Goal: Task Accomplishment & Management: Manage account settings

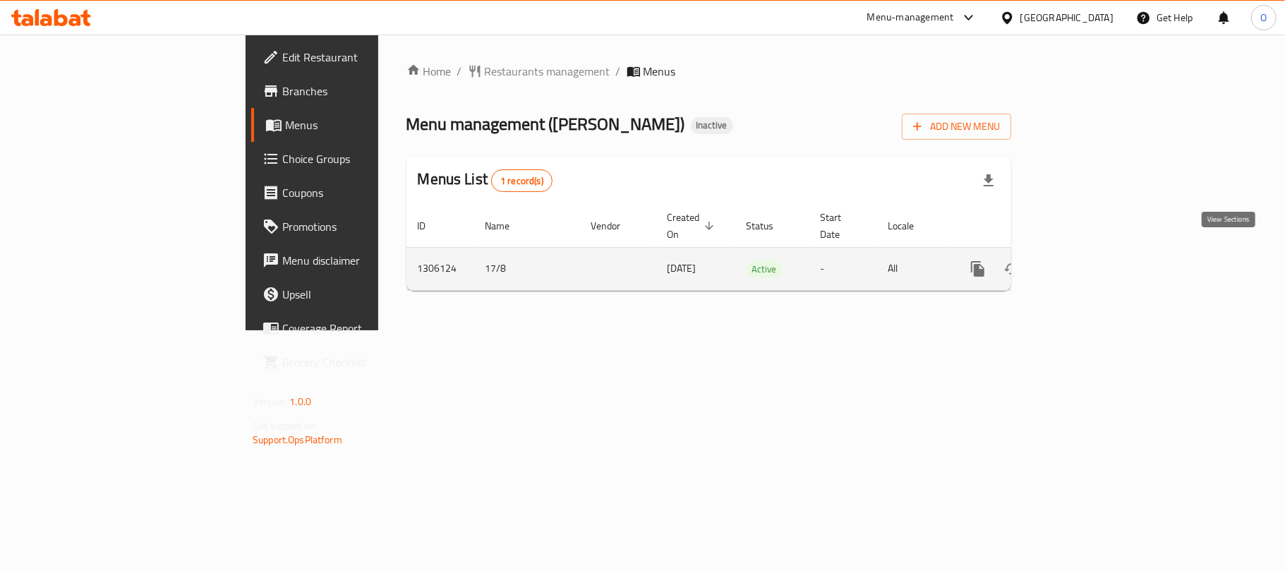
click at [1088, 260] on icon "enhanced table" at bounding box center [1079, 268] width 17 height 17
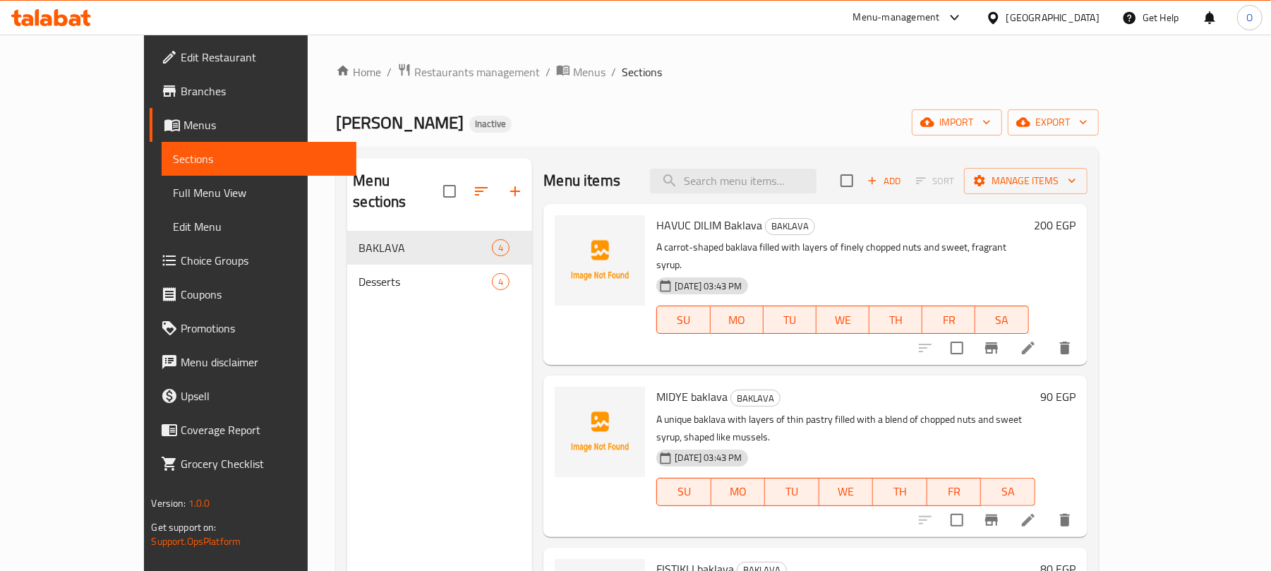
drag, startPoint x: 868, startPoint y: 126, endPoint x: 996, endPoint y: 139, distance: 129.1
click at [867, 126] on div "[PERSON_NAME] Inactive import export" at bounding box center [717, 122] width 762 height 26
click at [934, 129] on icon "button" at bounding box center [927, 122] width 14 height 14
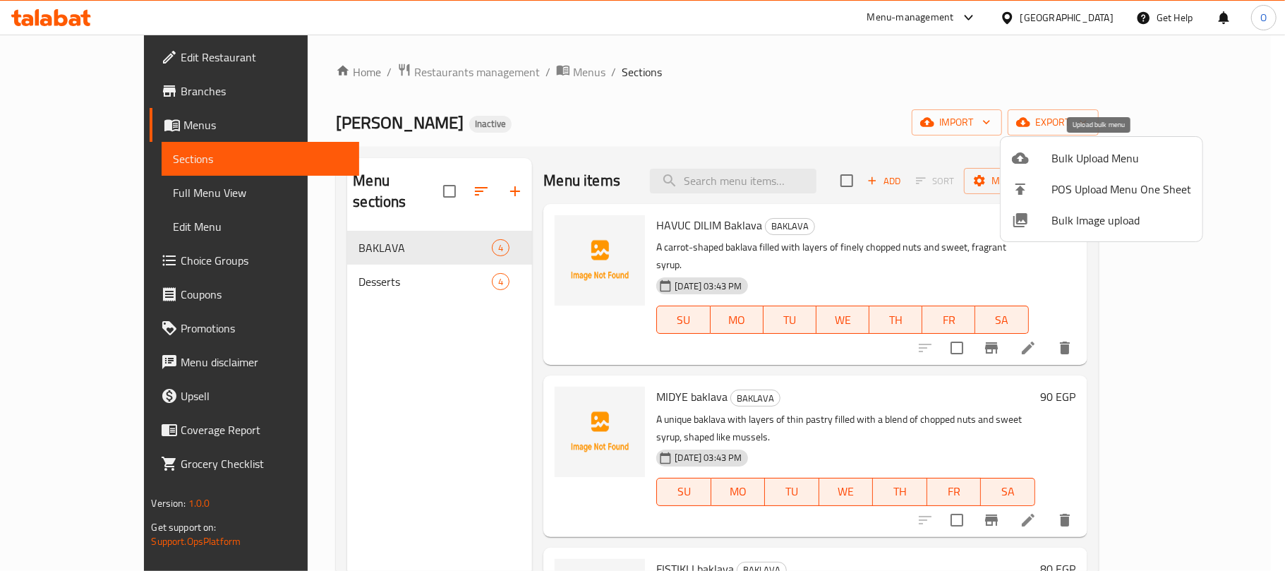
click at [1044, 150] on div at bounding box center [1032, 158] width 40 height 17
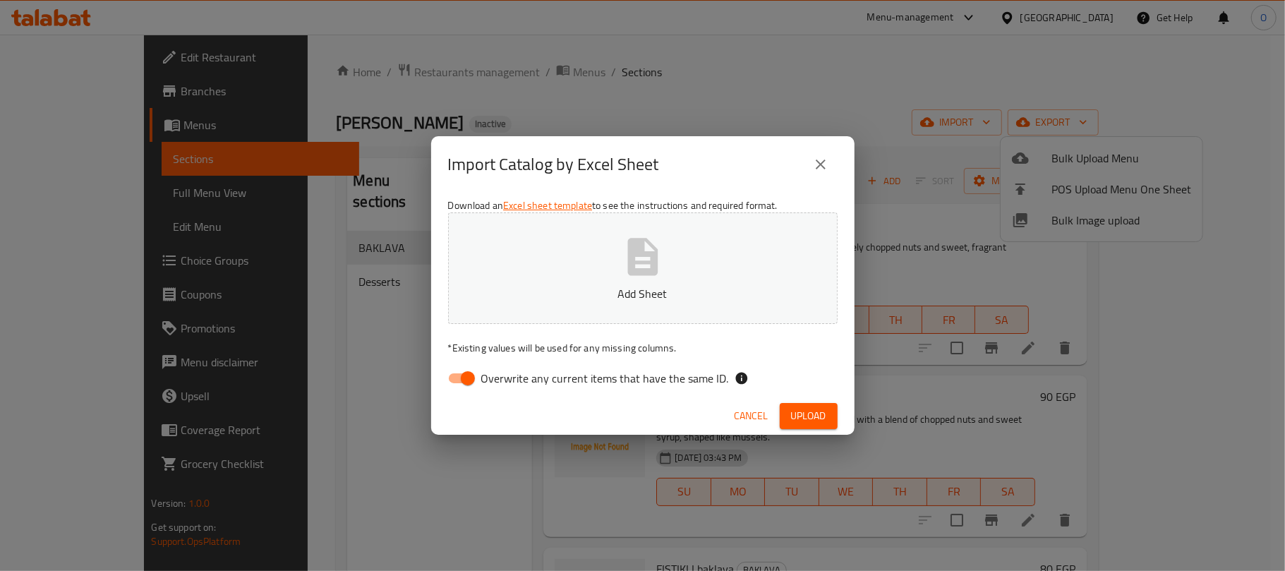
click at [471, 375] on input "Overwrite any current items that have the same ID." at bounding box center [468, 378] width 80 height 27
checkbox input "false"
click at [785, 418] on button "Upload" at bounding box center [809, 416] width 58 height 26
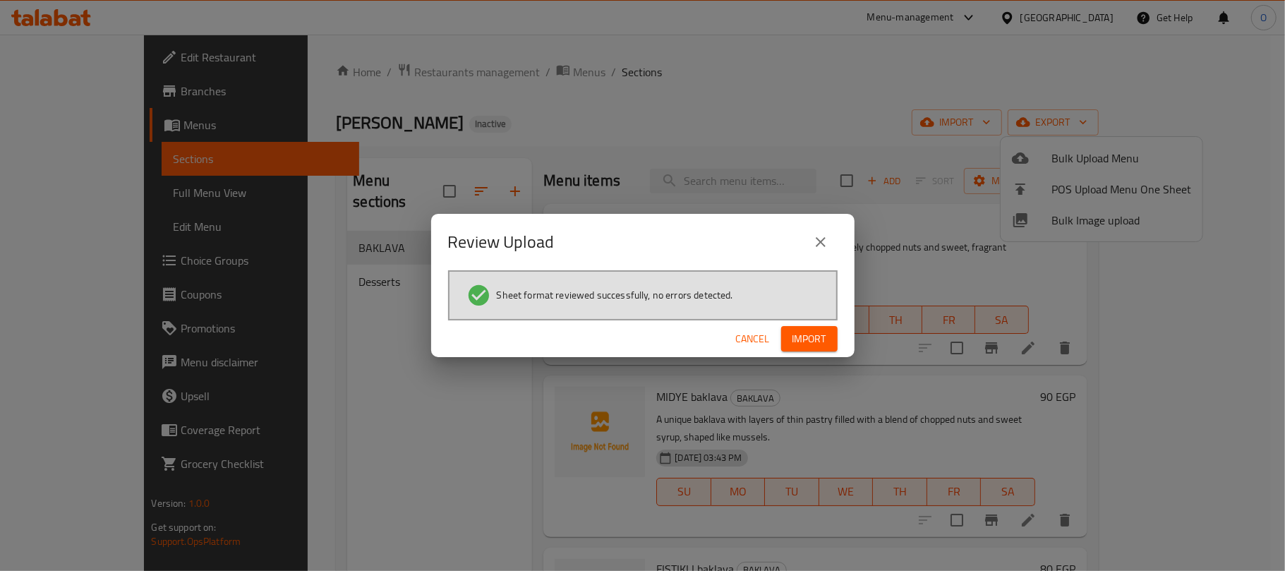
click at [813, 331] on span "Import" at bounding box center [809, 339] width 34 height 18
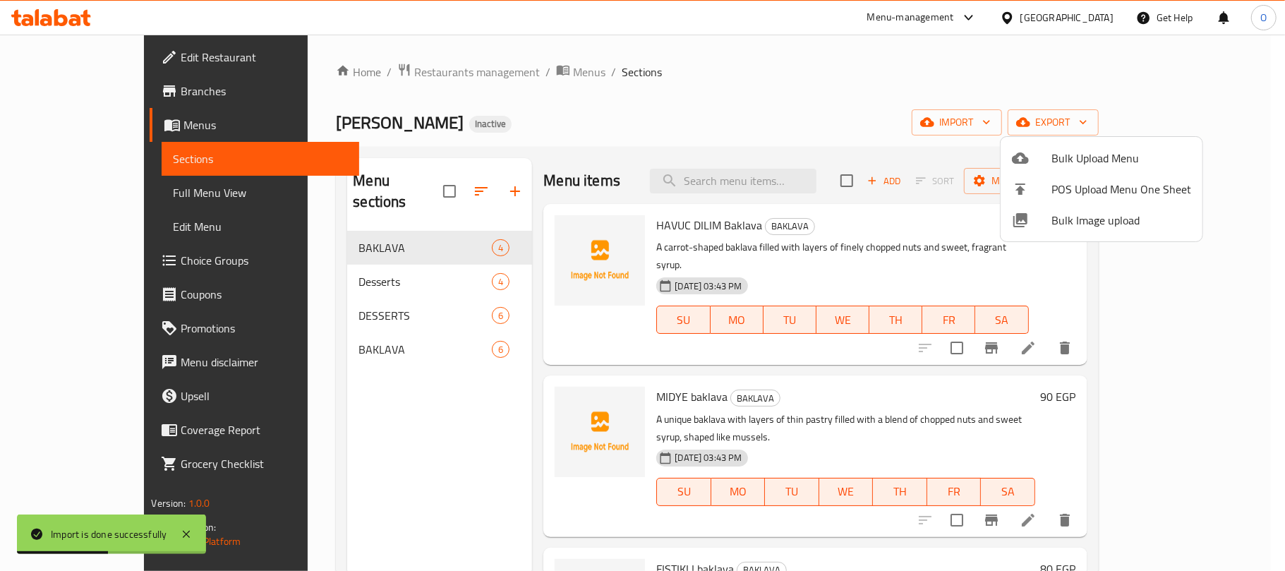
click at [310, 322] on div at bounding box center [642, 285] width 1285 height 571
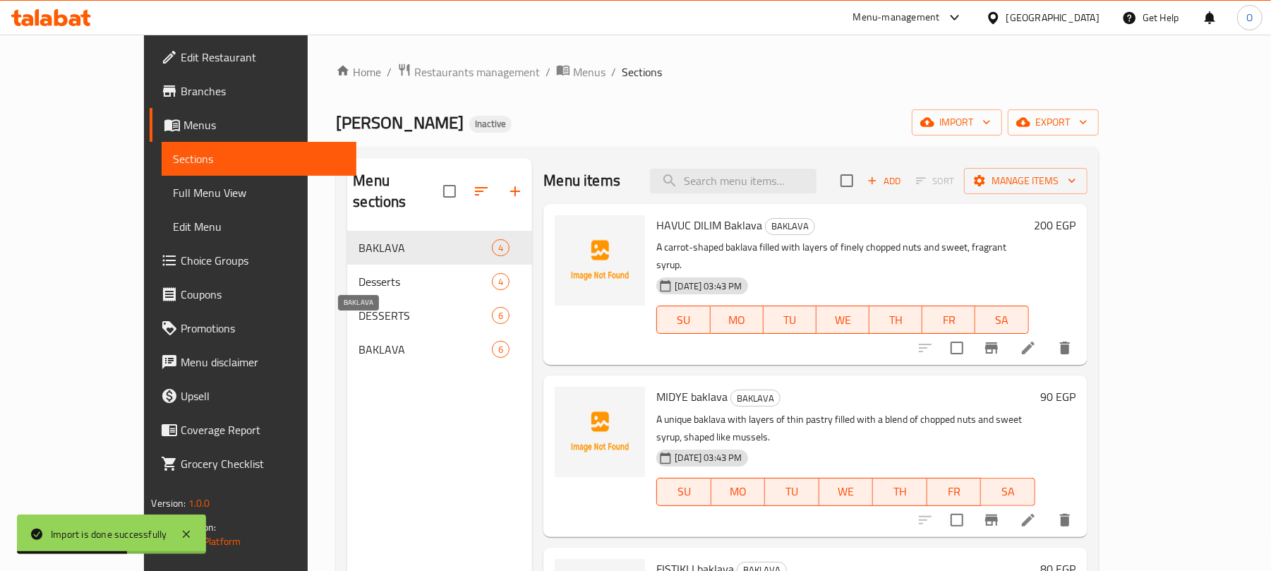
click at [358, 341] on span "BAKLAVA" at bounding box center [424, 349] width 133 height 17
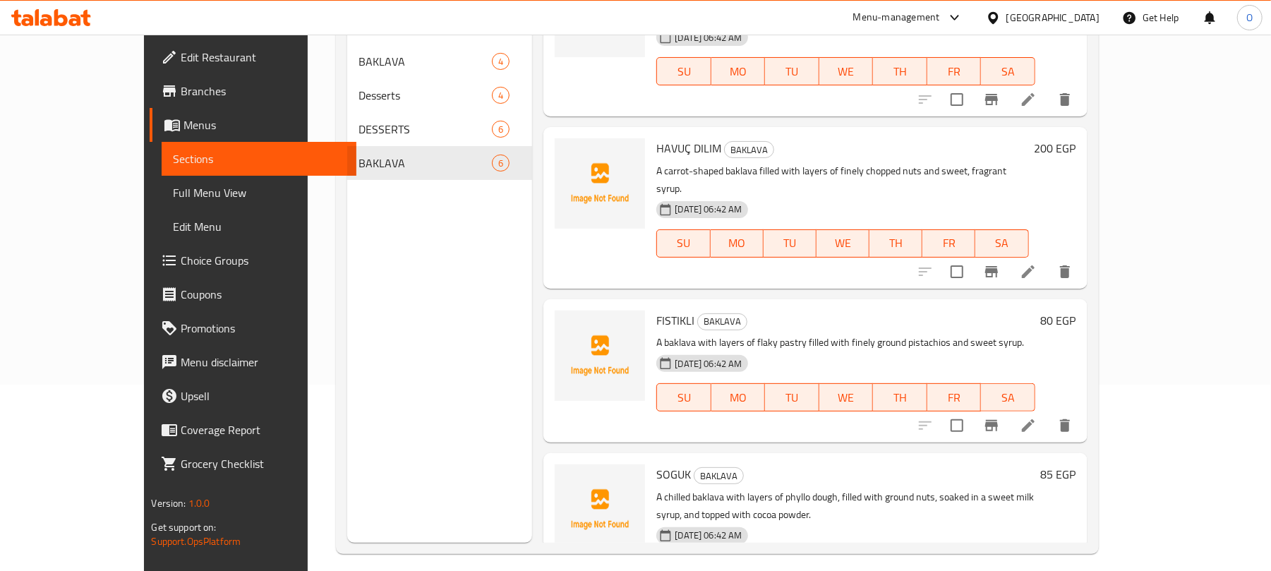
scroll to position [198, 0]
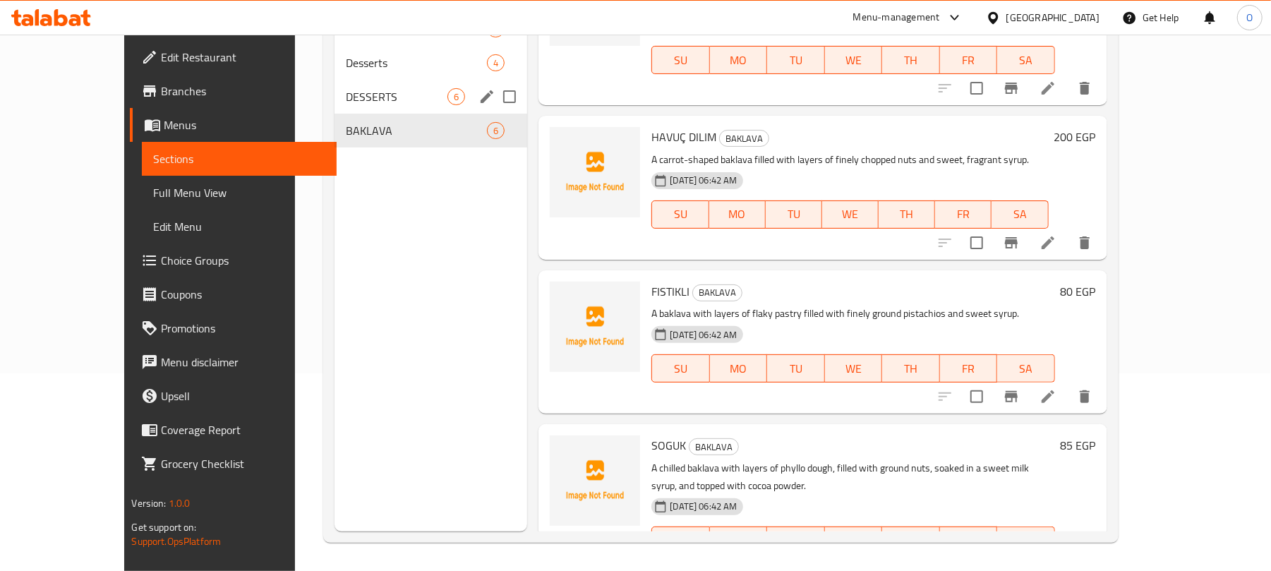
click at [346, 103] on span "DESSERTS" at bounding box center [397, 96] width 102 height 17
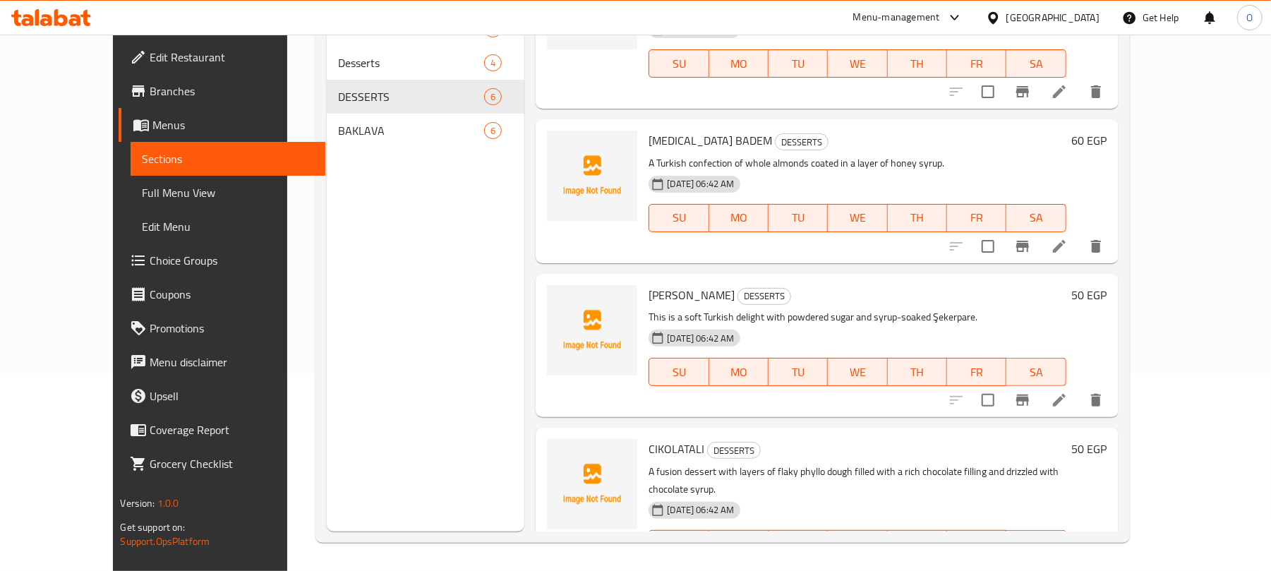
scroll to position [406, 0]
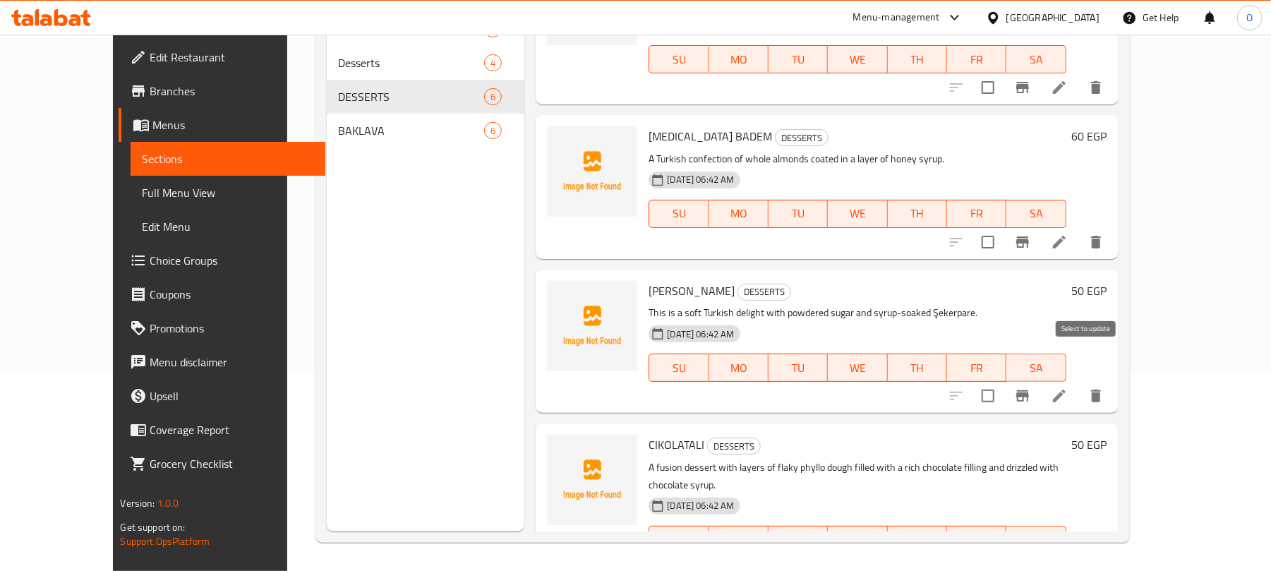
drag, startPoint x: 1089, startPoint y: 364, endPoint x: 477, endPoint y: 365, distance: 612.4
click at [1003, 381] on input "checkbox" at bounding box center [988, 396] width 30 height 30
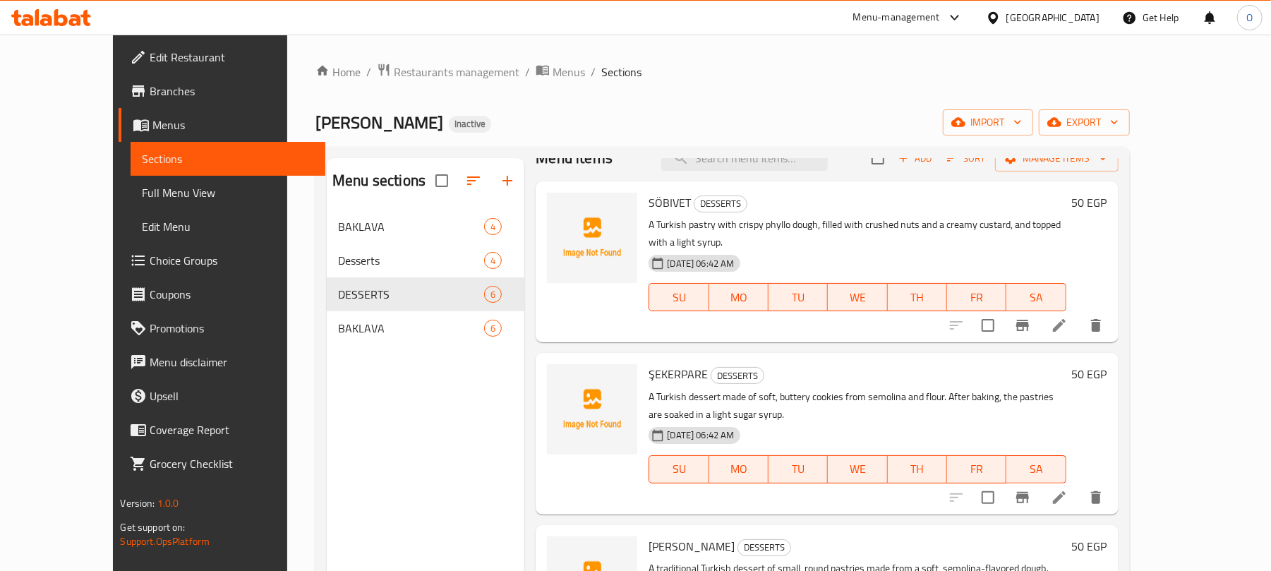
scroll to position [0, 0]
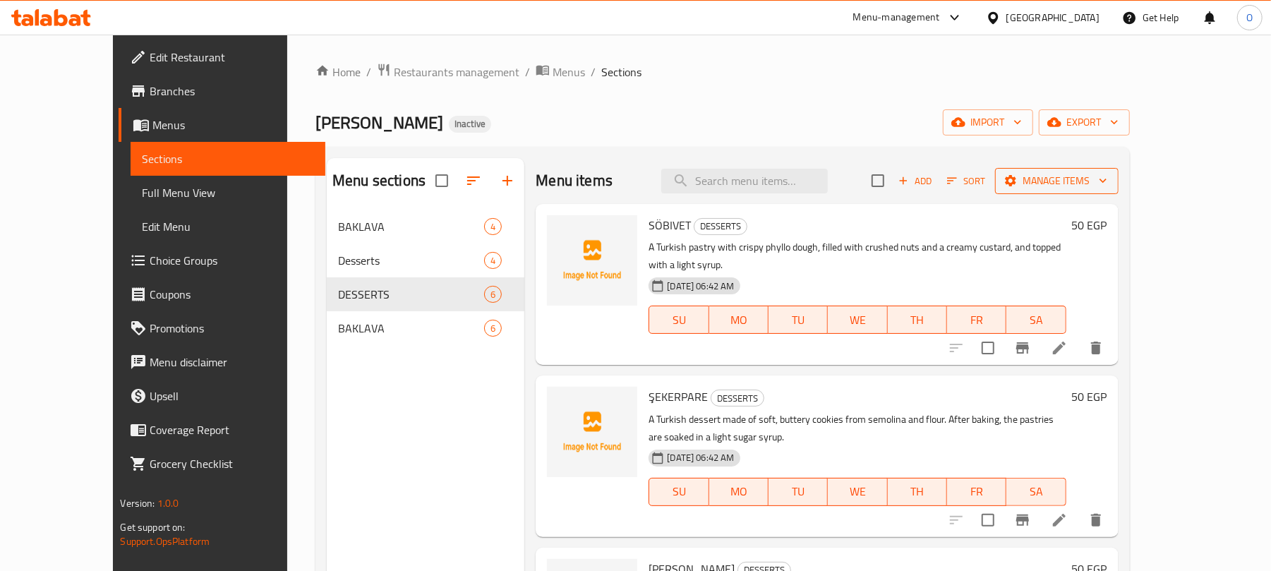
click at [1016, 186] on icon "button" at bounding box center [1010, 180] width 11 height 11
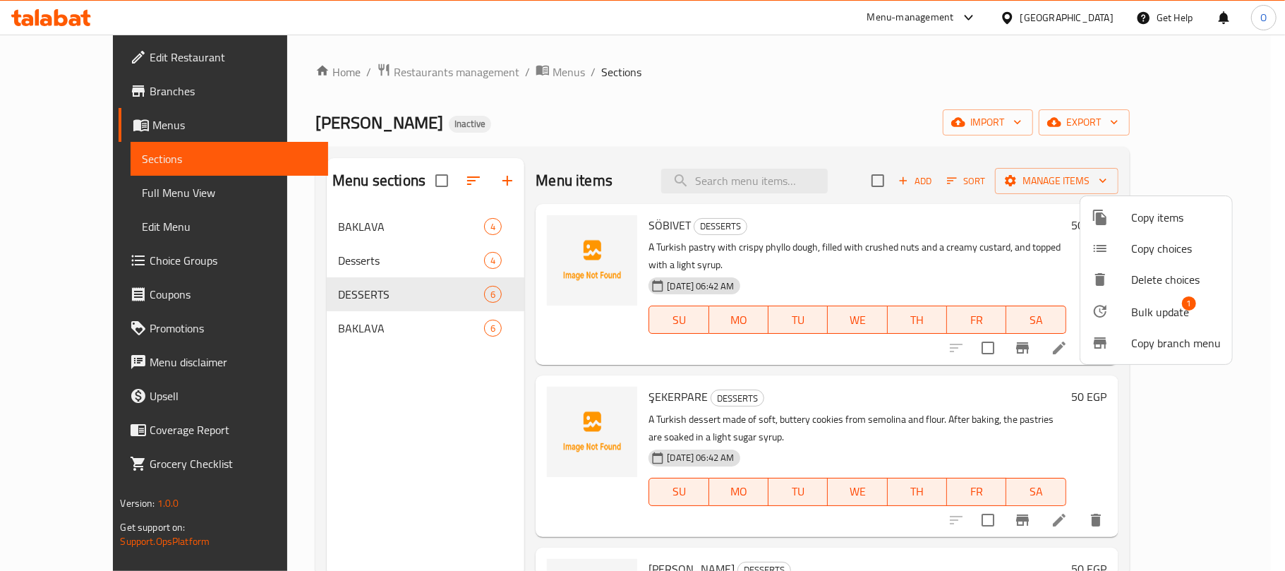
click at [1172, 310] on span "Bulk update" at bounding box center [1160, 311] width 58 height 17
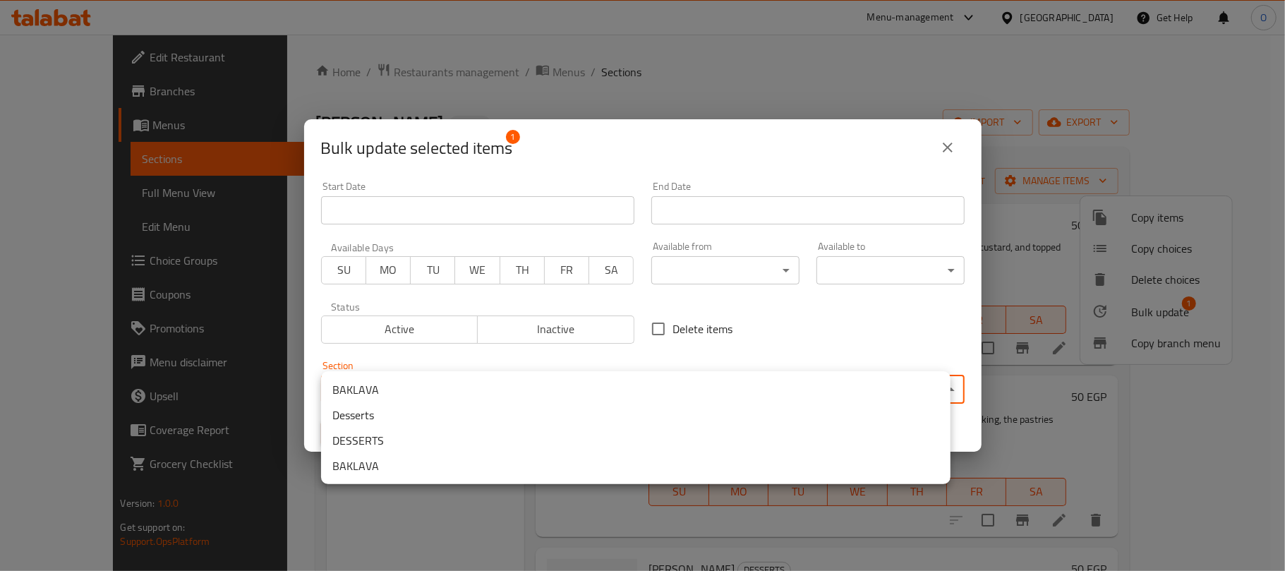
click at [567, 385] on body "​ Menu-management [GEOGRAPHIC_DATA] Get Help O Edit Restaurant Branches Menus S…" at bounding box center [642, 303] width 1285 height 536
click at [373, 460] on li "BAKLAVA" at bounding box center [635, 465] width 629 height 25
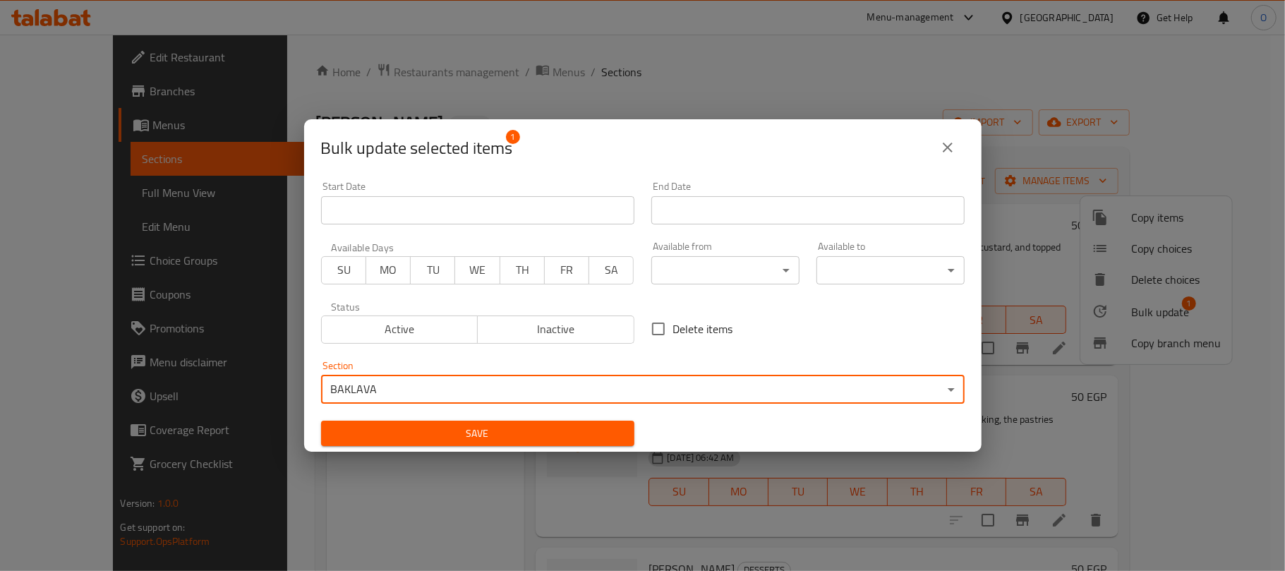
click at [509, 422] on button "Save" at bounding box center [477, 433] width 313 height 26
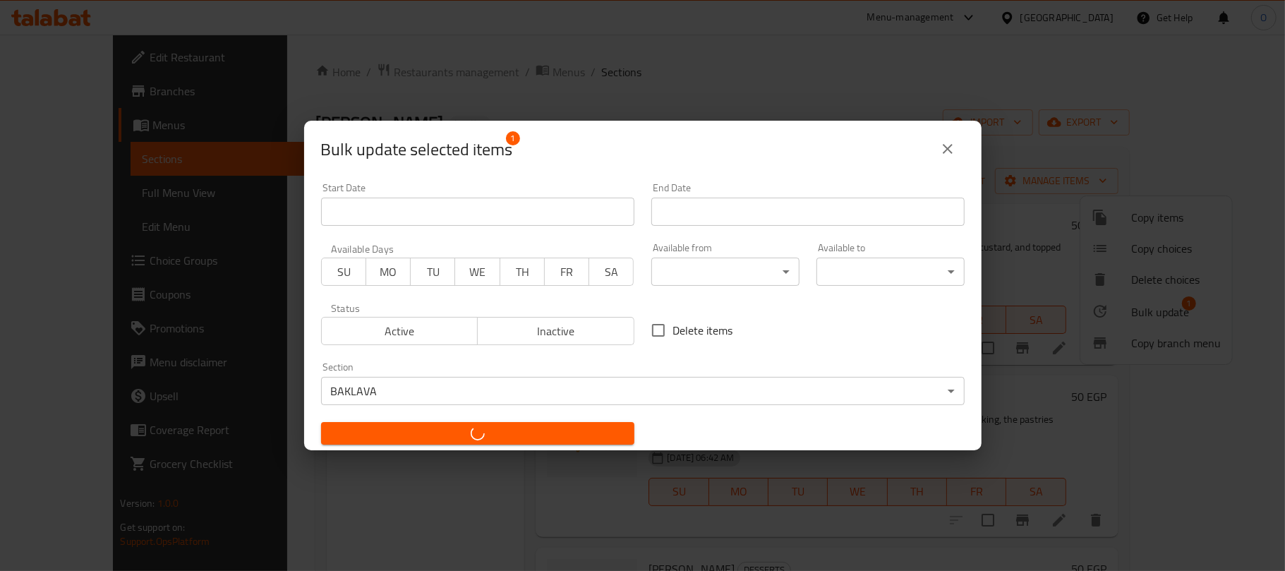
checkbox input "false"
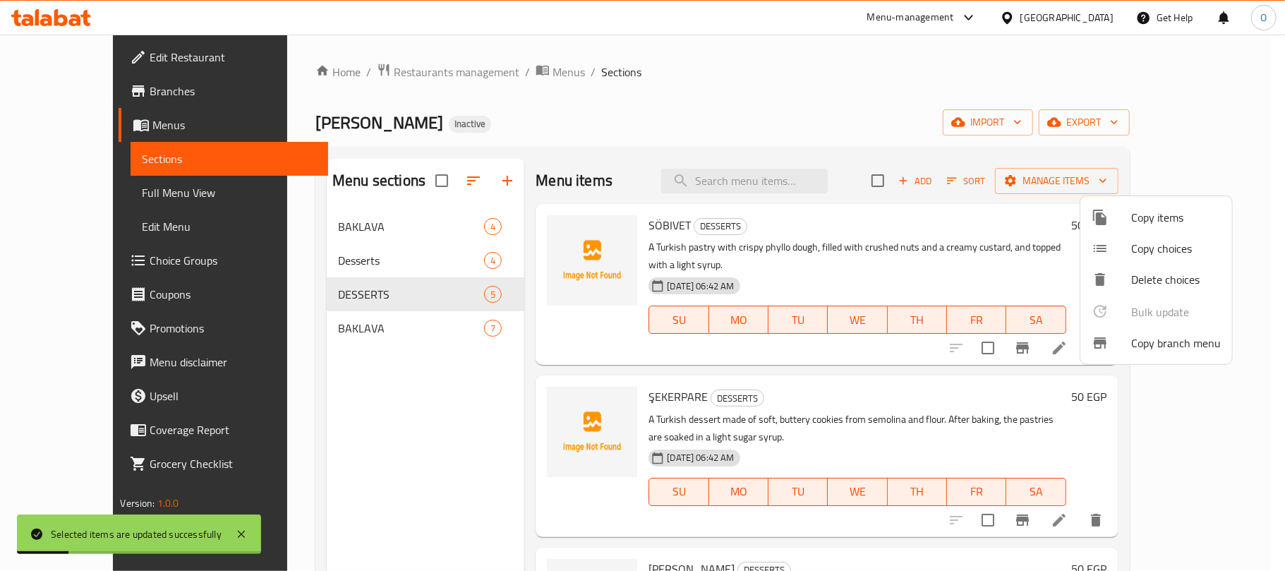
drag, startPoint x: 334, startPoint y: 333, endPoint x: 320, endPoint y: 334, distance: 14.1
click at [331, 334] on div at bounding box center [642, 285] width 1285 height 571
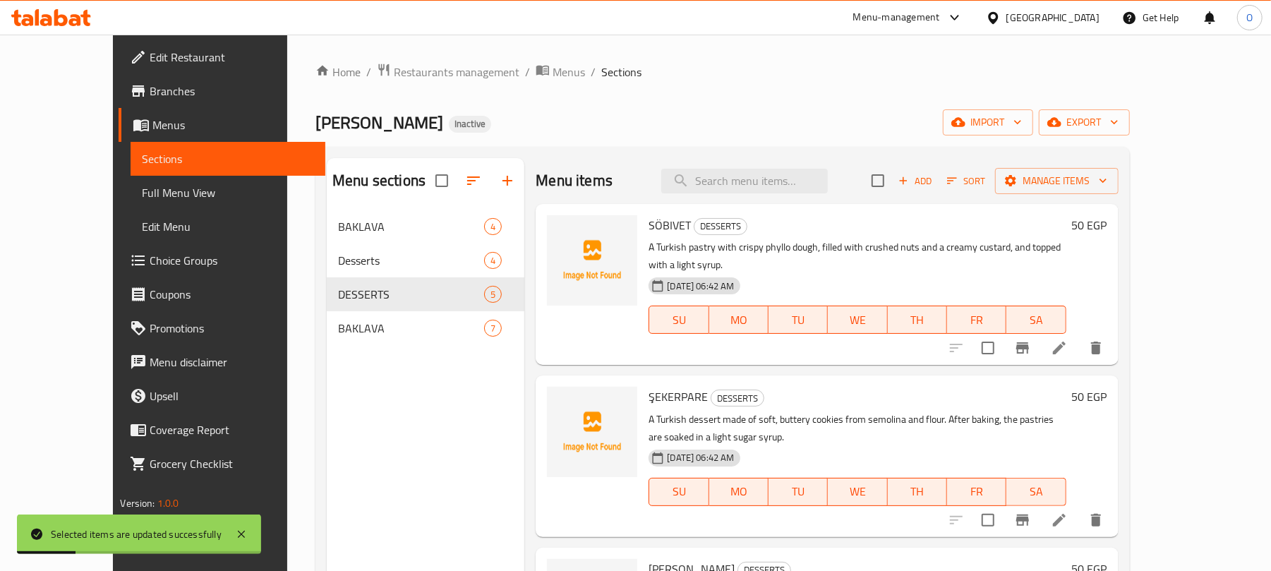
click at [338, 334] on span "BAKLAVA" at bounding box center [411, 328] width 146 height 17
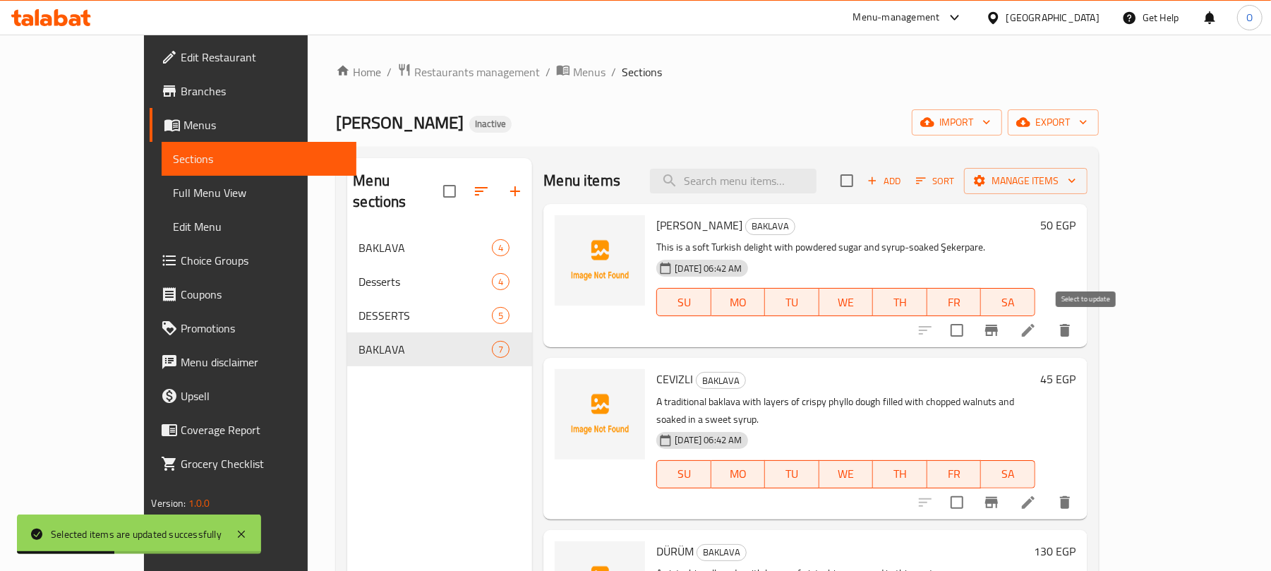
click at [971, 334] on input "checkbox" at bounding box center [957, 330] width 30 height 30
click at [1076, 188] on span "Manage items" at bounding box center [1025, 181] width 101 height 18
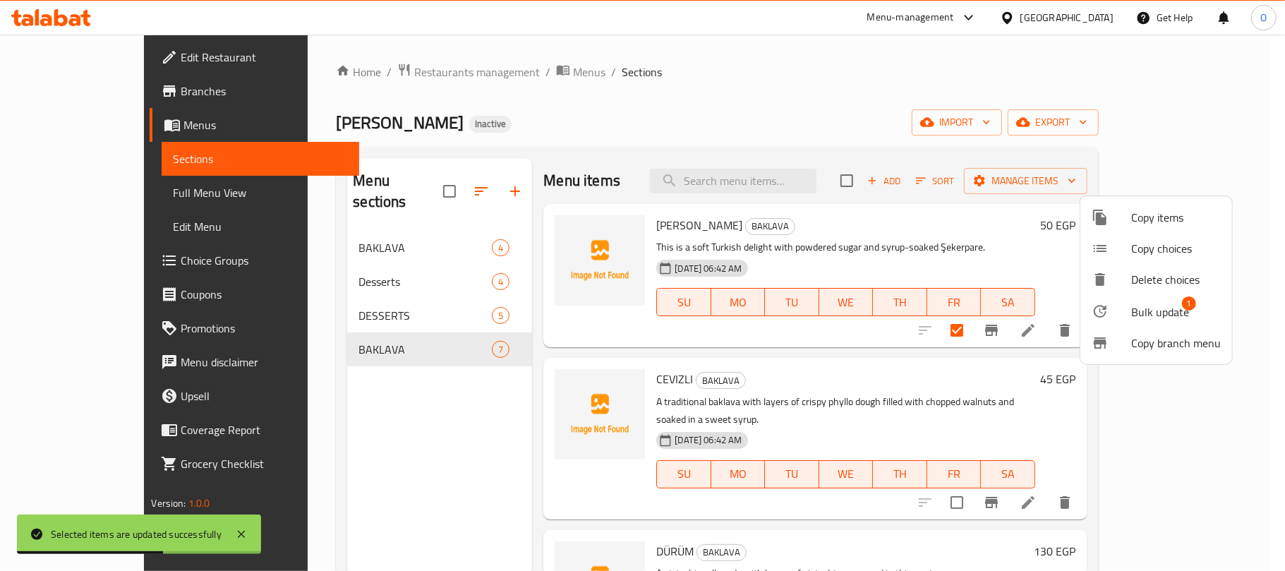
click at [1146, 311] on span "Bulk update" at bounding box center [1160, 311] width 58 height 17
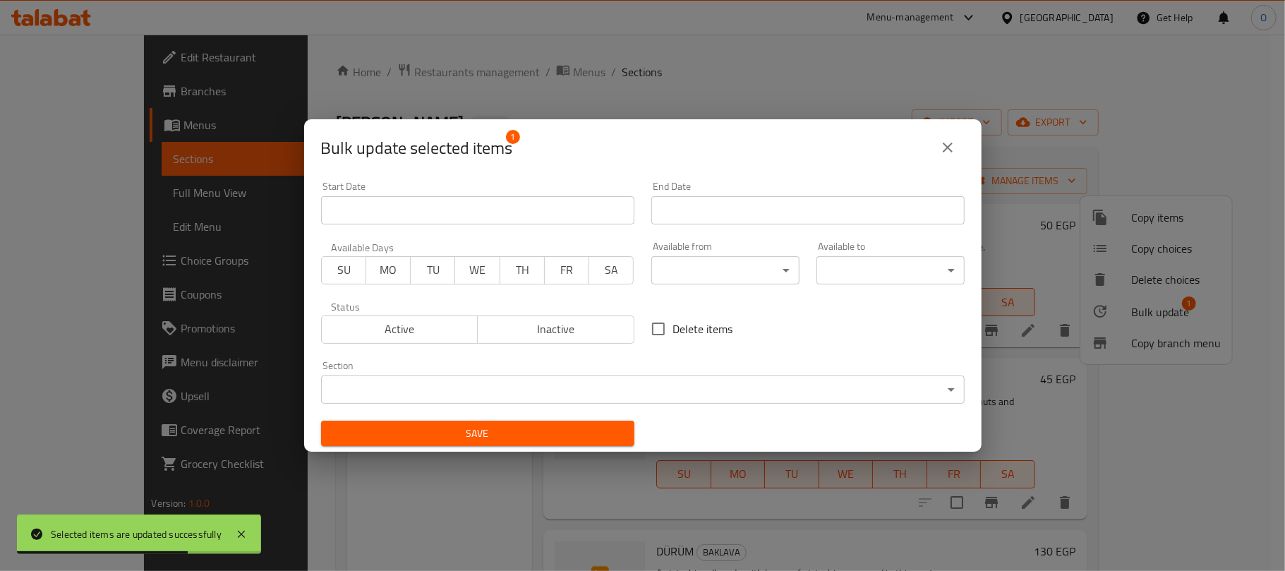
click at [583, 380] on body "Selected items are updated successfully ​ Menu-management [GEOGRAPHIC_DATA] Get…" at bounding box center [642, 303] width 1285 height 536
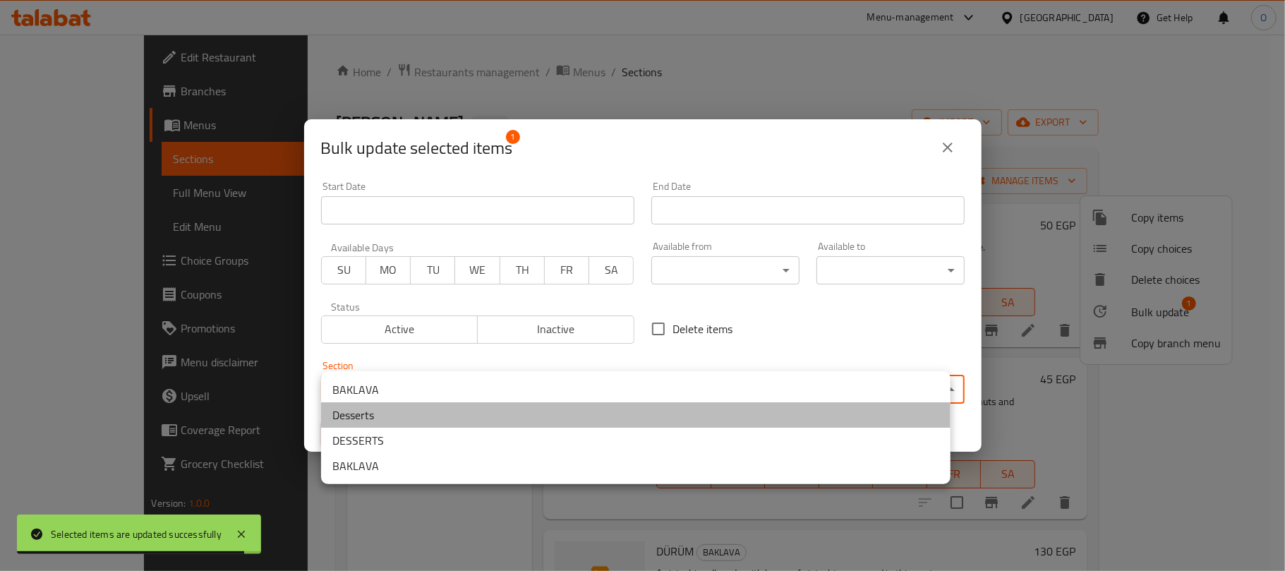
click at [382, 415] on li "Desserts" at bounding box center [635, 414] width 629 height 25
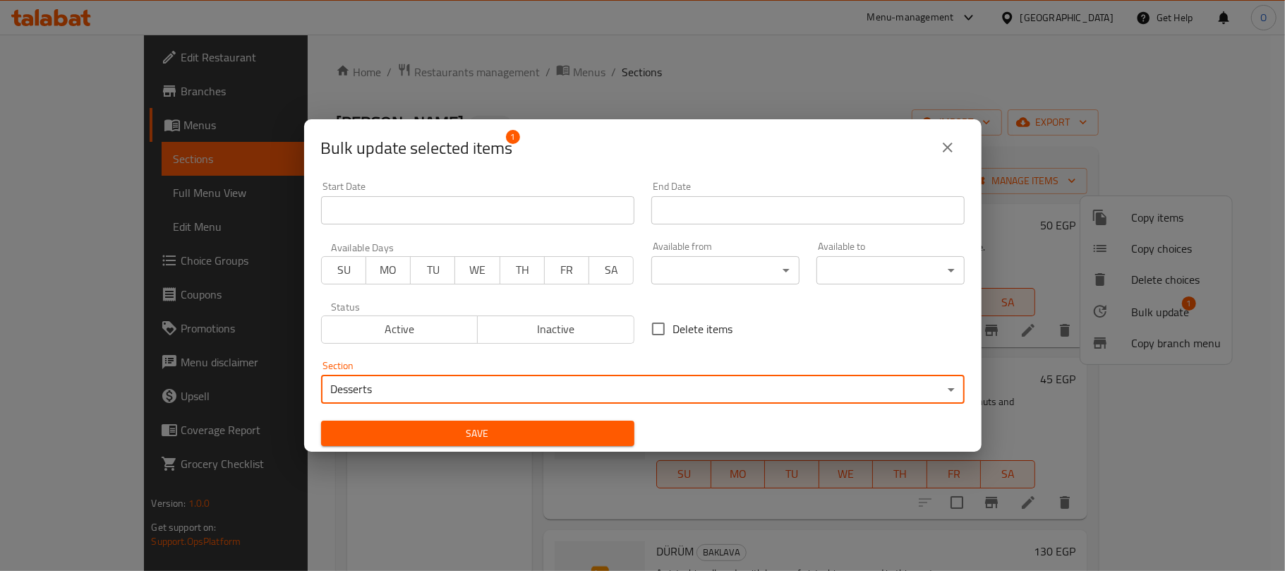
click at [571, 433] on span "Save" at bounding box center [477, 434] width 291 height 18
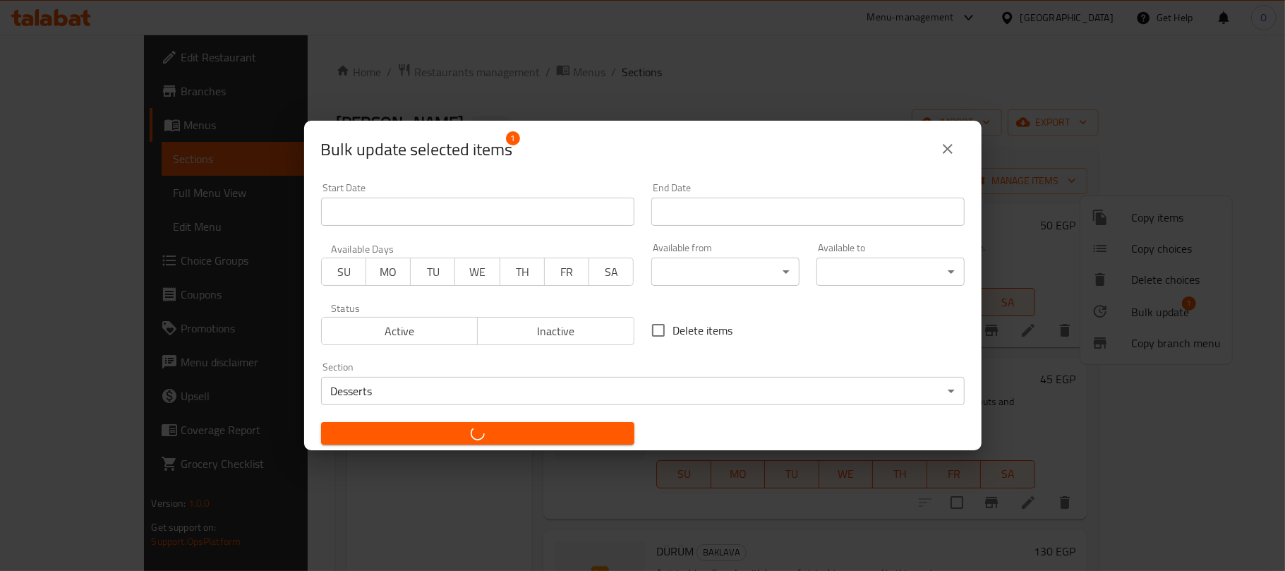
checkbox input "false"
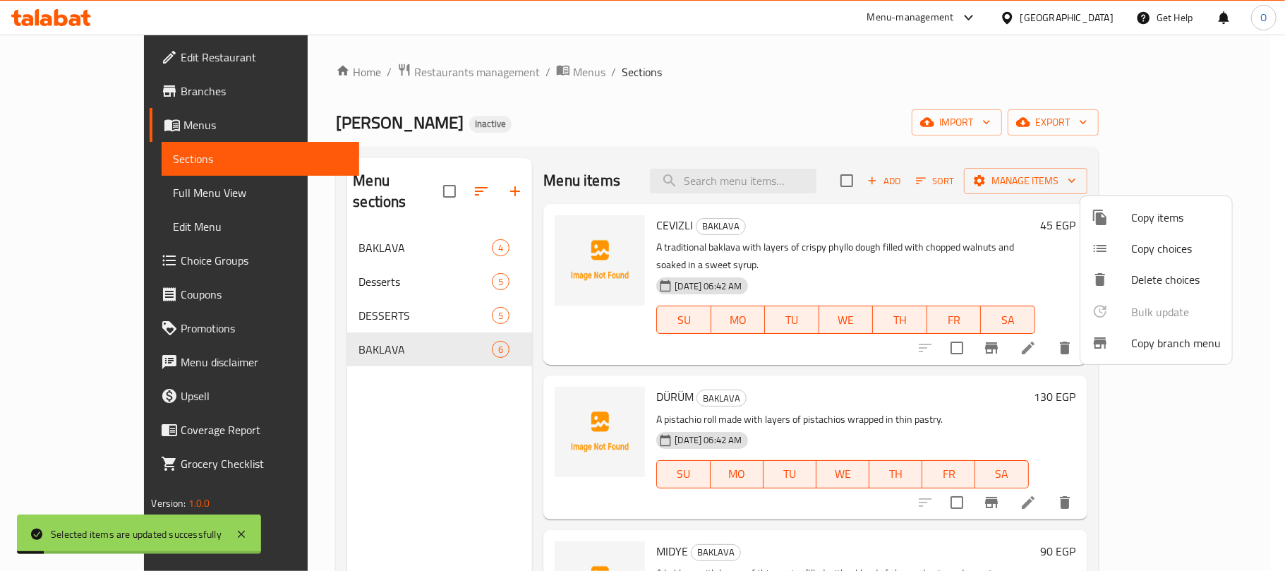
click at [380, 384] on div at bounding box center [642, 285] width 1285 height 571
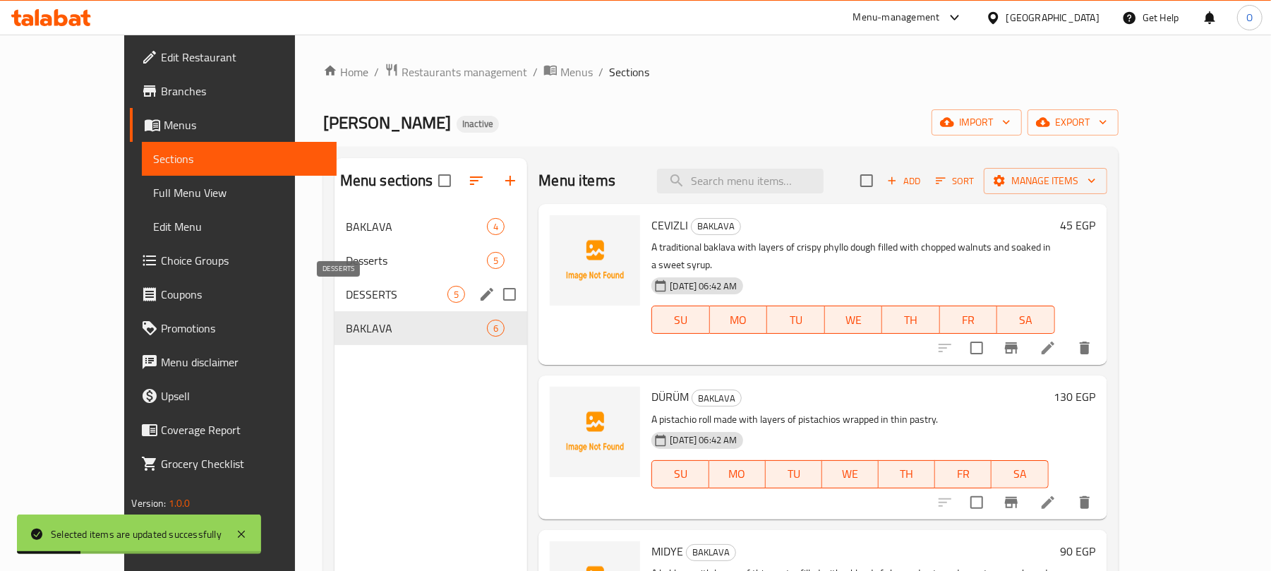
click at [346, 301] on span "DESSERTS" at bounding box center [397, 294] width 102 height 17
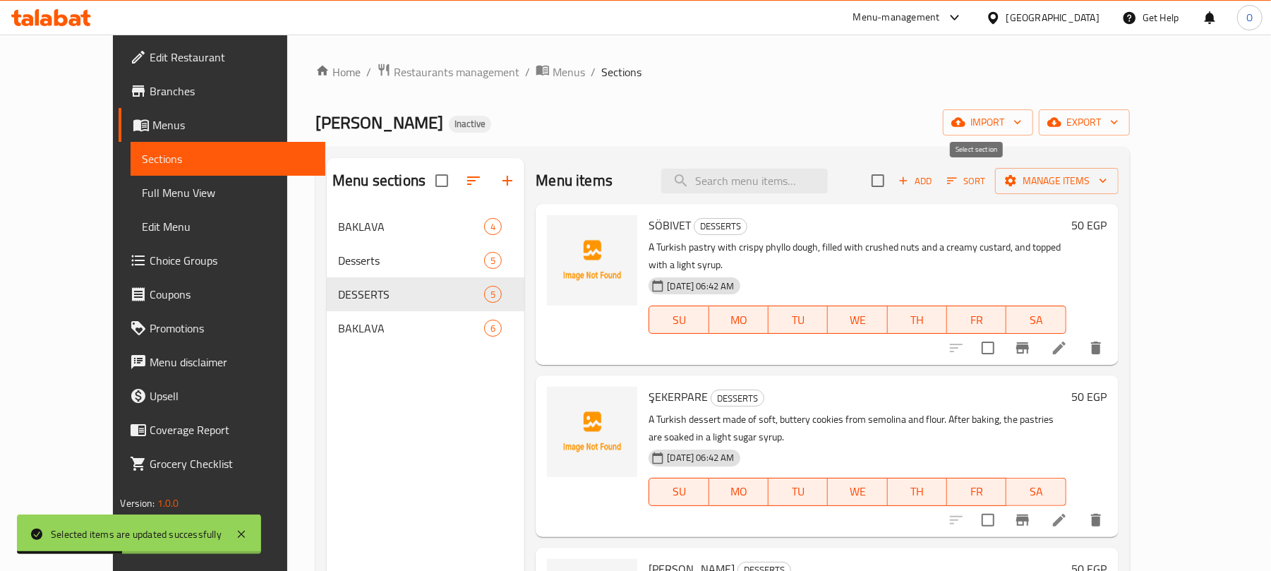
click at [892, 190] on input "checkbox" at bounding box center [878, 181] width 30 height 30
checkbox input "true"
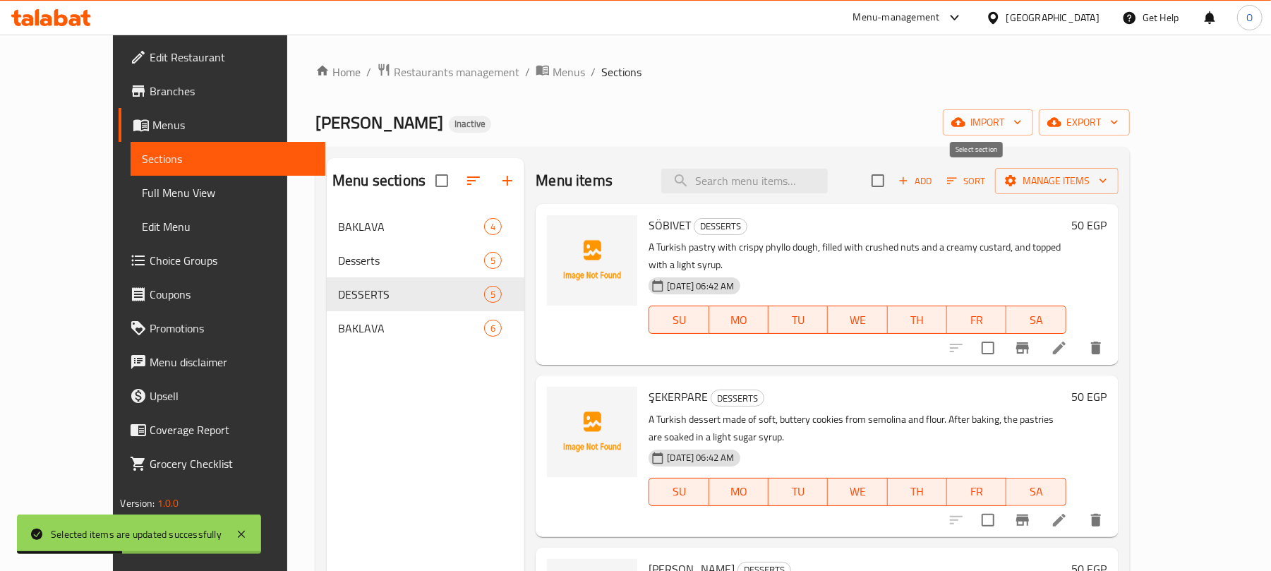
checkbox input "true"
click at [1017, 186] on icon "button" at bounding box center [1010, 181] width 14 height 14
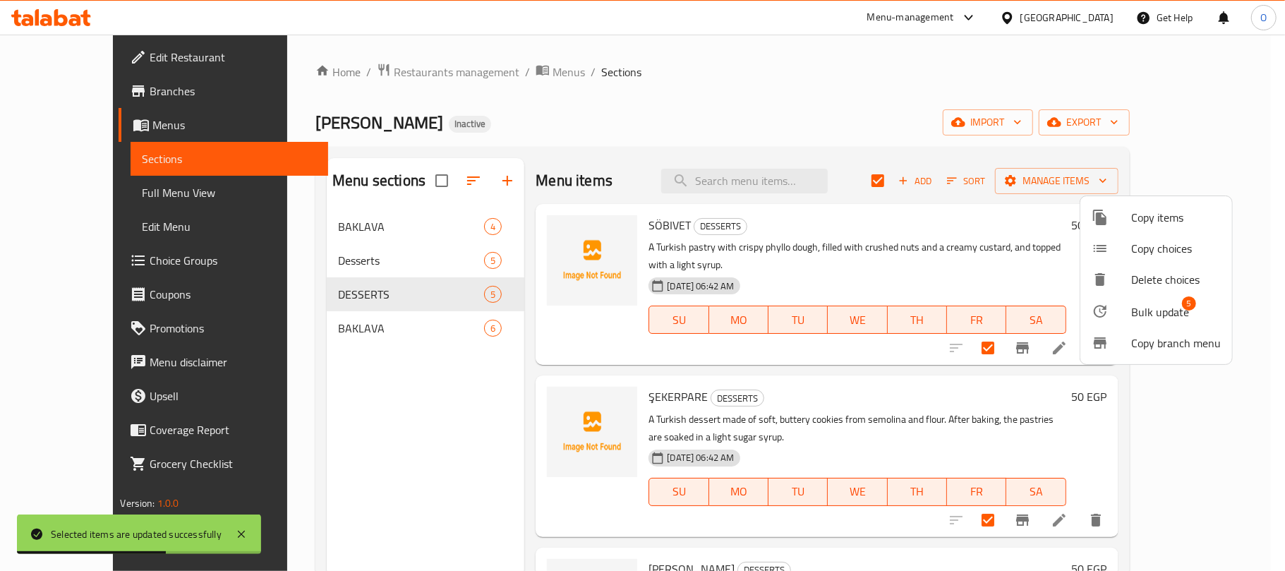
click at [1124, 310] on div at bounding box center [1111, 311] width 40 height 17
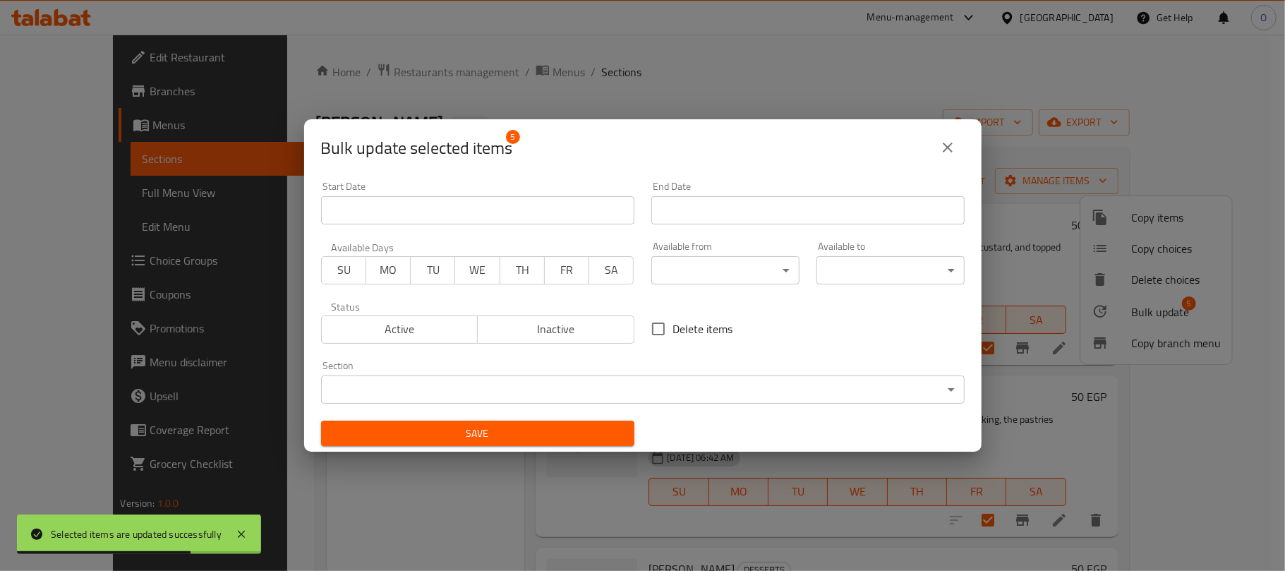
click at [533, 382] on body "Selected items are updated successfully ​ Menu-management [GEOGRAPHIC_DATA] Get…" at bounding box center [642, 303] width 1285 height 536
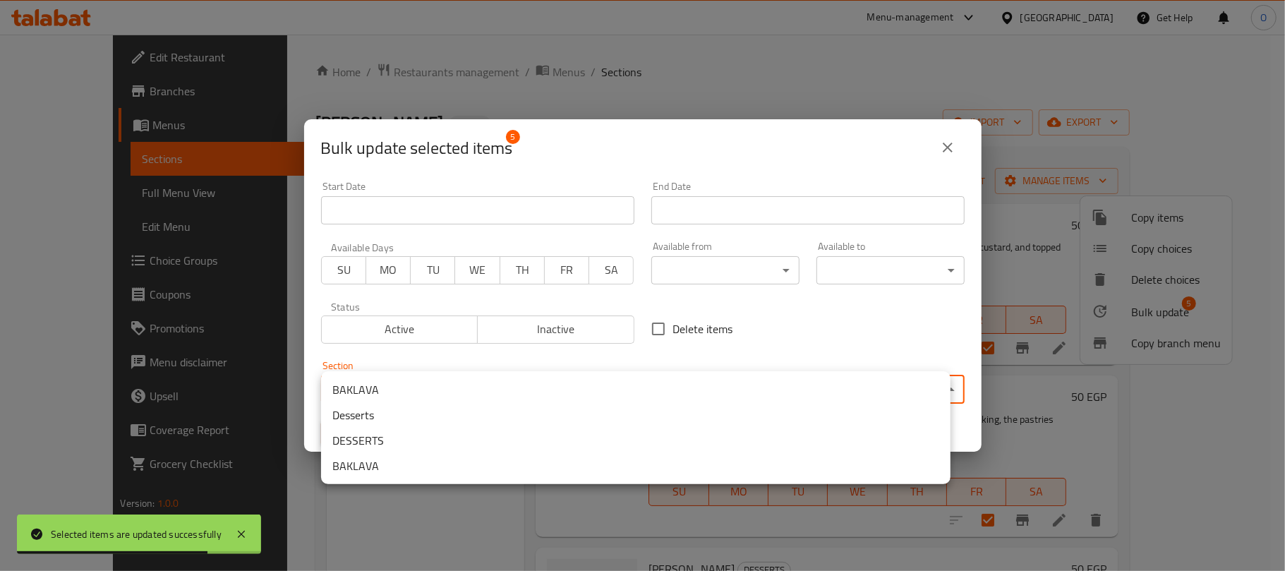
click at [396, 411] on li "Desserts" at bounding box center [635, 414] width 629 height 25
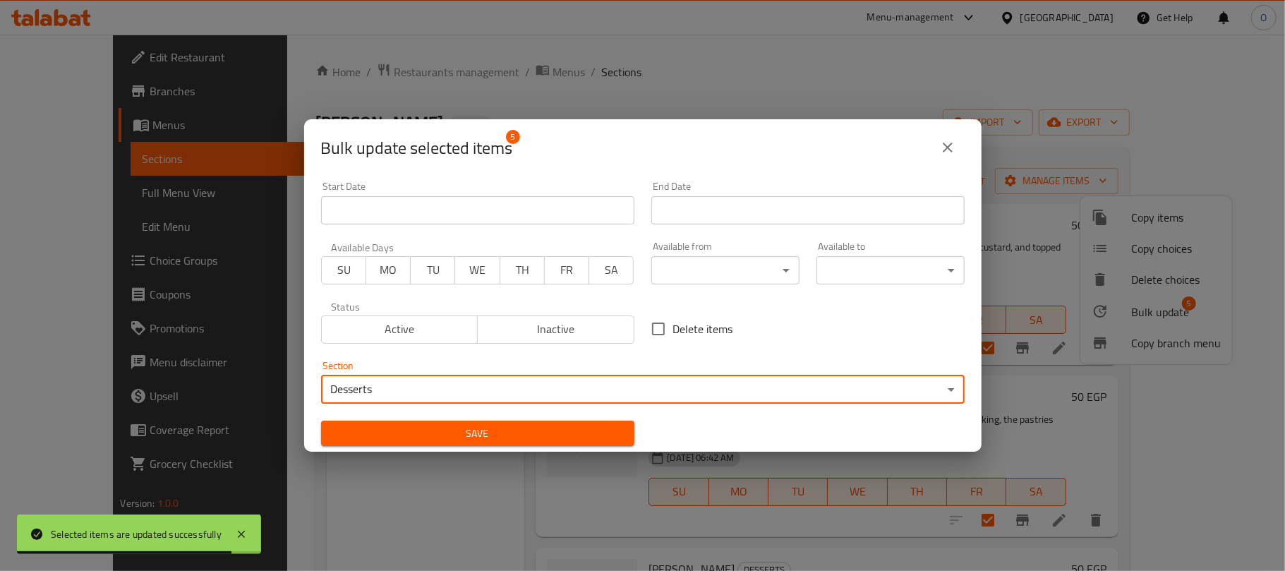
click at [518, 402] on body "Selected items are updated successfully ​ Menu-management [GEOGRAPHIC_DATA] Get…" at bounding box center [642, 303] width 1285 height 536
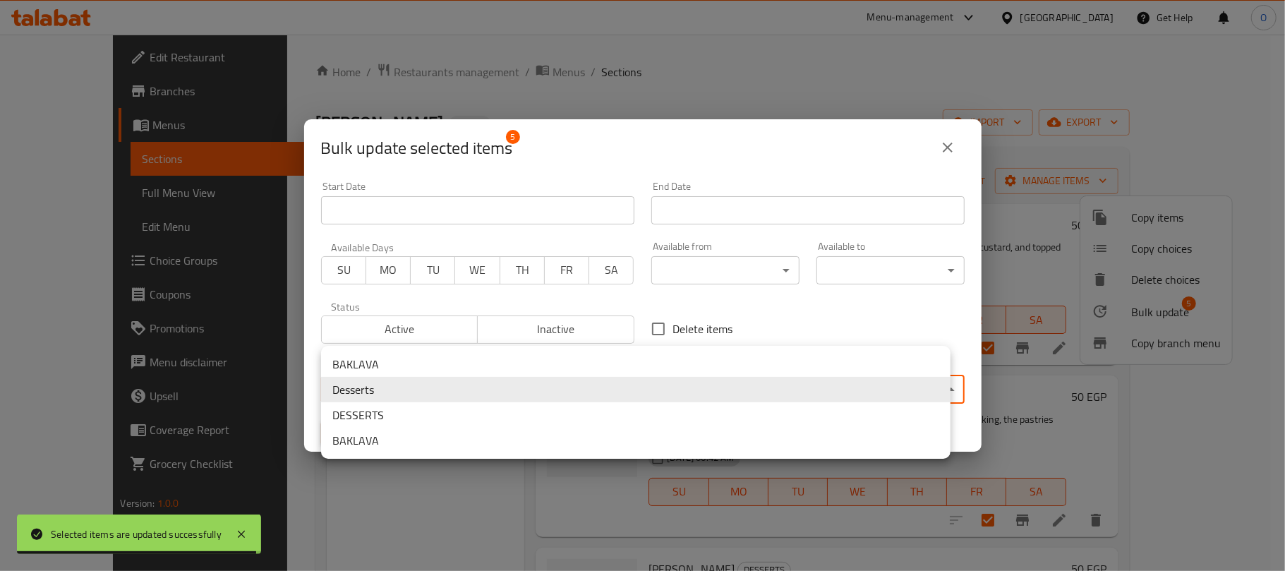
click at [381, 390] on li "Desserts" at bounding box center [635, 389] width 629 height 25
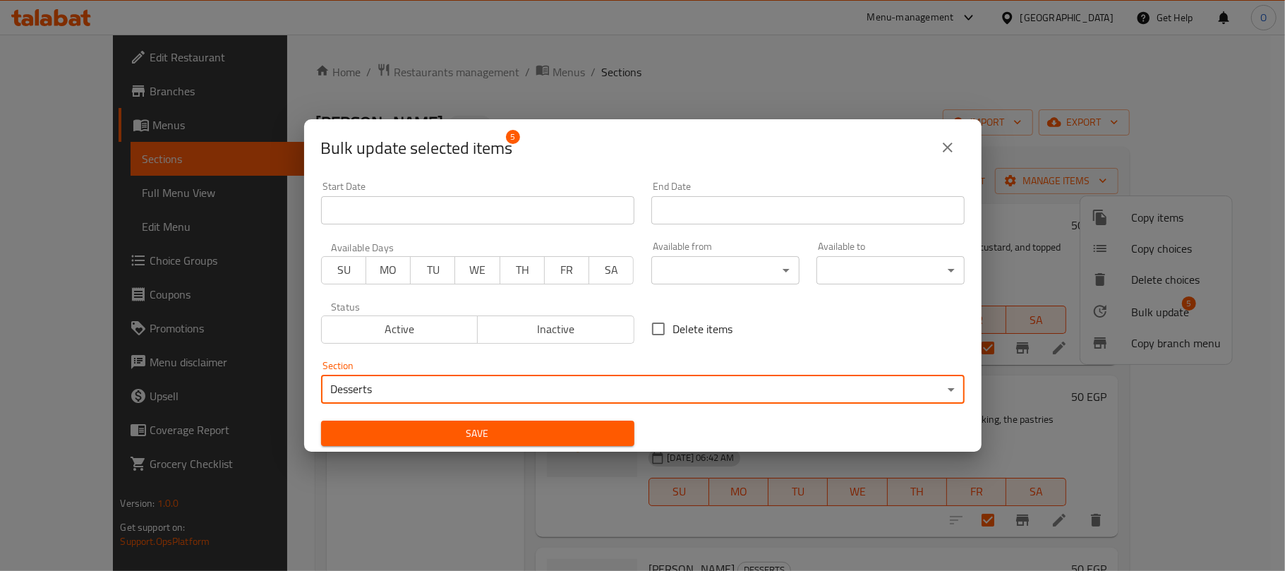
click at [408, 418] on div "Save" at bounding box center [478, 433] width 330 height 43
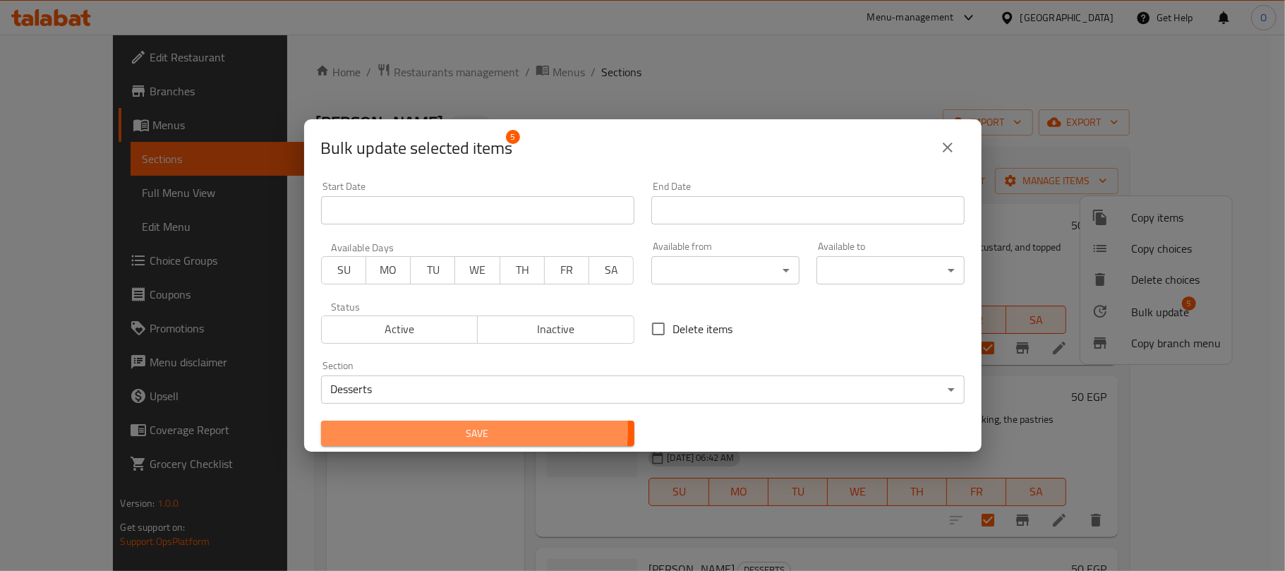
click at [384, 429] on span "Save" at bounding box center [477, 434] width 291 height 18
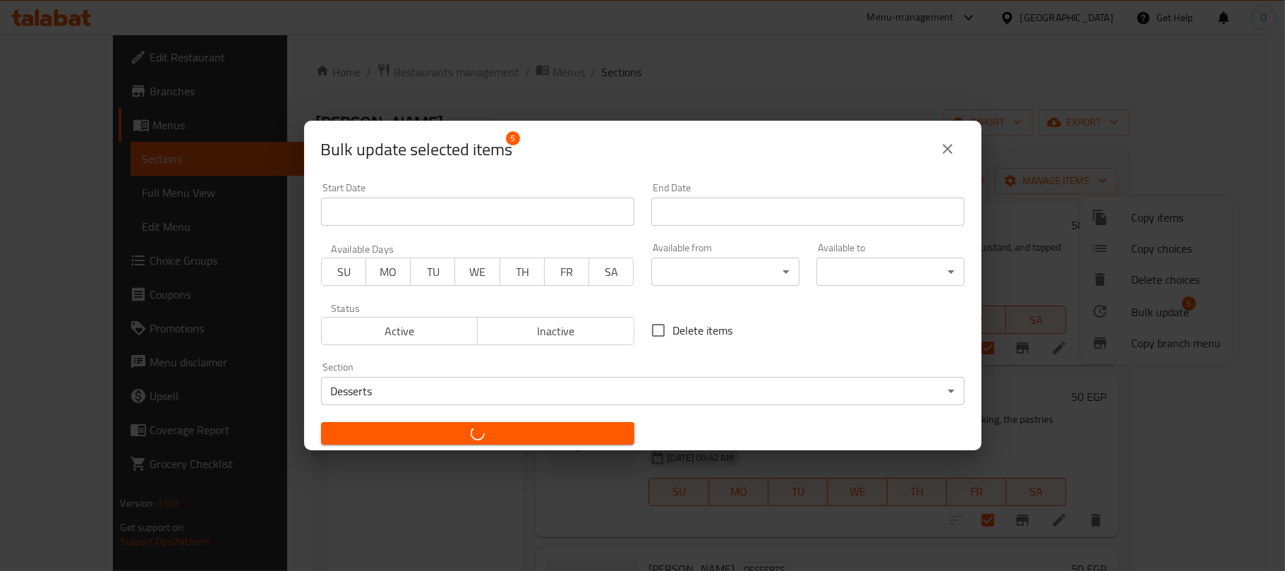
checkbox input "false"
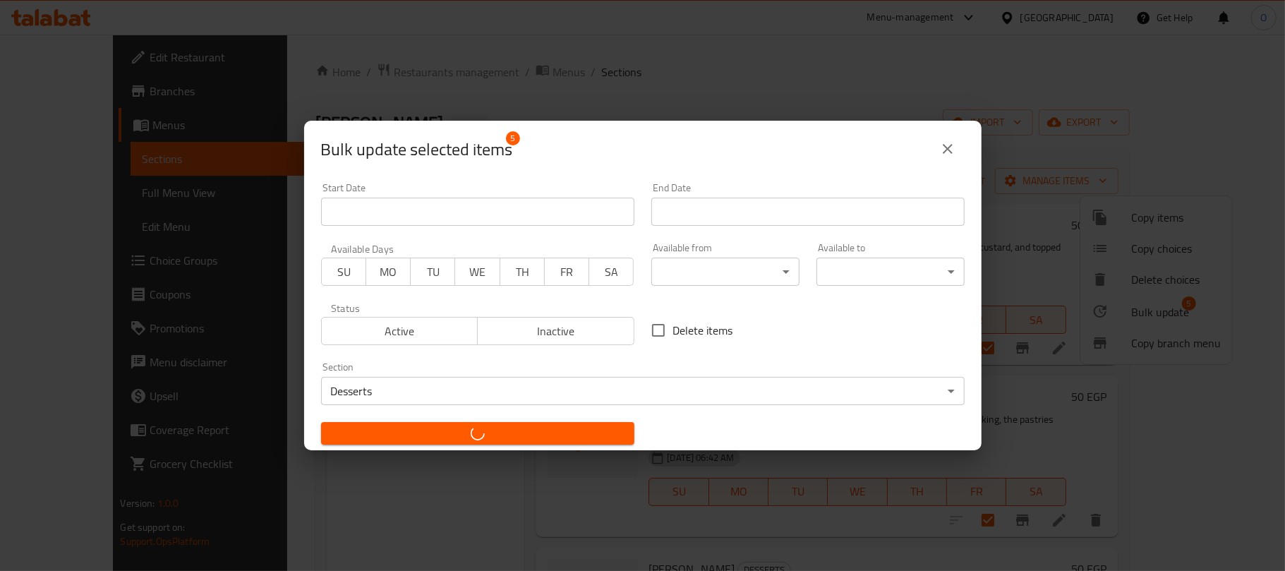
checkbox input "false"
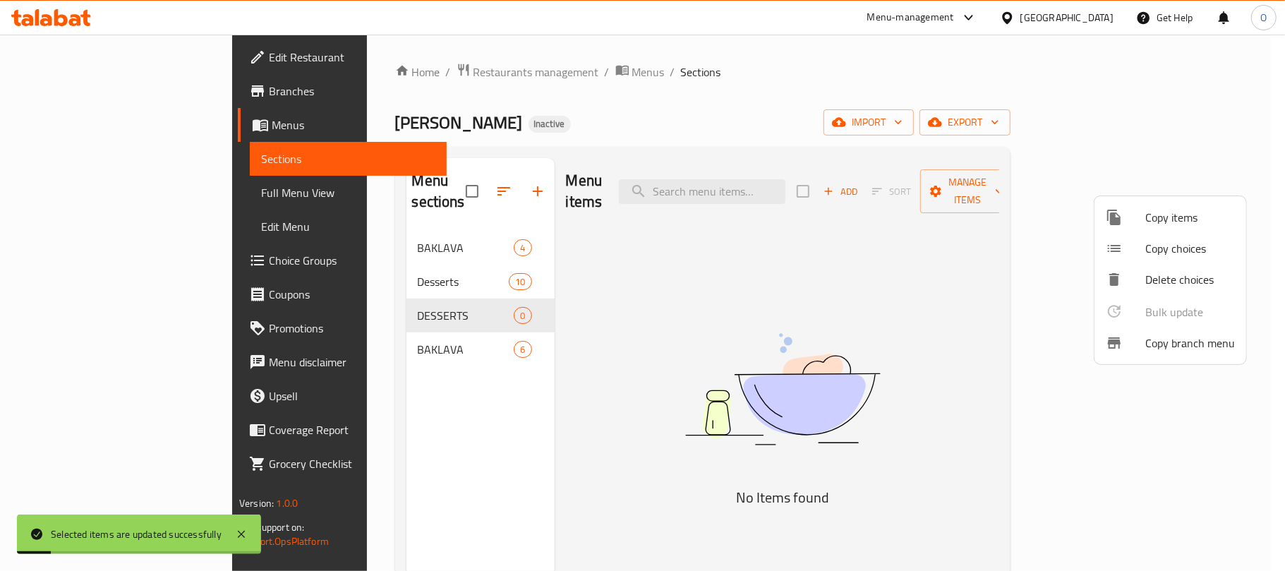
click at [452, 296] on div at bounding box center [642, 285] width 1285 height 571
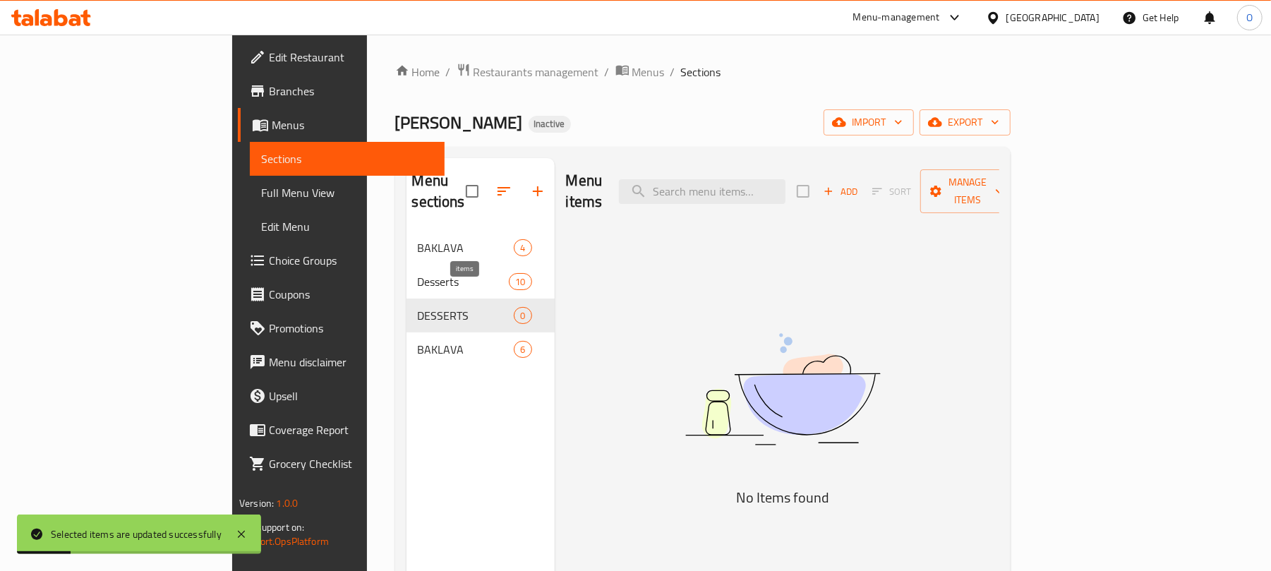
click at [514, 309] on span "0" at bounding box center [522, 315] width 16 height 13
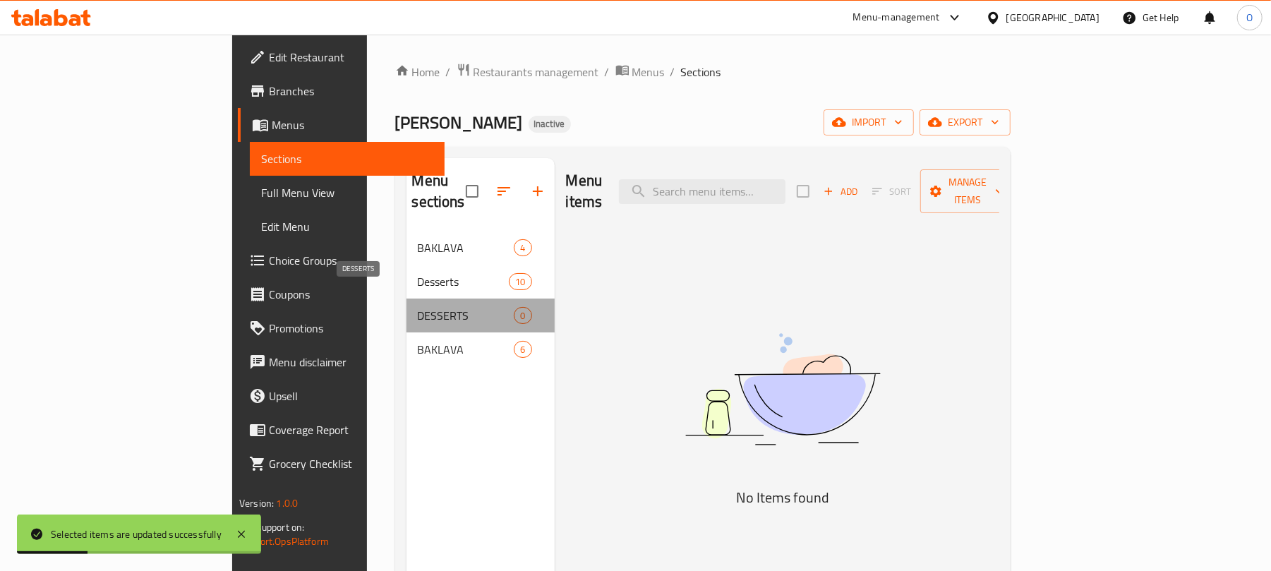
click at [418, 307] on span "DESSERTS" at bounding box center [466, 315] width 97 height 17
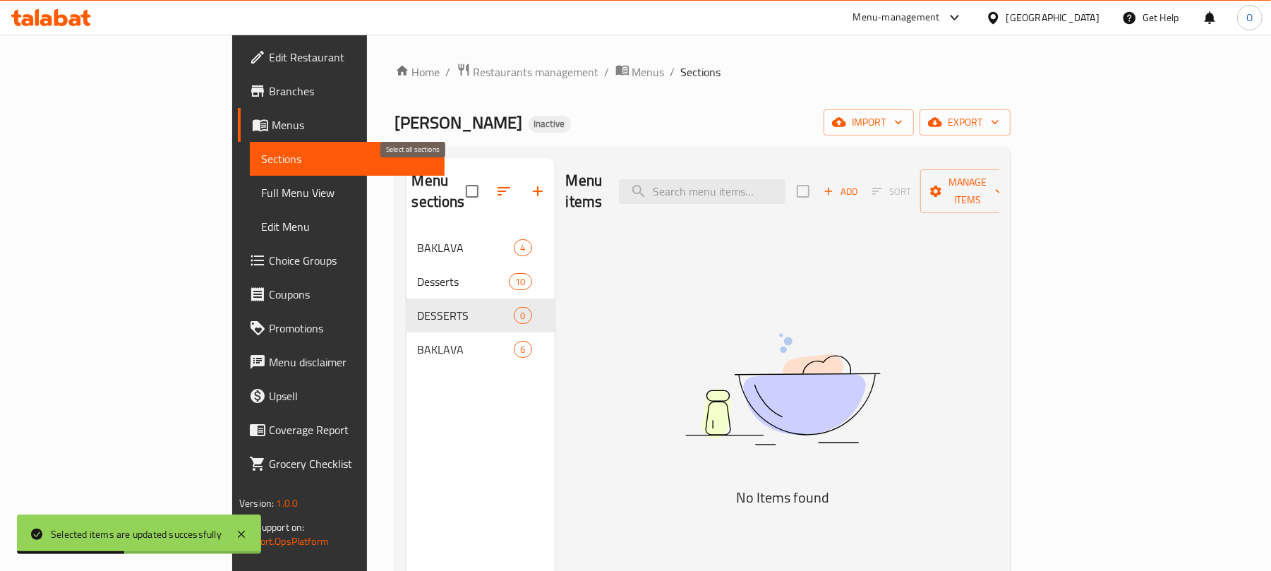
click at [457, 182] on input "checkbox" at bounding box center [472, 191] width 30 height 30
checkbox input "false"
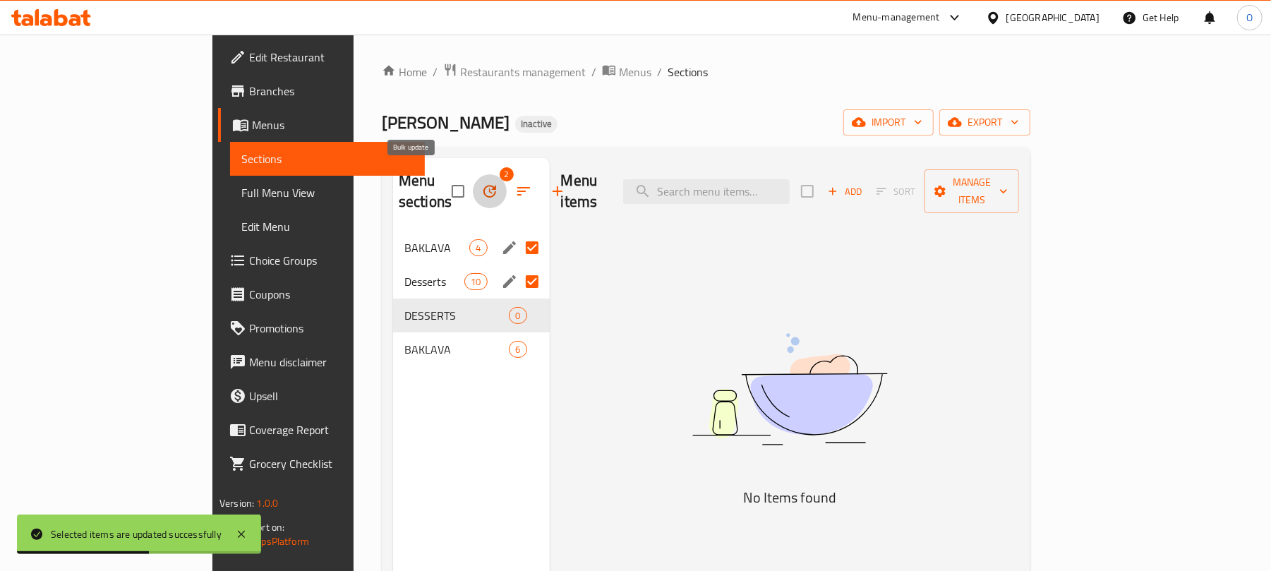
click at [483, 185] on icon "button" at bounding box center [489, 191] width 13 height 13
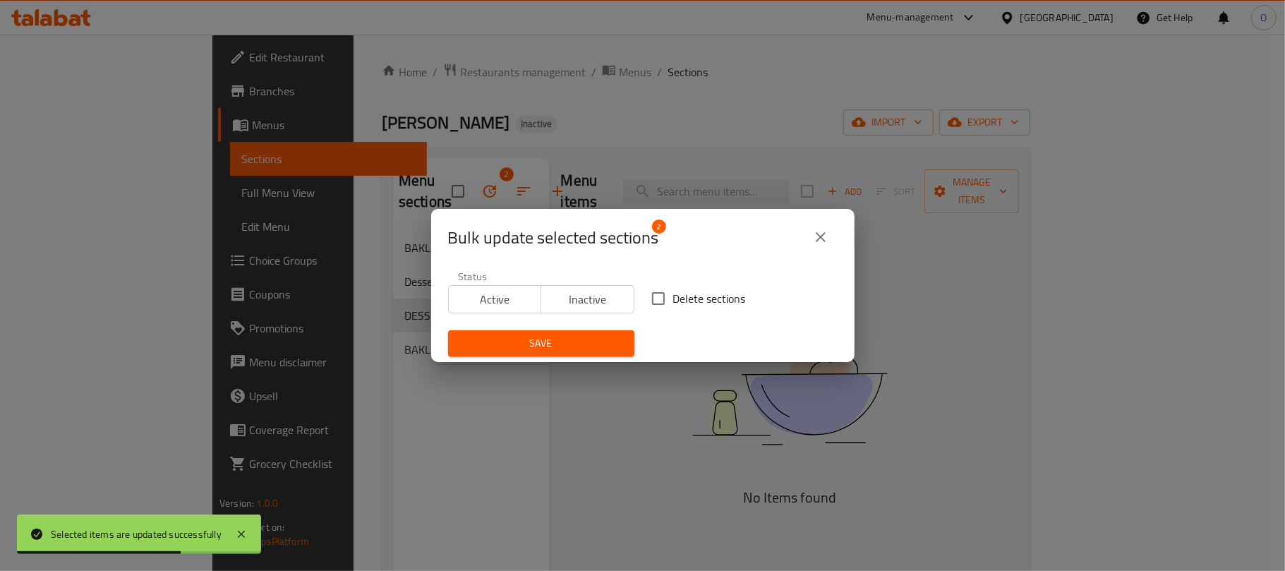
click at [817, 238] on icon "close" at bounding box center [820, 237] width 17 height 17
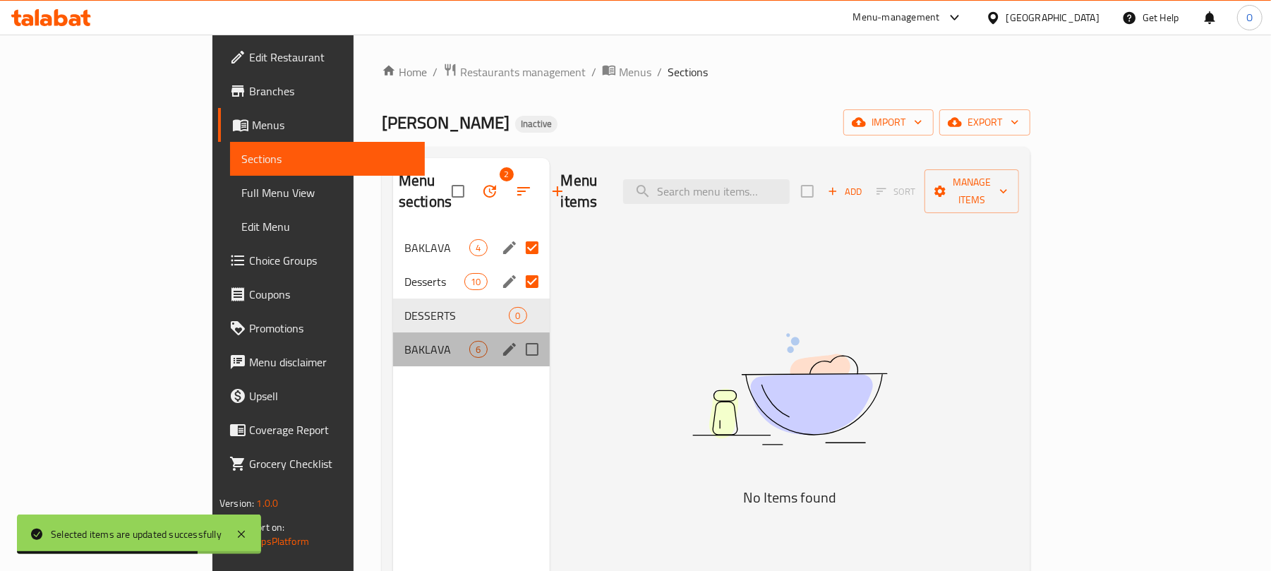
drag, startPoint x: 424, startPoint y: 343, endPoint x: 365, endPoint y: 394, distance: 77.5
click at [396, 365] on div "Menu sections 2 BAKLAVA 4 Desserts 10 DESSERTS 0 BAKLAVA 6" at bounding box center [471, 443] width 157 height 571
click at [517, 267] on input "Menu sections" at bounding box center [532, 282] width 30 height 30
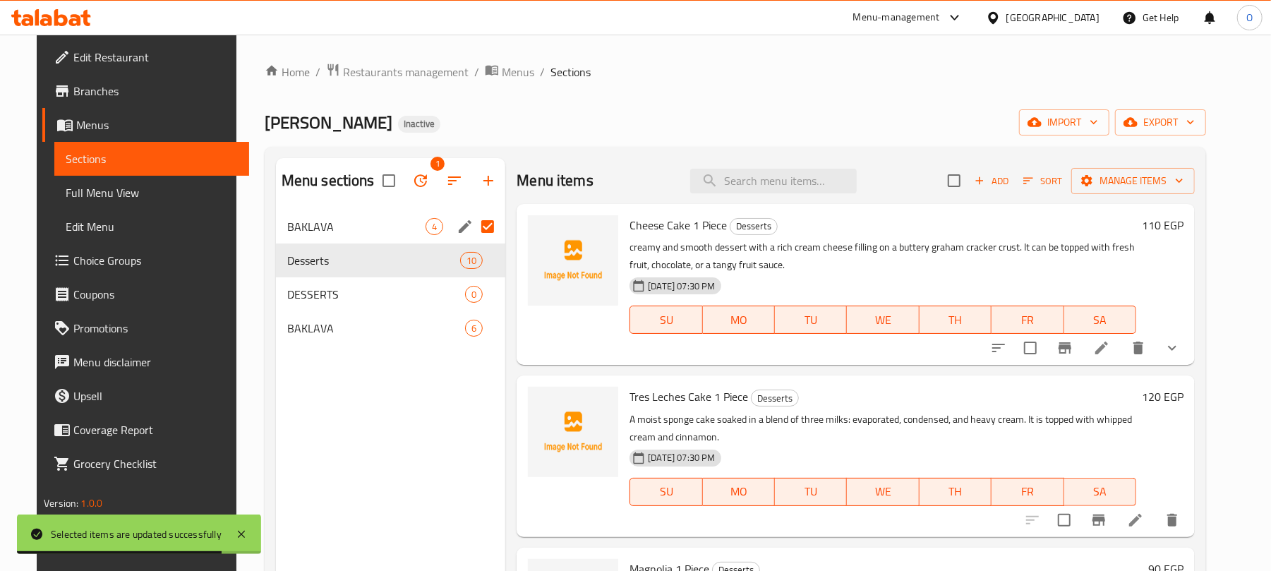
click at [484, 227] on input "Menu sections" at bounding box center [488, 227] width 30 height 30
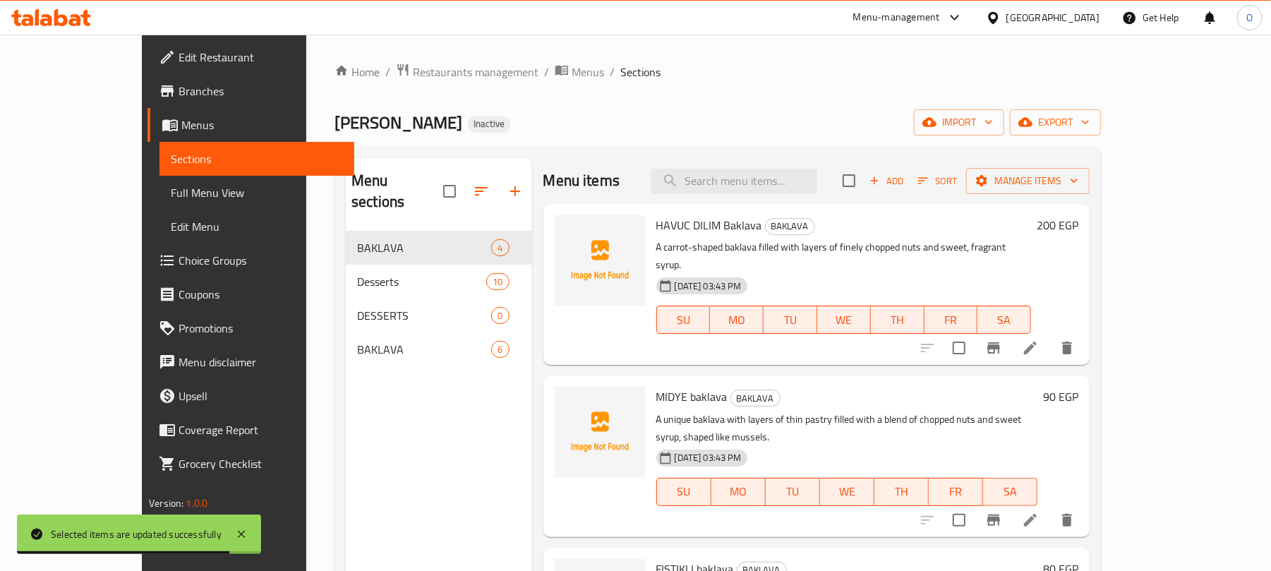
click at [371, 370] on div "Menu sections BAKLAVA 4 Desserts 10 DESSERTS 0 BAKLAVA 6" at bounding box center [439, 443] width 186 height 571
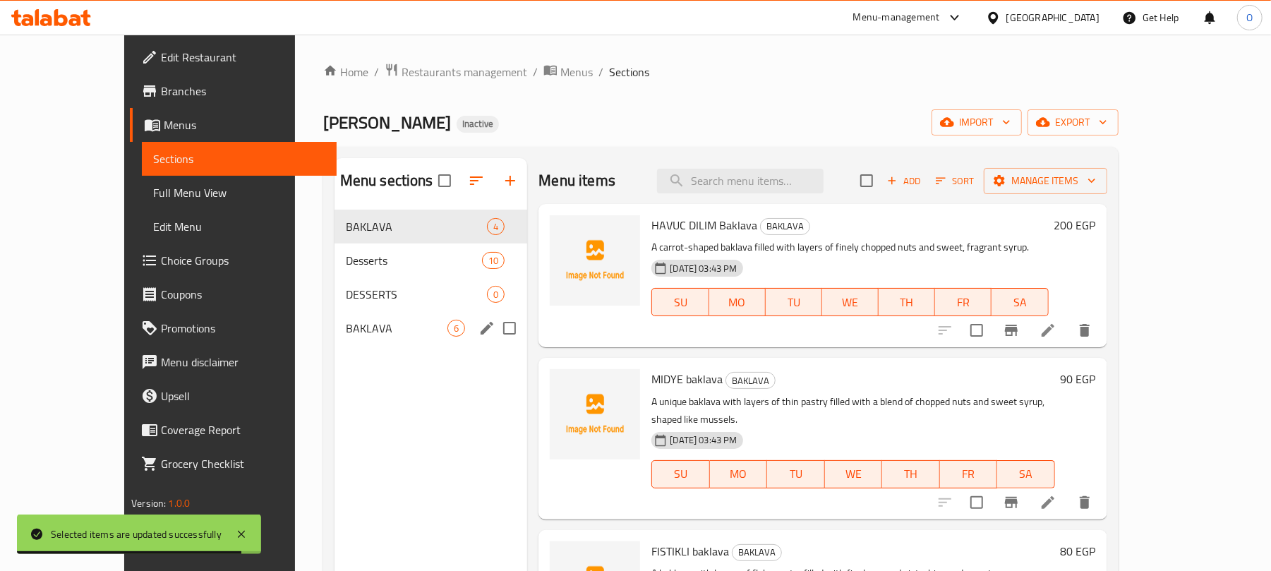
click at [346, 329] on span "BAKLAVA" at bounding box center [397, 328] width 102 height 17
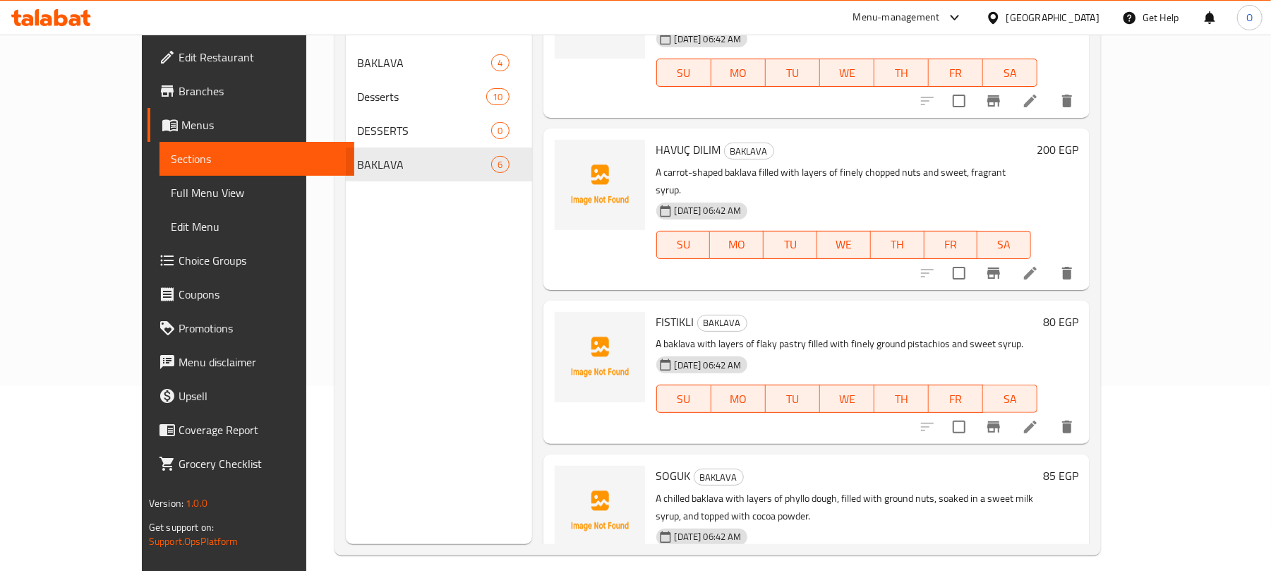
scroll to position [198, 0]
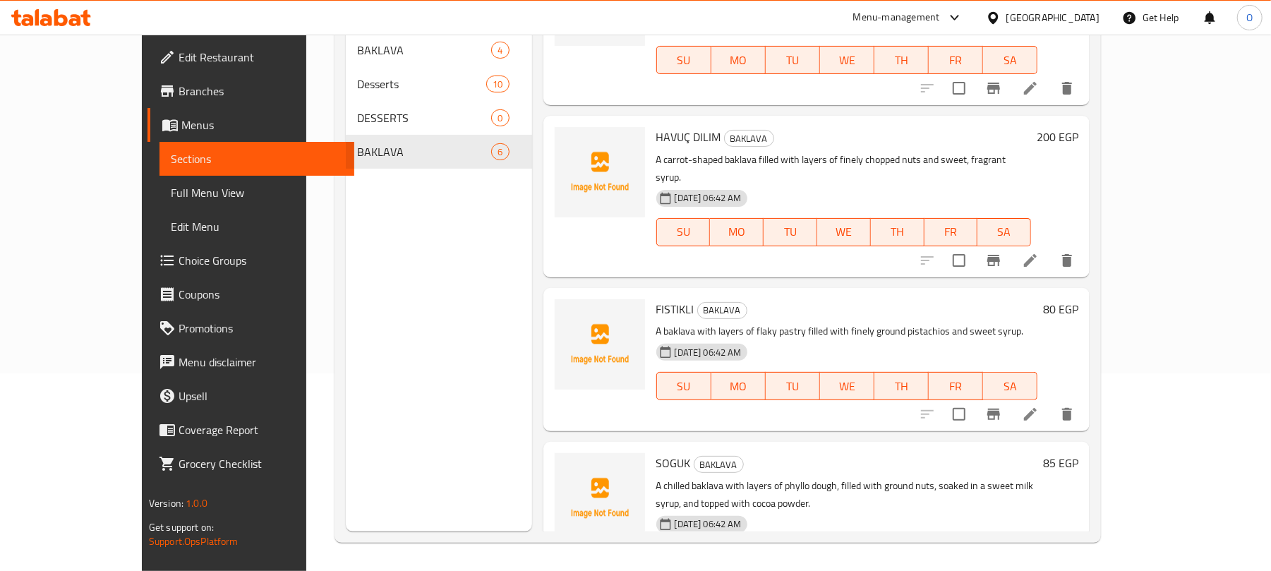
click at [171, 200] on span "Full Menu View" at bounding box center [257, 192] width 172 height 17
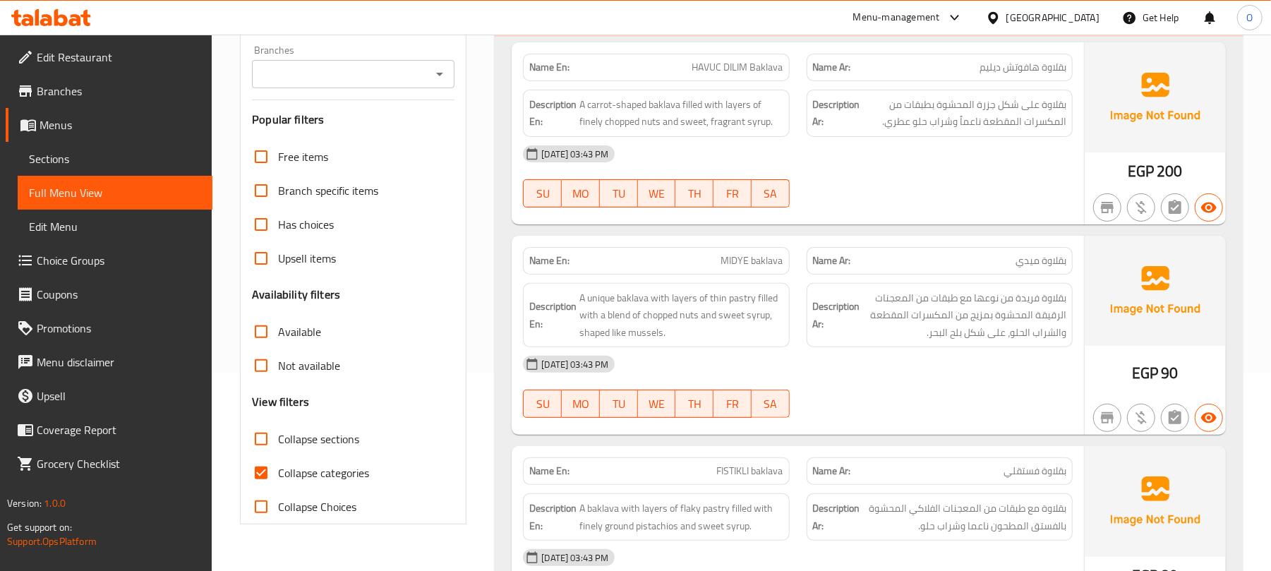
click at [348, 444] on span "Collapse sections" at bounding box center [318, 438] width 81 height 17
click at [278, 444] on input "Collapse sections" at bounding box center [261, 439] width 34 height 34
checkbox input "true"
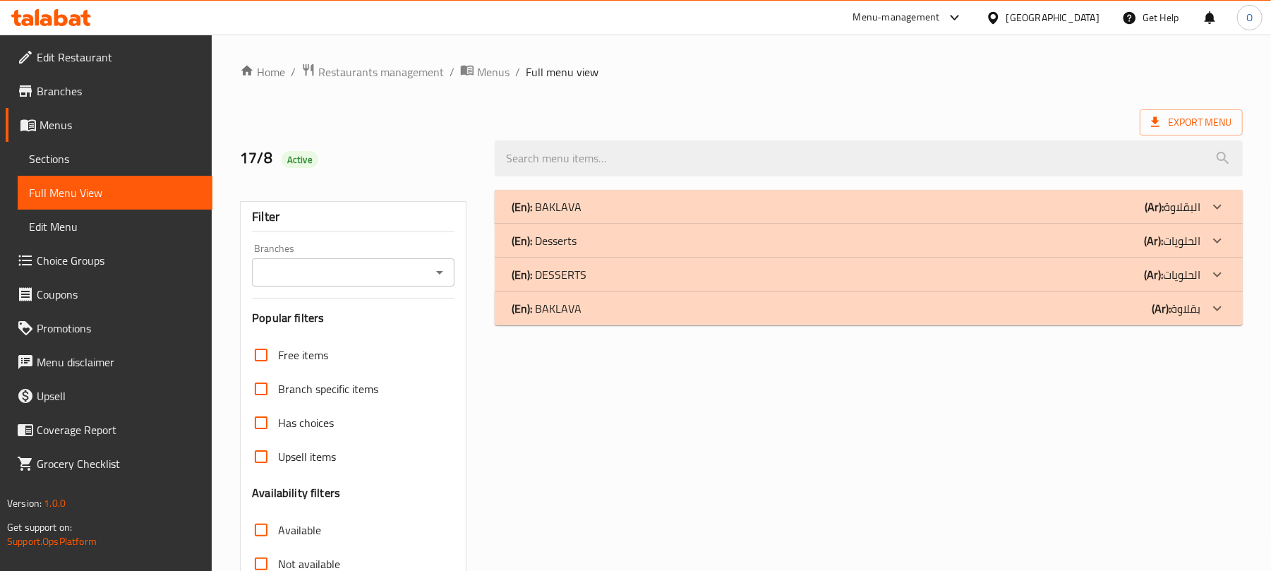
click at [87, 153] on span "Sections" at bounding box center [115, 158] width 172 height 17
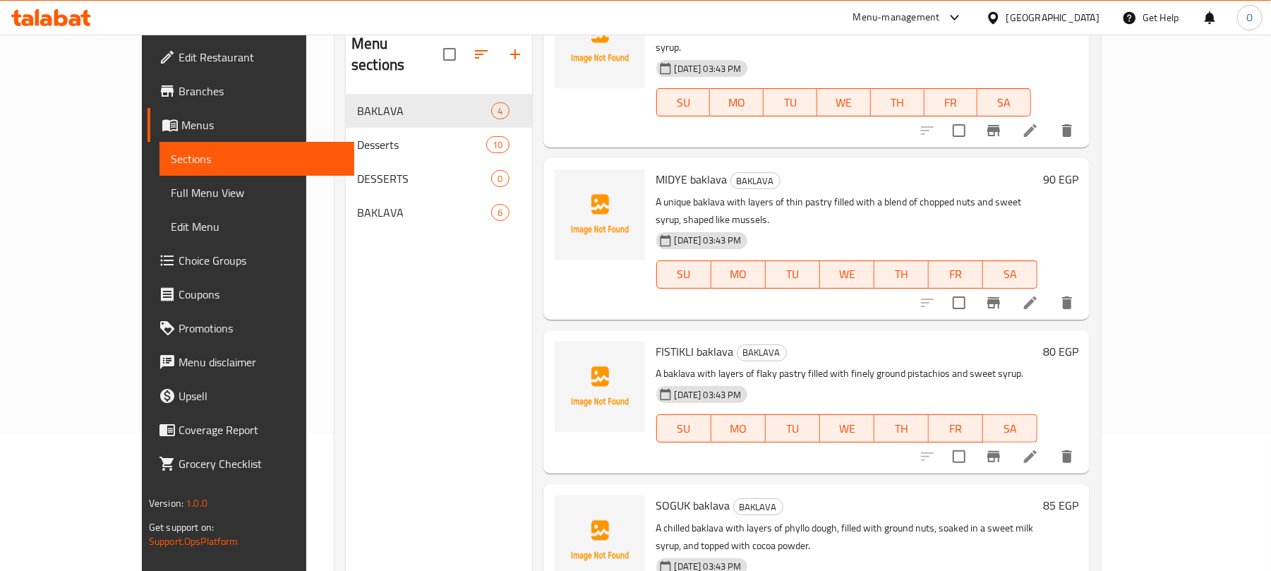
scroll to position [104, 0]
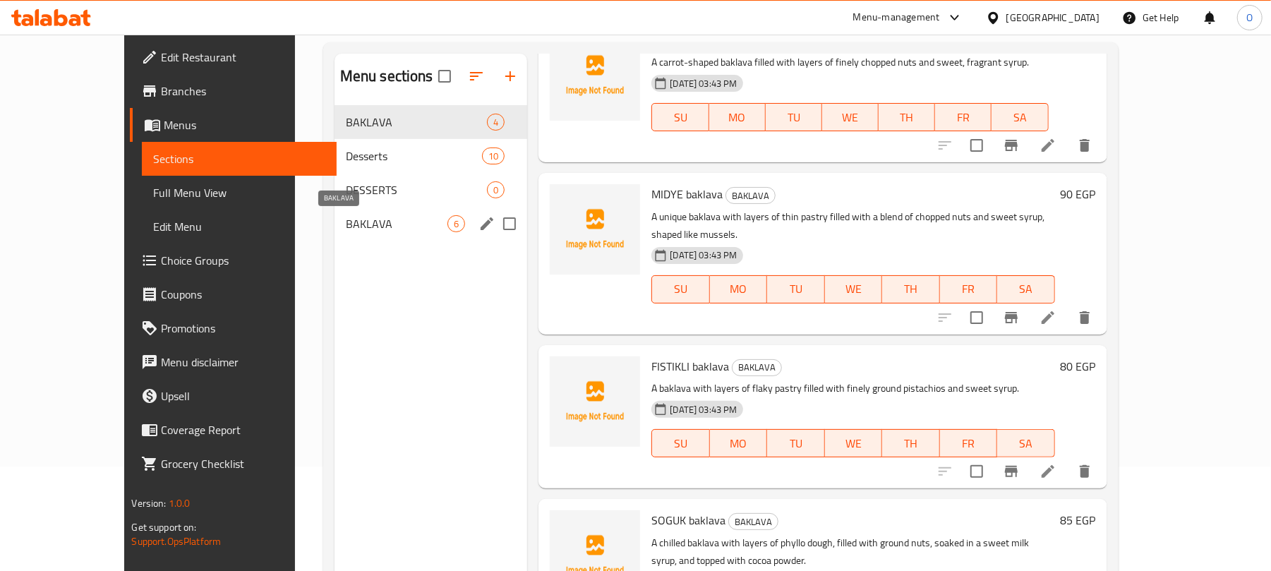
click at [346, 220] on span "BAKLAVA" at bounding box center [397, 223] width 102 height 17
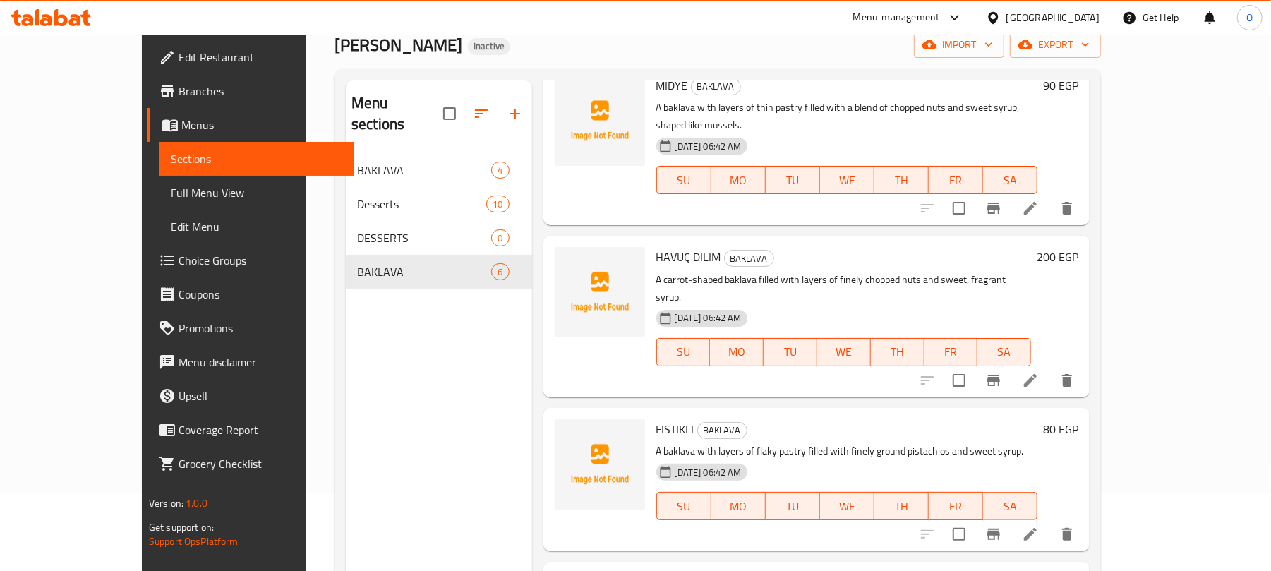
scroll to position [10, 0]
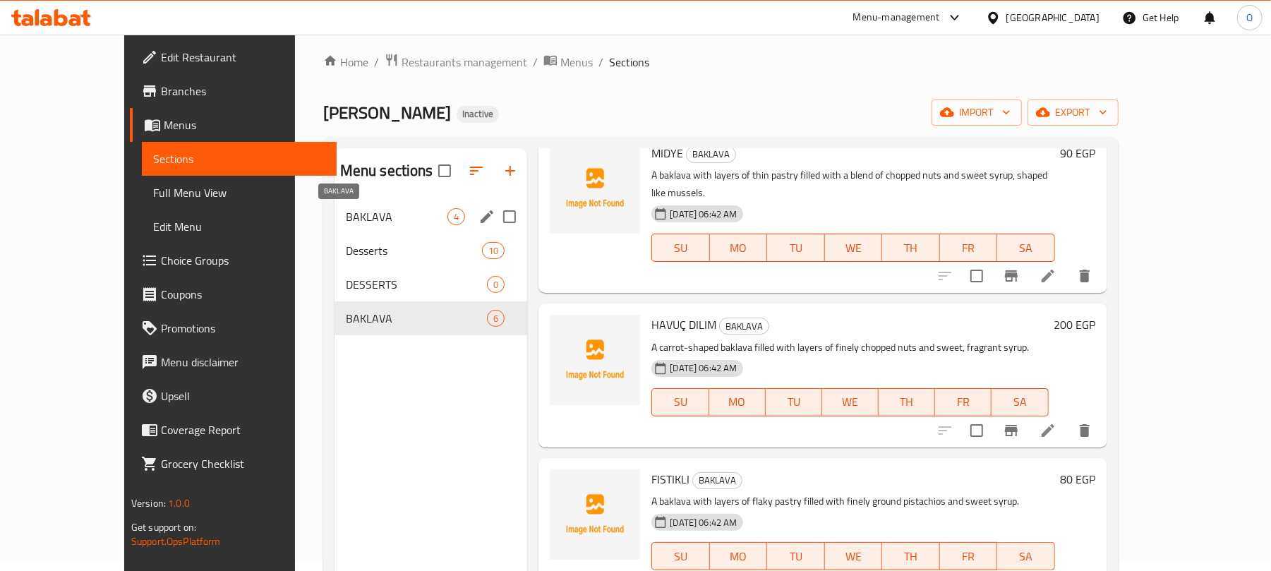
click at [346, 217] on span "BAKLAVA" at bounding box center [397, 216] width 102 height 17
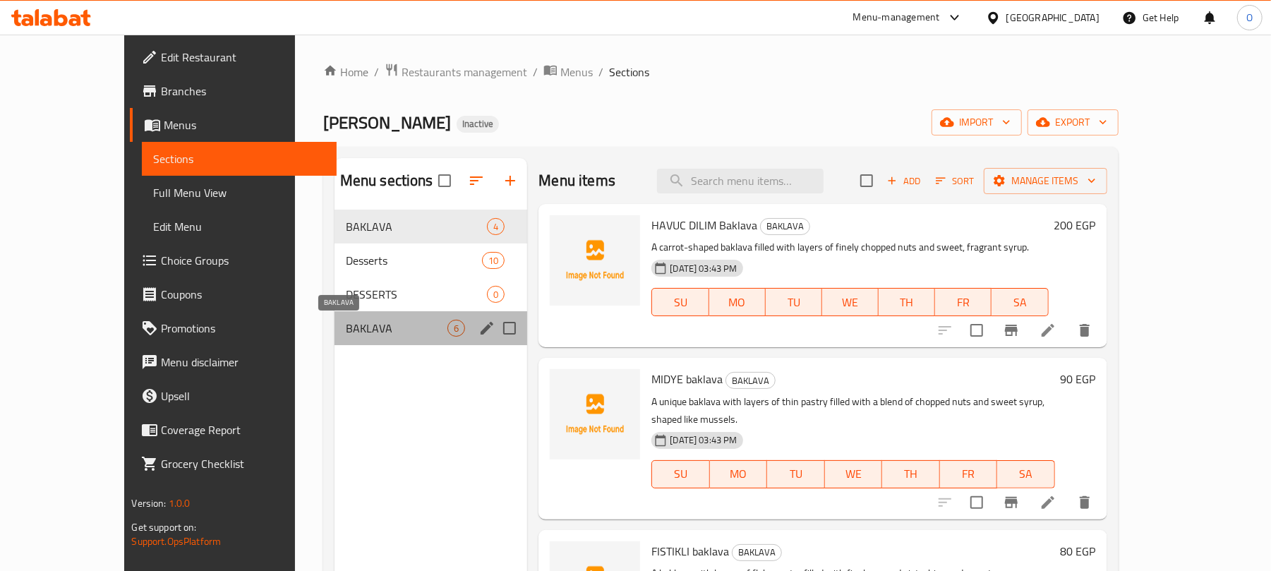
click at [346, 334] on span "BAKLAVA" at bounding box center [397, 328] width 102 height 17
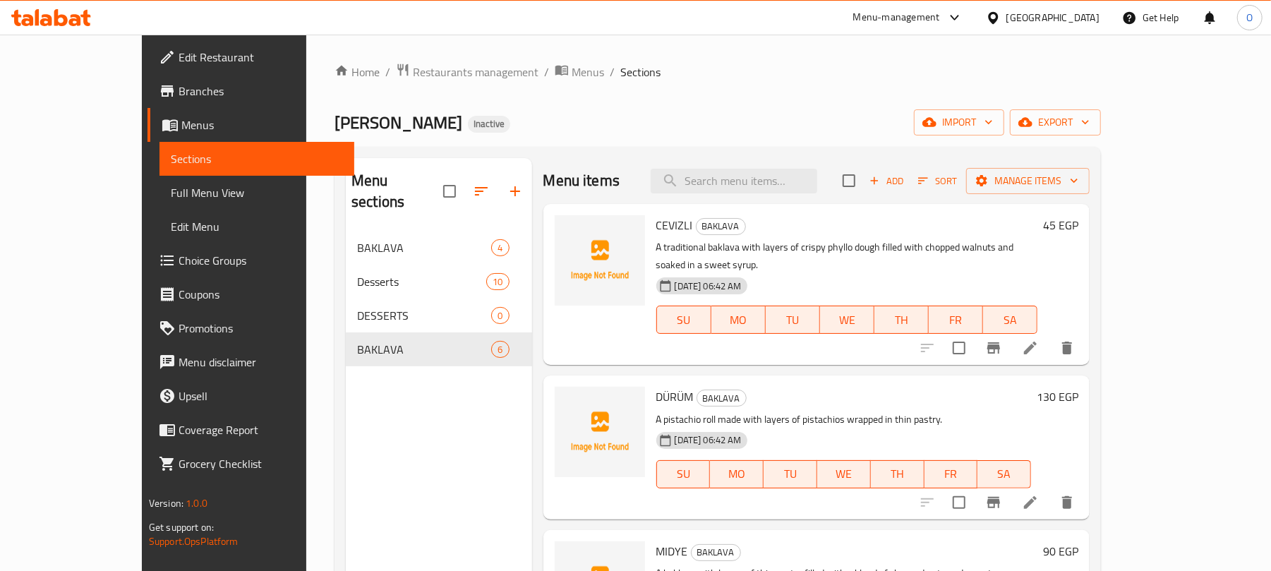
click at [658, 143] on div "Home / Restaurants management / Menus / Sections [PERSON_NAME] Inactive import …" at bounding box center [717, 401] width 766 height 677
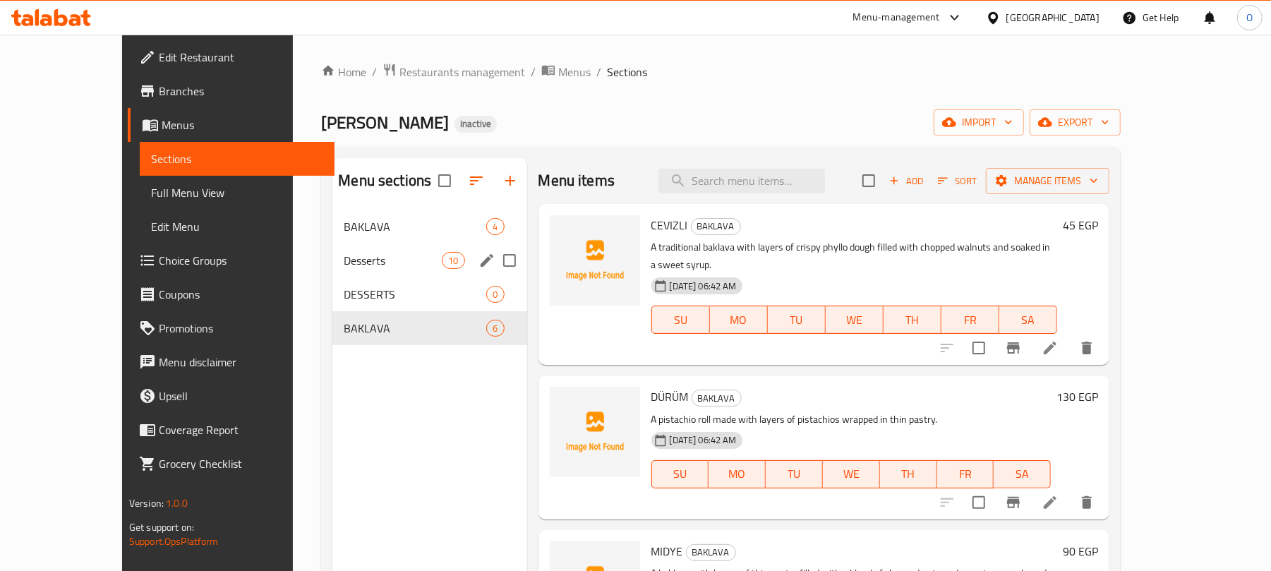
click at [344, 258] on span "Desserts" at bounding box center [393, 260] width 98 height 17
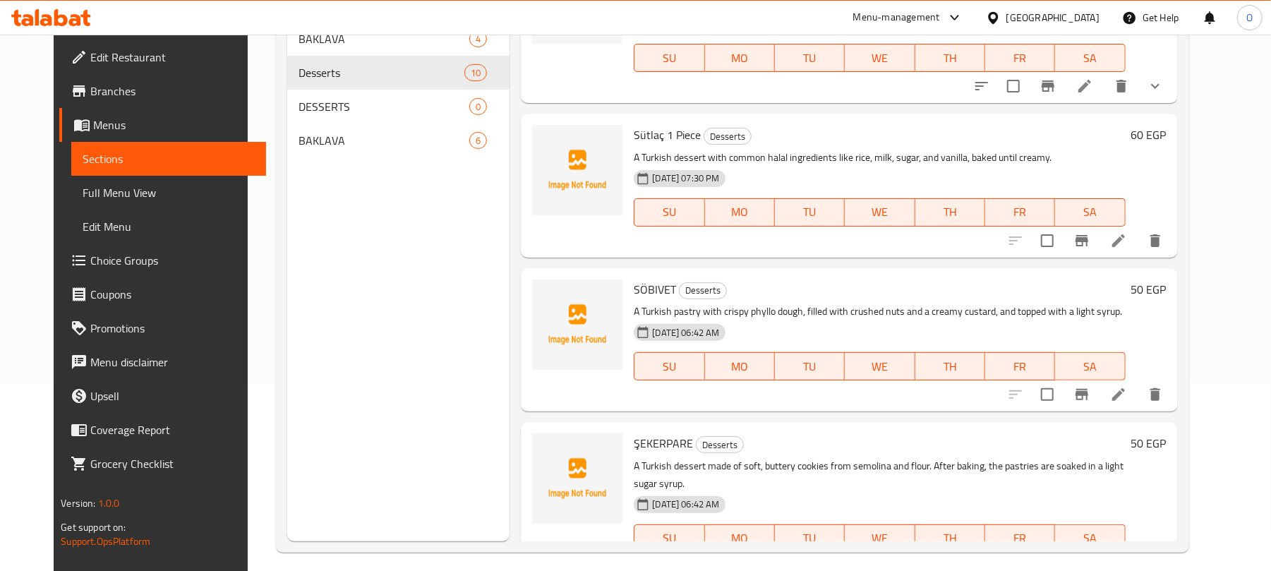
scroll to position [323, 0]
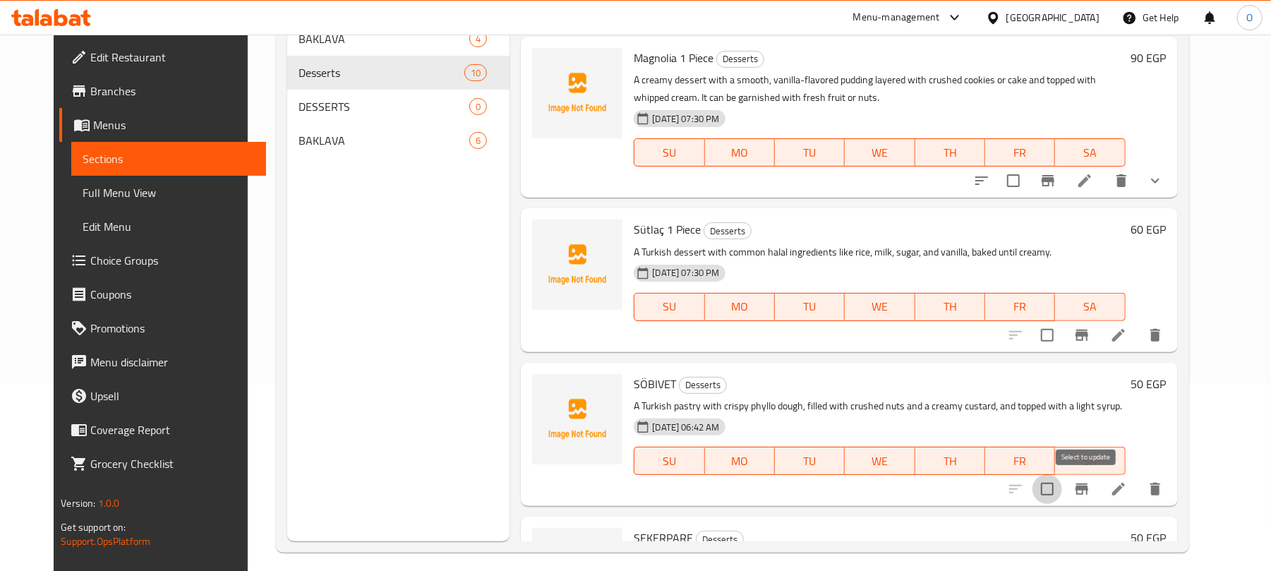
click at [1062, 492] on input "checkbox" at bounding box center [1047, 489] width 30 height 30
checkbox input "true"
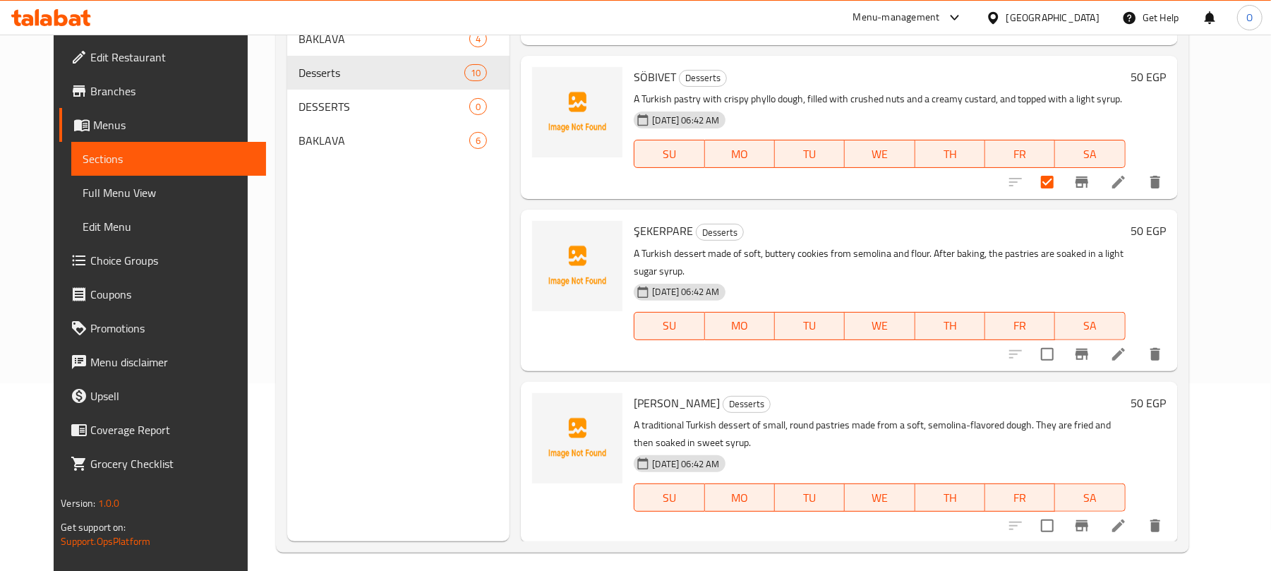
scroll to position [700, 0]
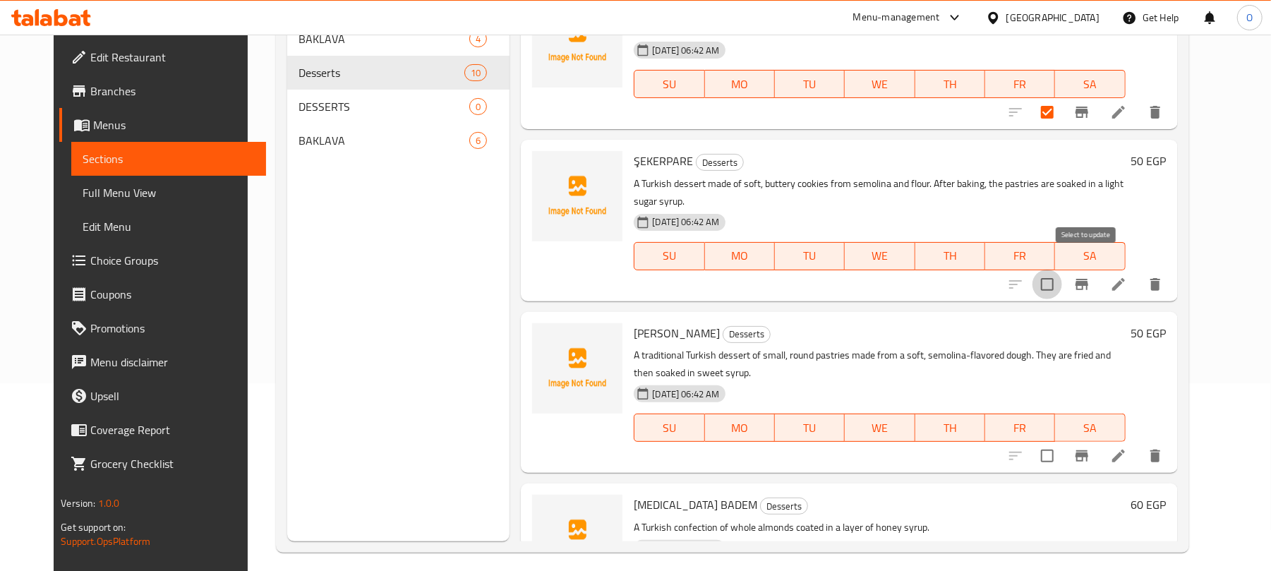
click at [1062, 272] on input "checkbox" at bounding box center [1047, 285] width 30 height 30
checkbox input "true"
click at [1062, 441] on input "checkbox" at bounding box center [1047, 456] width 30 height 30
checkbox input "true"
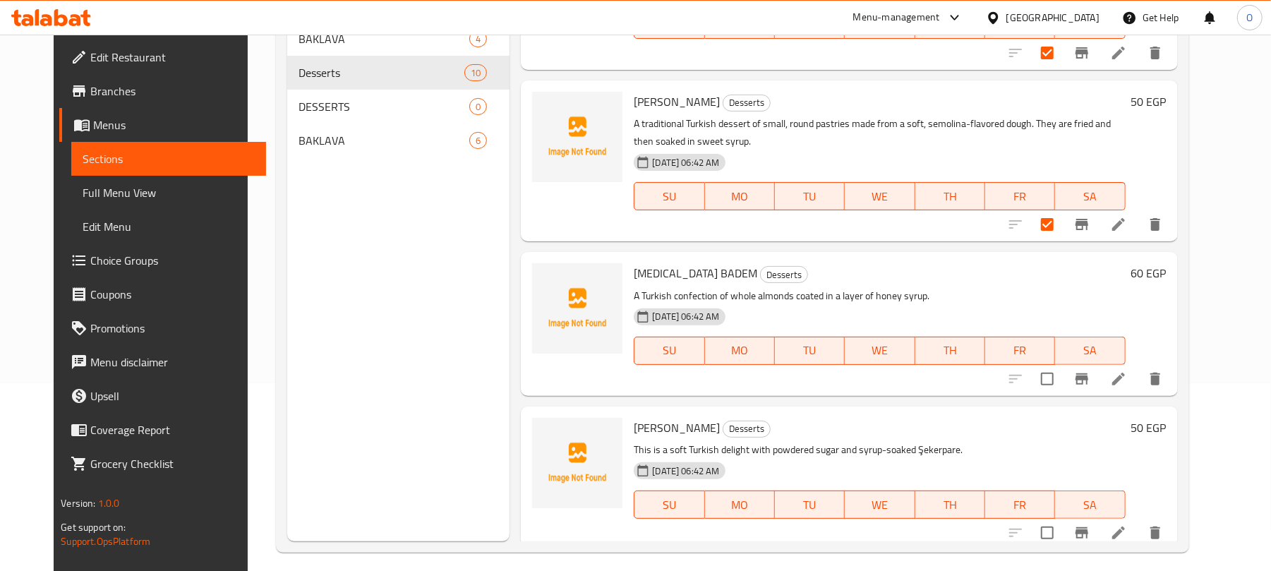
scroll to position [1076, 0]
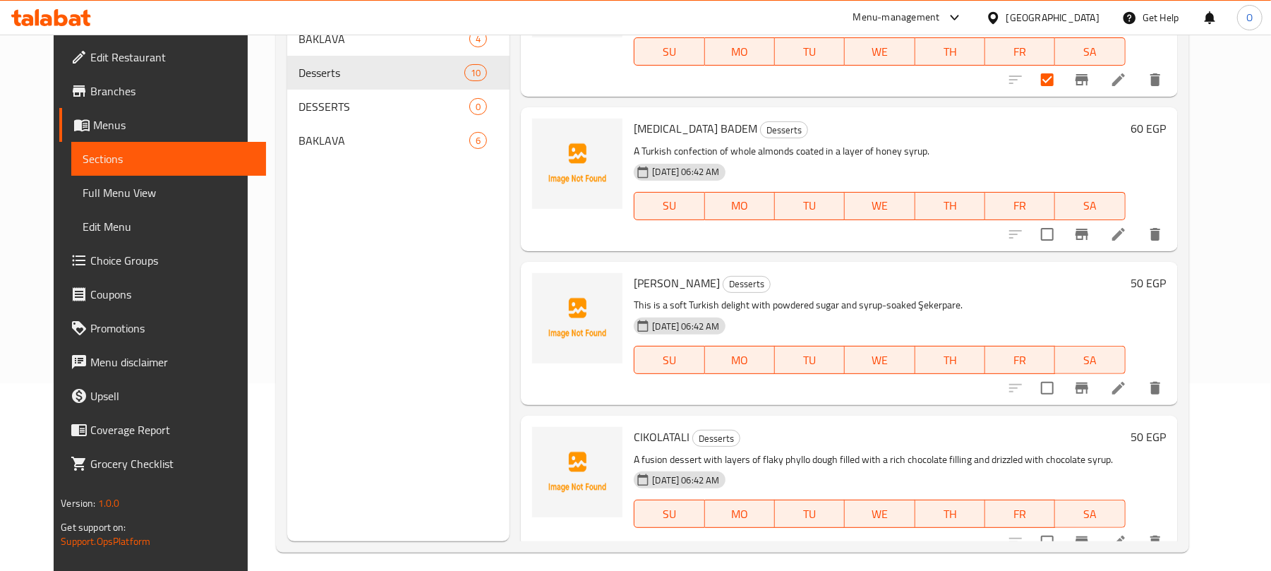
click at [1062, 221] on input "checkbox" at bounding box center [1047, 234] width 30 height 30
checkbox input "true"
click at [1062, 378] on input "checkbox" at bounding box center [1047, 388] width 30 height 30
checkbox input "true"
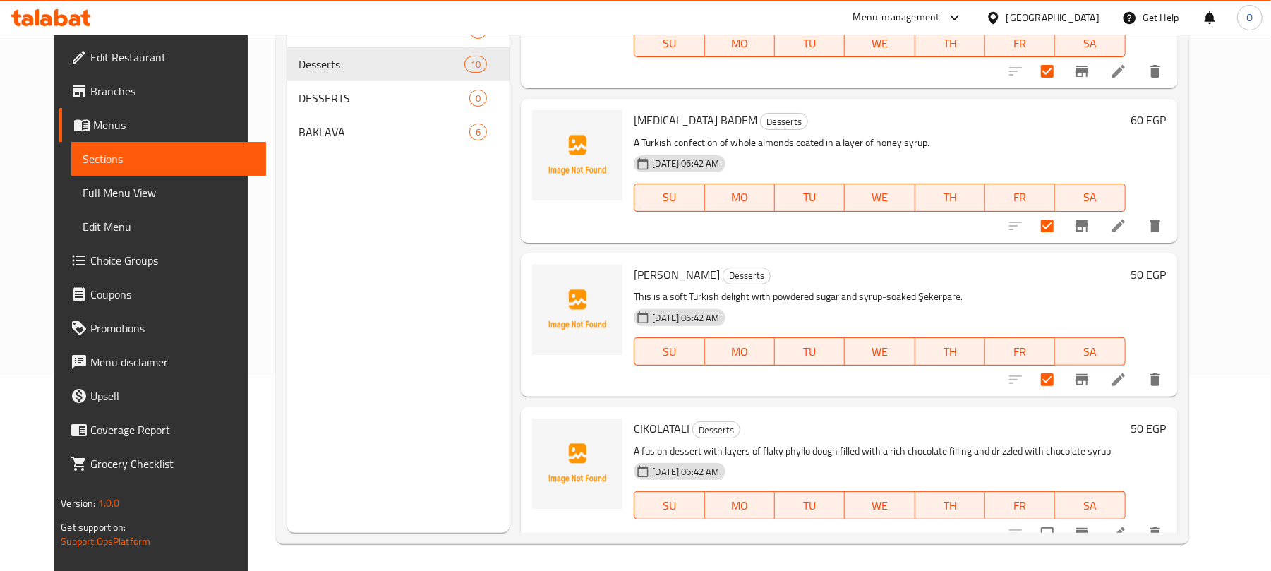
scroll to position [198, 0]
click at [1062, 519] on input "checkbox" at bounding box center [1047, 532] width 30 height 30
checkbox input "true"
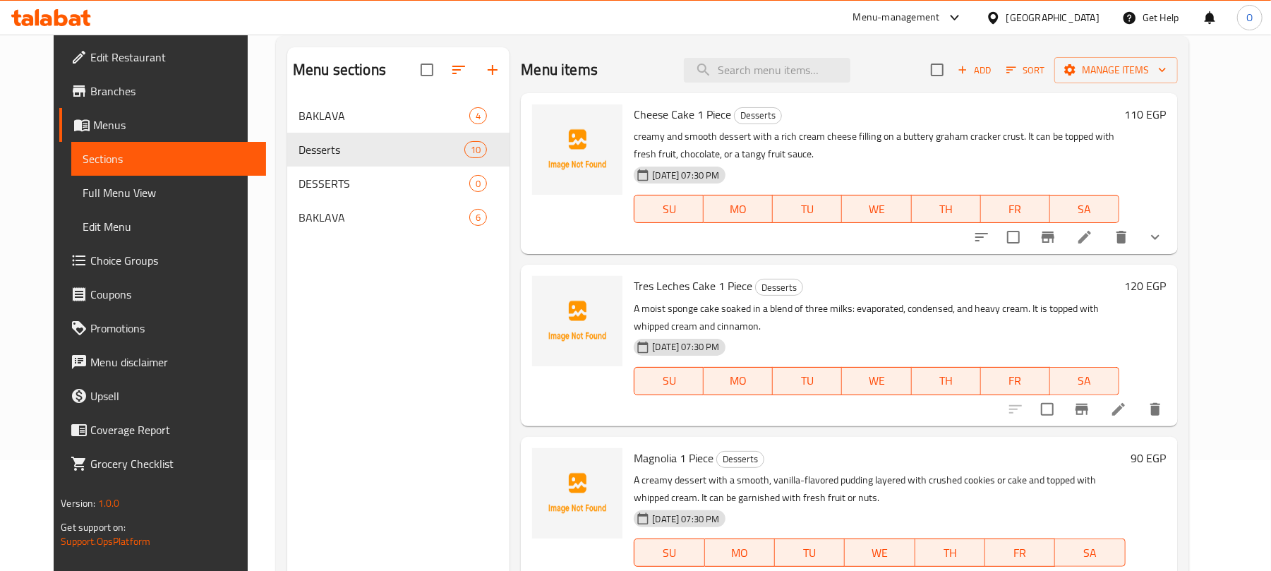
scroll to position [10, 0]
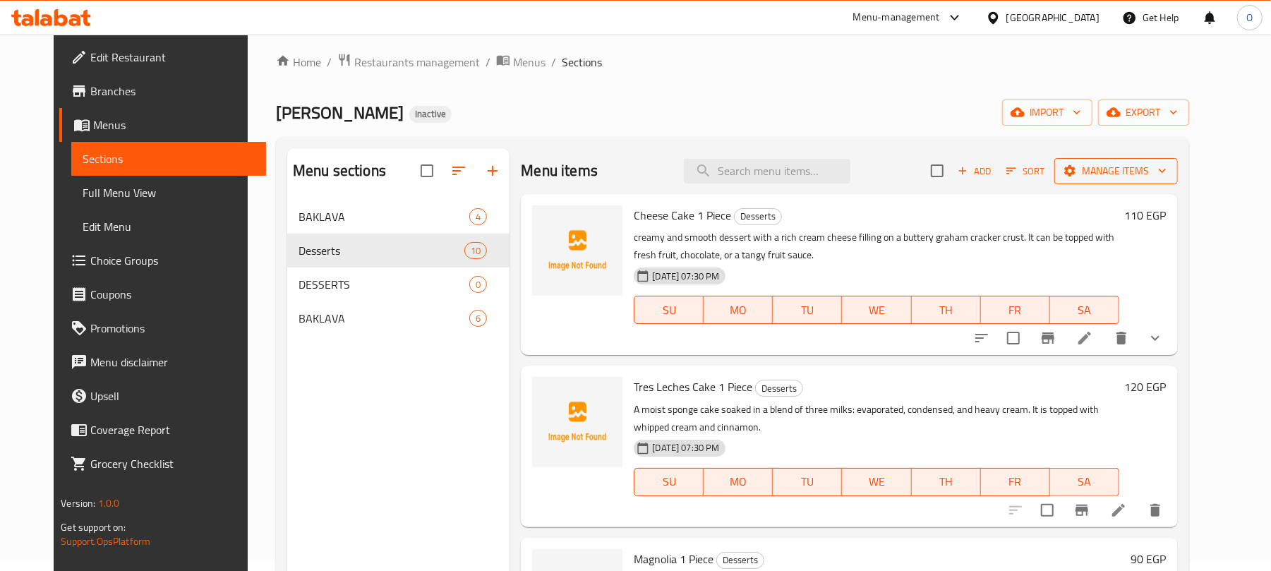
click at [1110, 162] on span "Manage items" at bounding box center [1115, 171] width 101 height 18
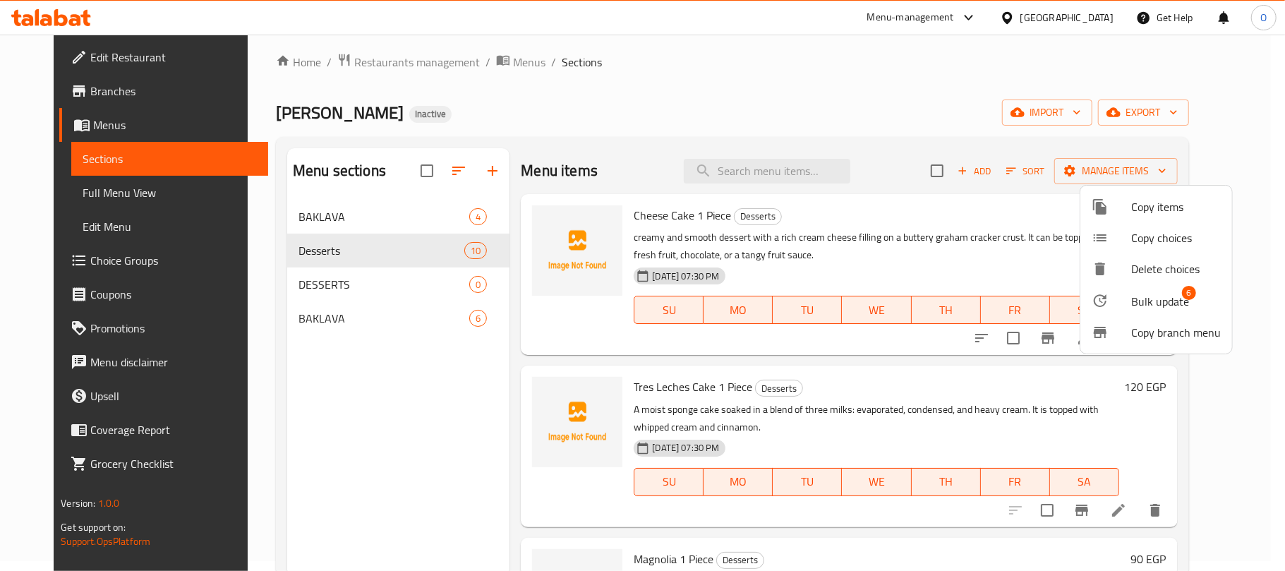
click at [1137, 294] on span "Bulk update" at bounding box center [1160, 301] width 58 height 17
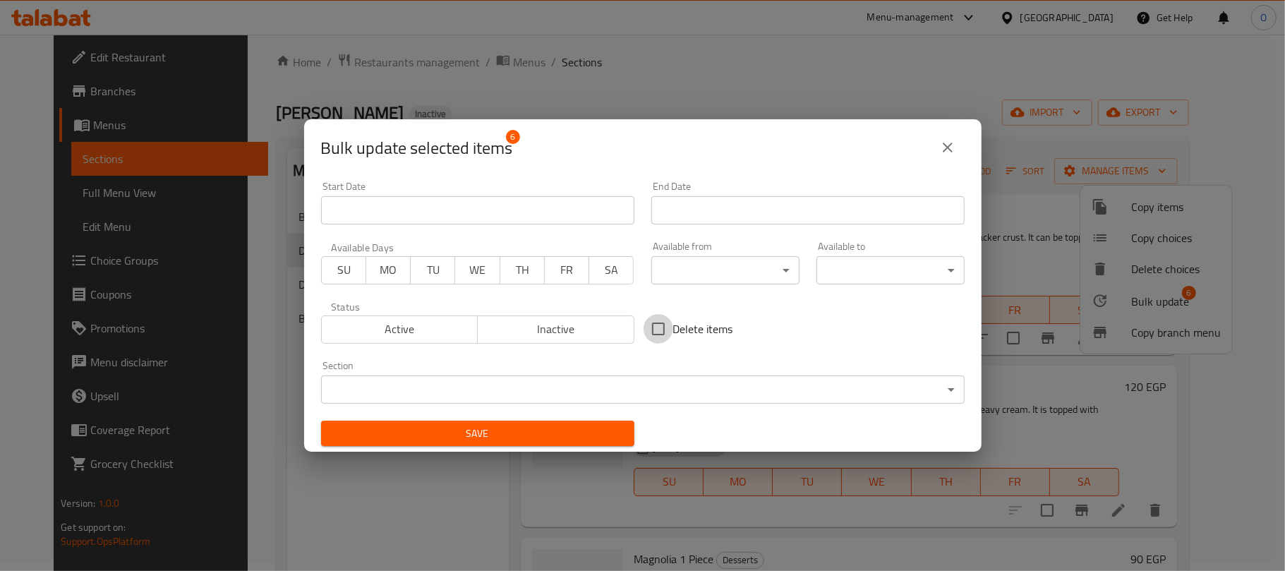
click at [659, 331] on input "Delete items" at bounding box center [658, 329] width 30 height 30
checkbox input "true"
click at [571, 447] on div "Save" at bounding box center [478, 433] width 330 height 43
click at [573, 437] on span "Save" at bounding box center [477, 434] width 291 height 18
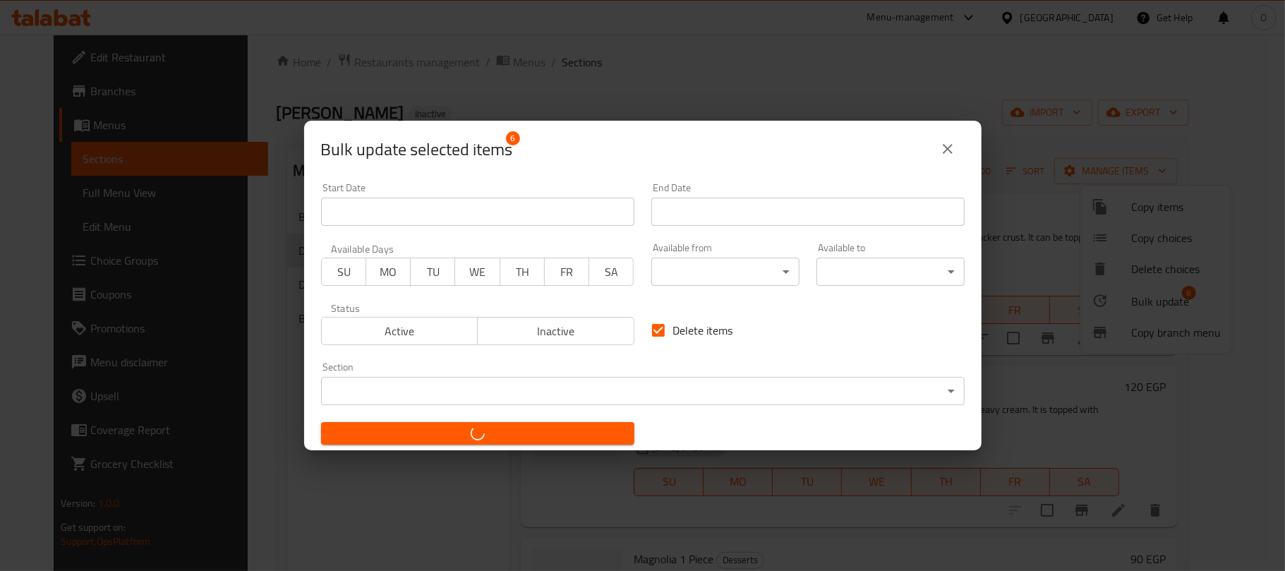
checkbox input "false"
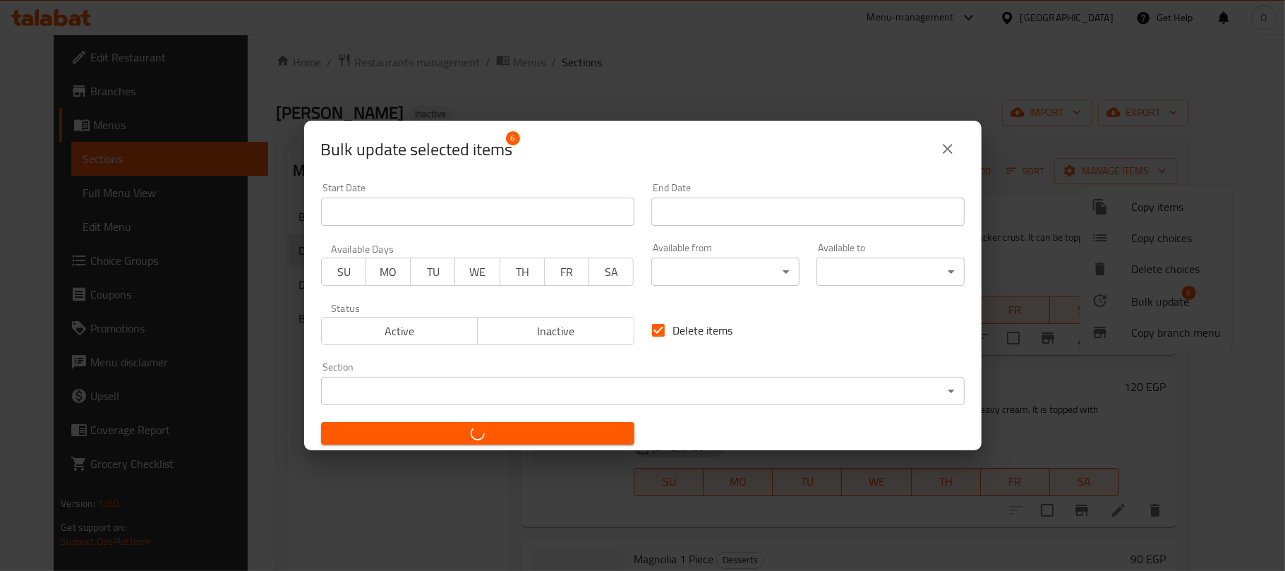
checkbox input "false"
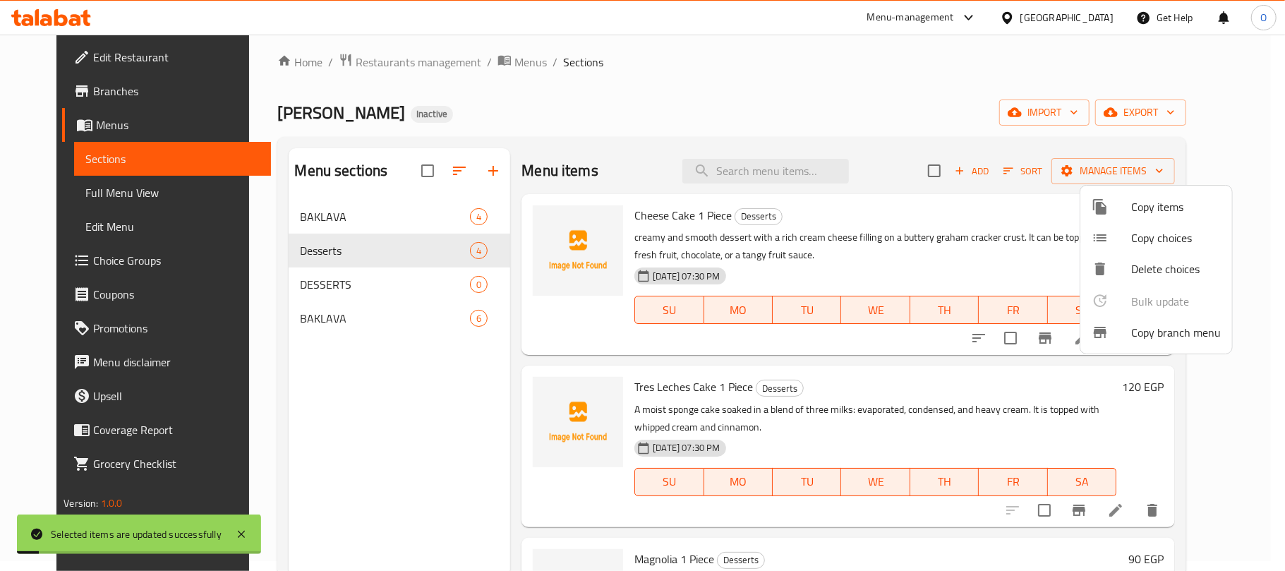
click at [658, 90] on div at bounding box center [642, 285] width 1285 height 571
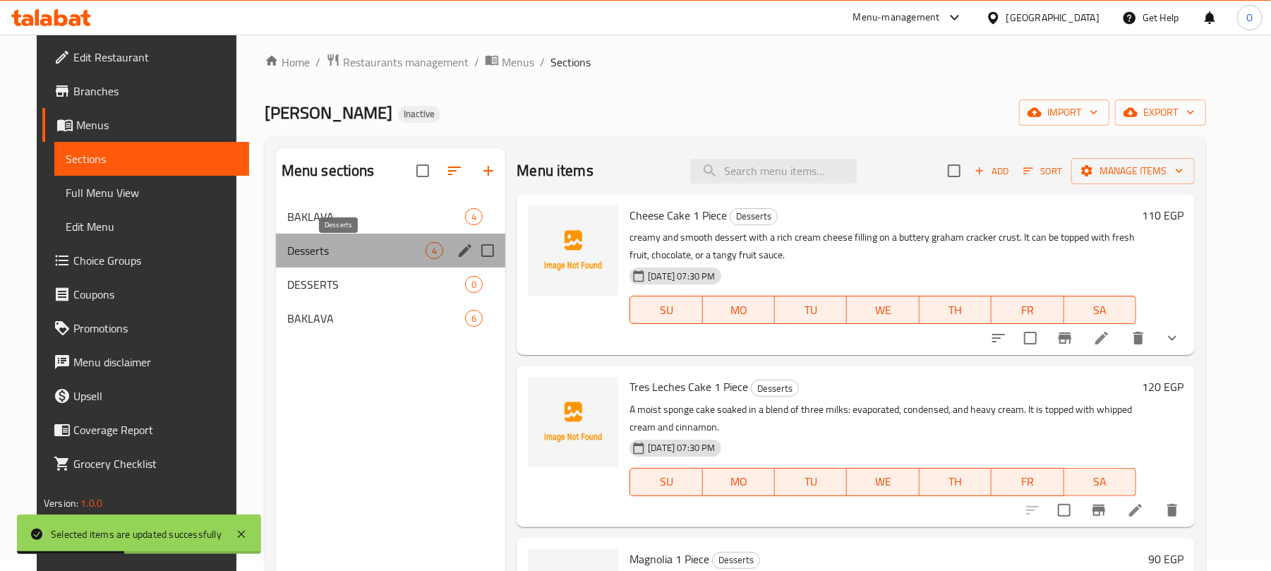
click at [411, 251] on span "Desserts" at bounding box center [356, 250] width 138 height 17
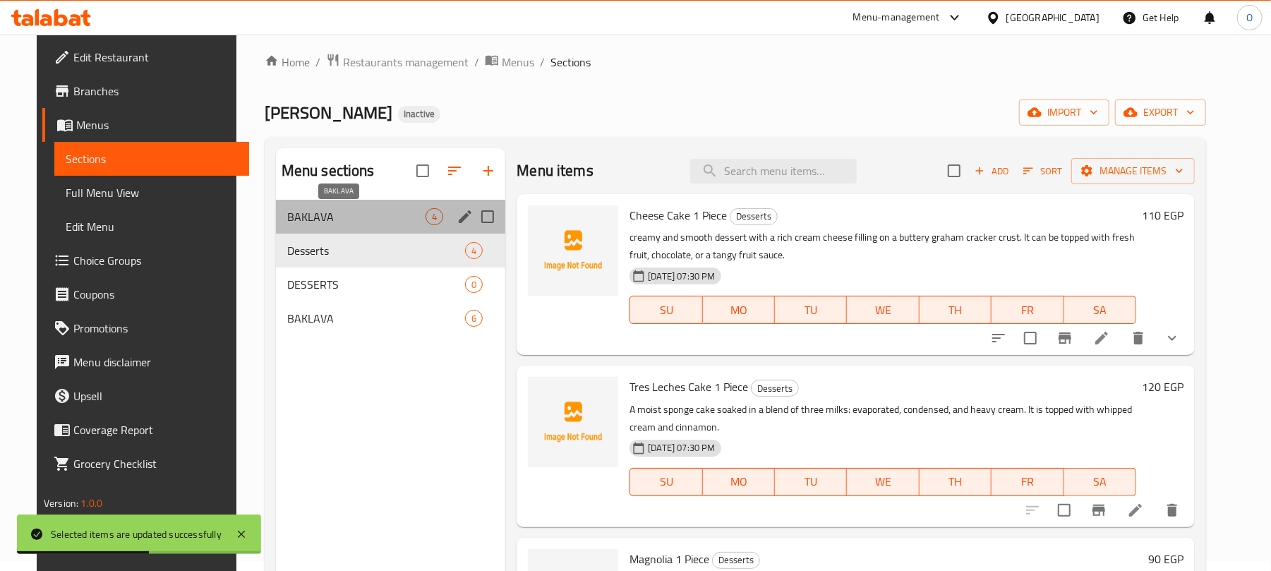
click at [351, 217] on span "BAKLAVA" at bounding box center [356, 216] width 138 height 17
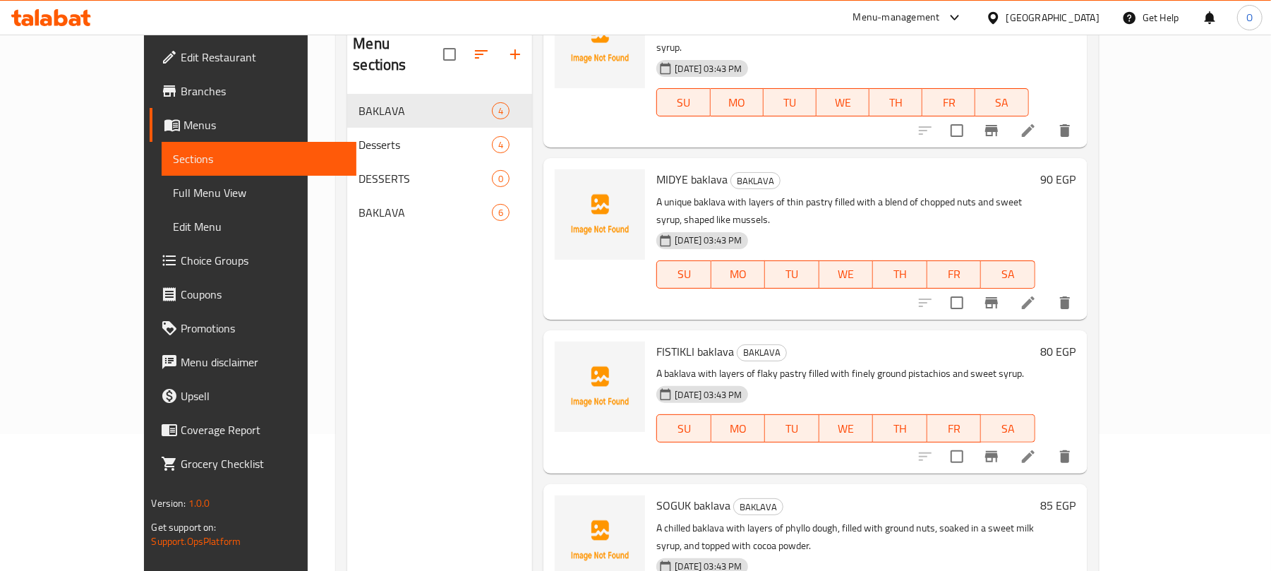
scroll to position [104, 0]
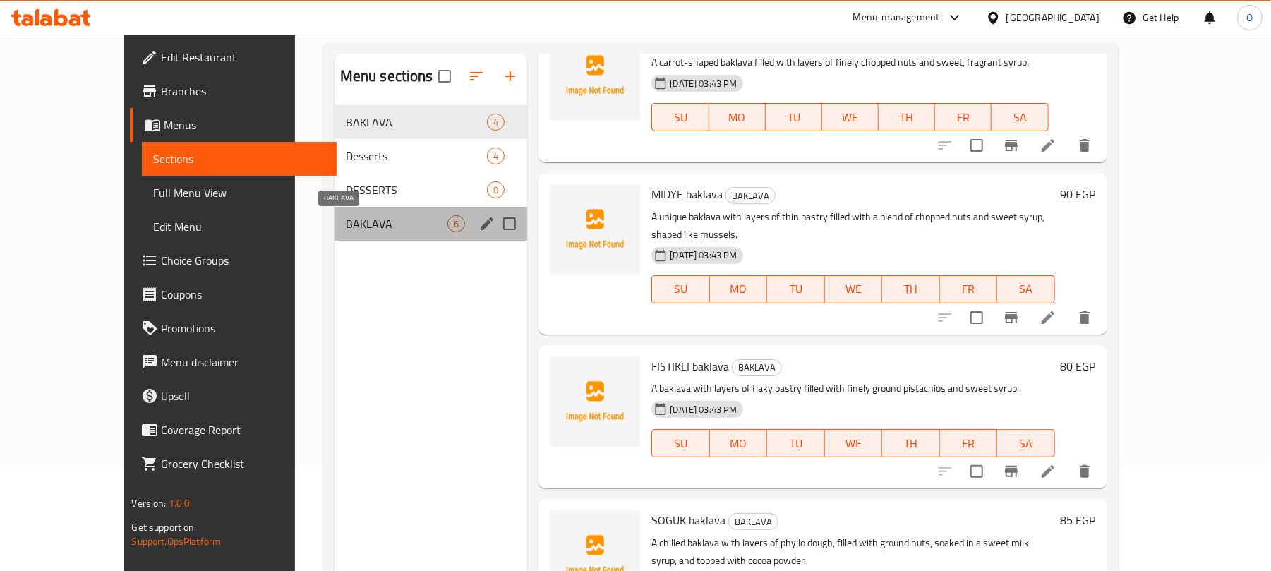
click at [346, 222] on span "BAKLAVA" at bounding box center [397, 223] width 102 height 17
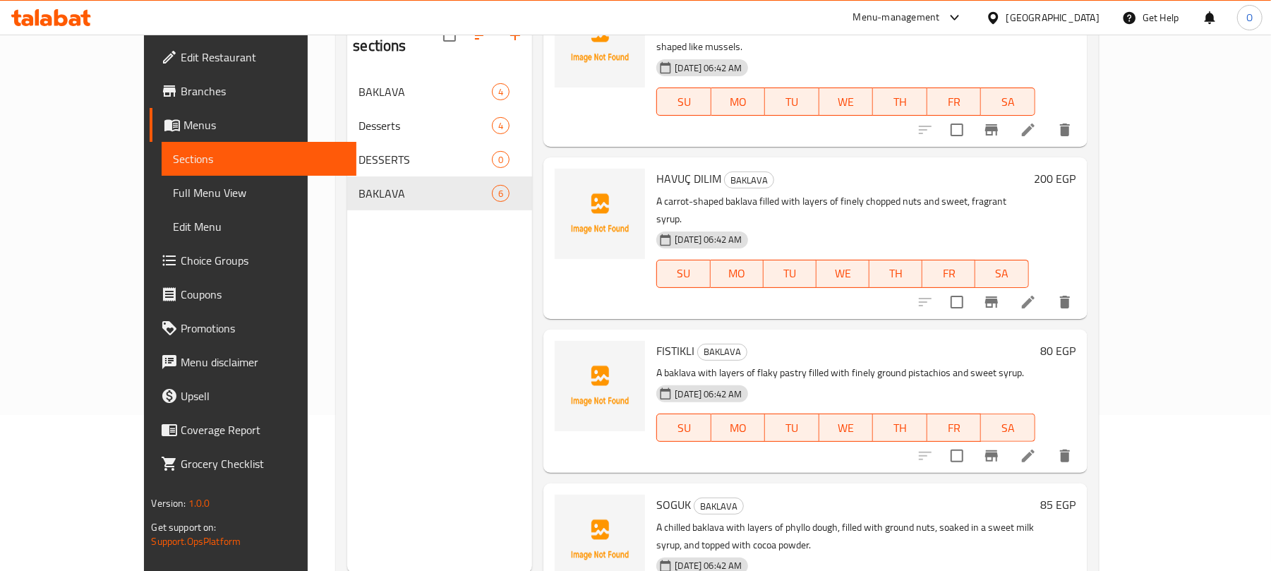
scroll to position [198, 0]
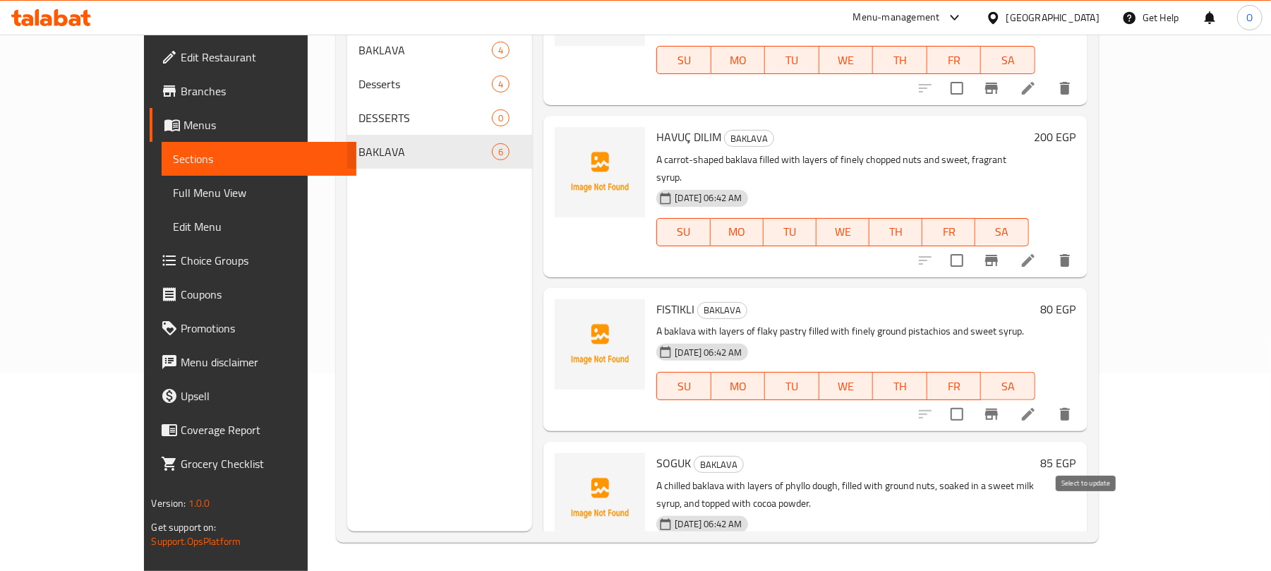
checkbox input "true"
click at [971, 399] on input "checkbox" at bounding box center [957, 414] width 30 height 30
checkbox input "true"
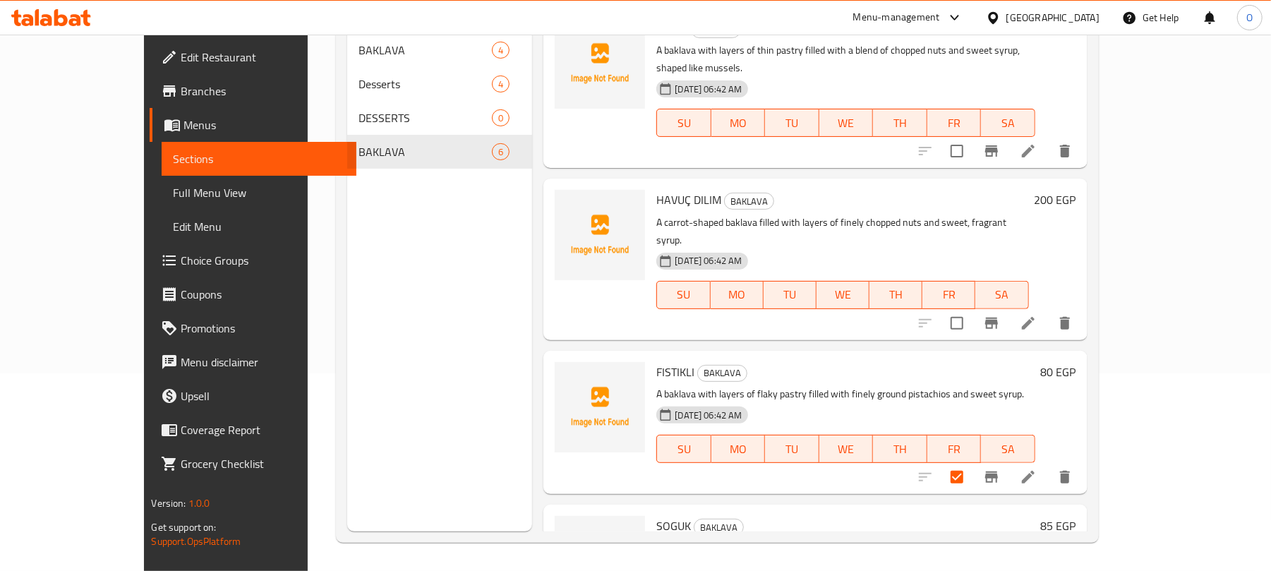
scroll to position [294, 0]
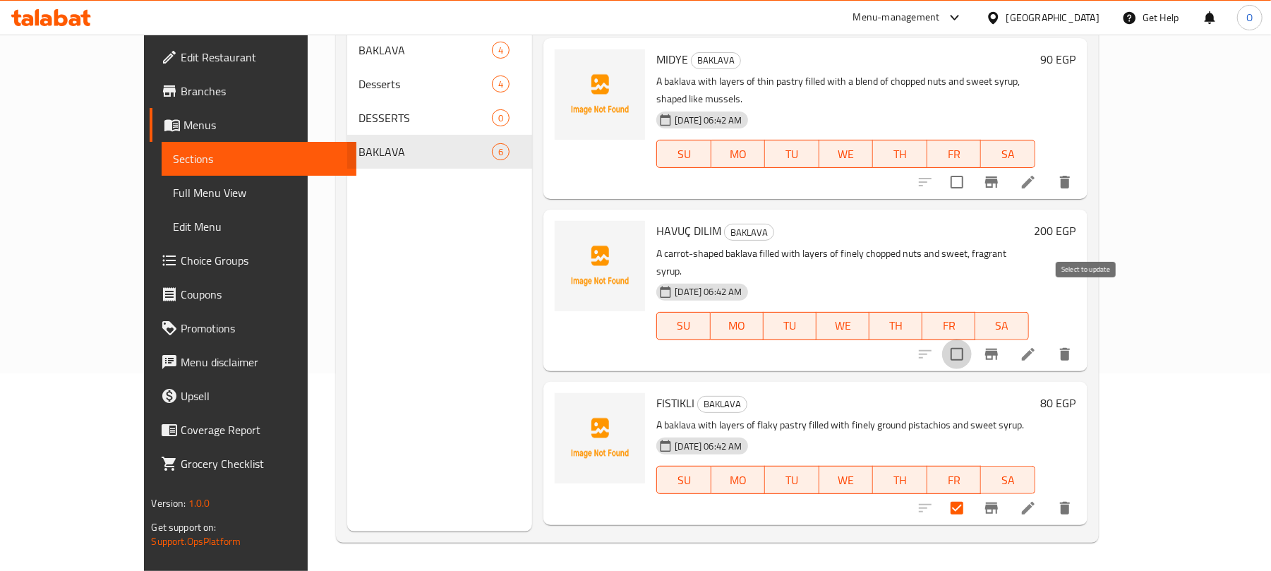
click at [971, 339] on input "checkbox" at bounding box center [957, 354] width 30 height 30
checkbox input "true"
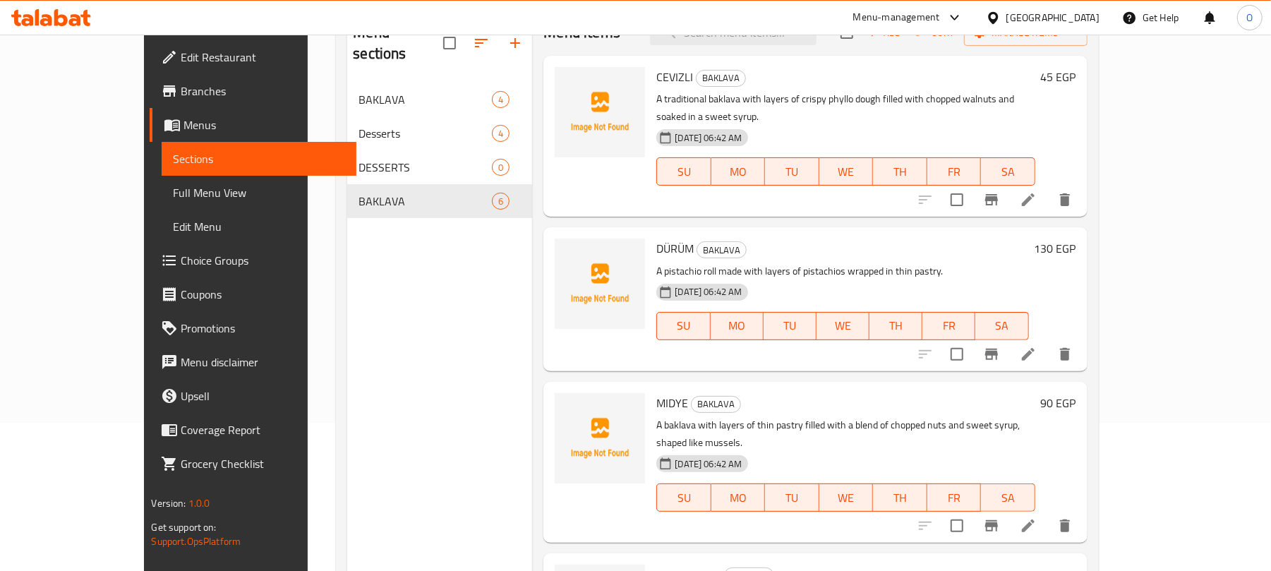
scroll to position [104, 0]
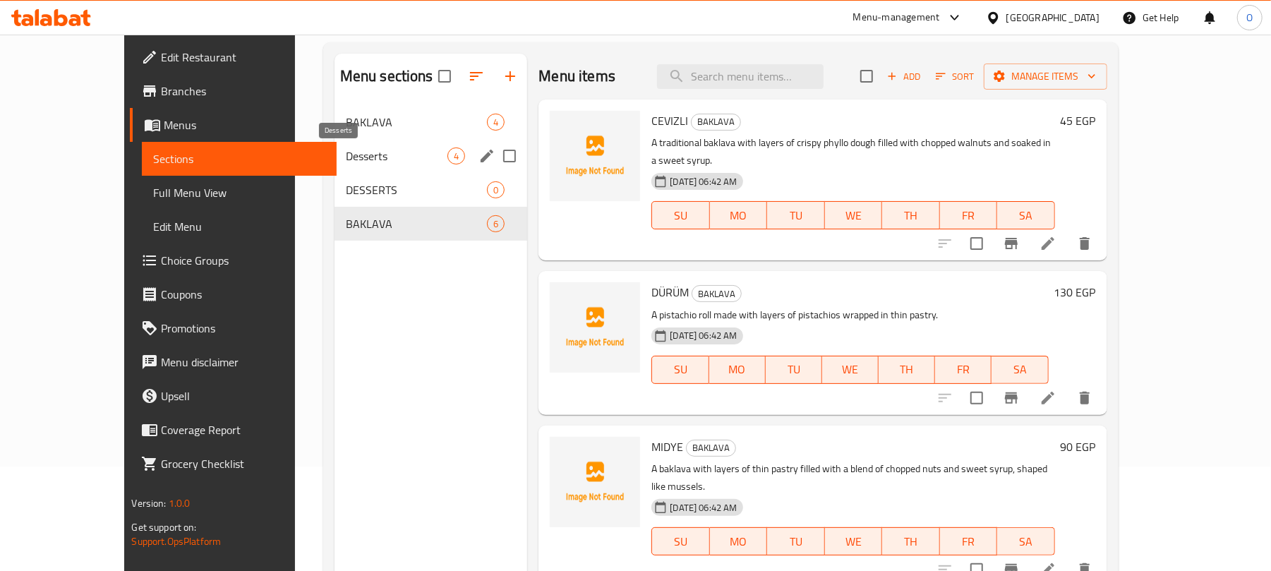
click at [360, 157] on span "Desserts" at bounding box center [397, 155] width 102 height 17
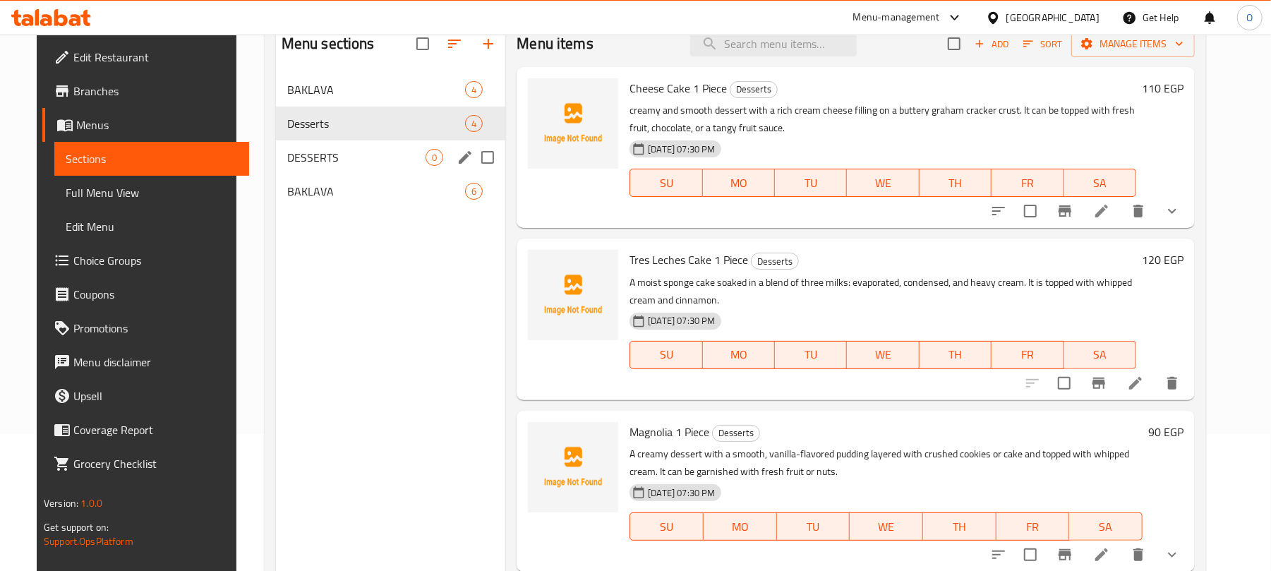
scroll to position [104, 0]
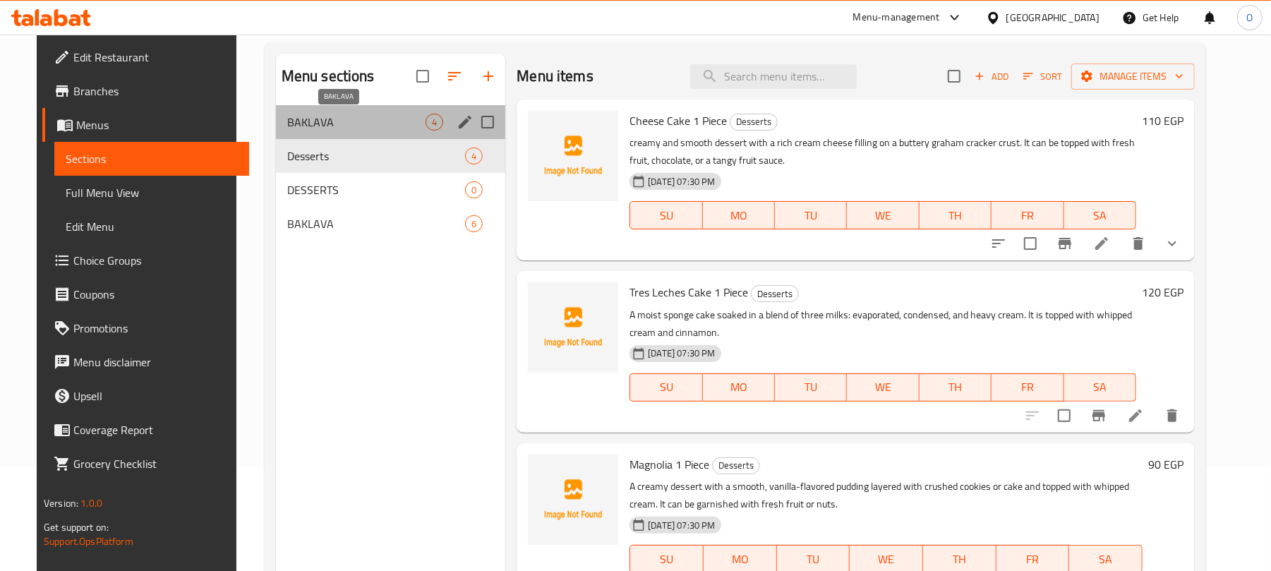
click at [339, 120] on span "BAKLAVA" at bounding box center [356, 122] width 138 height 17
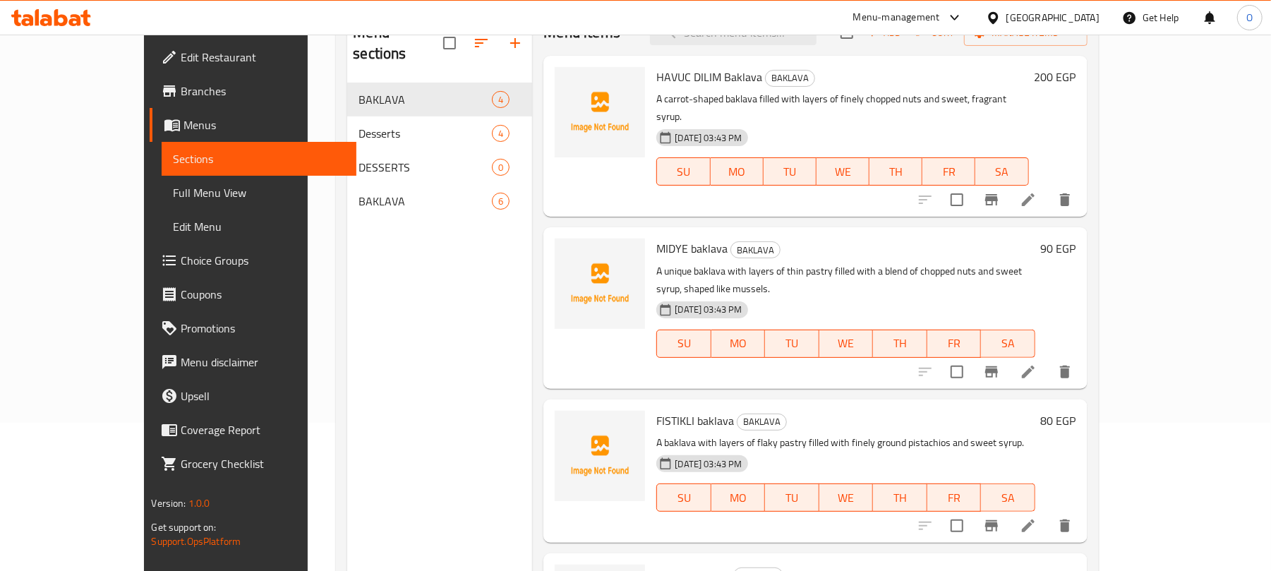
scroll to position [104, 0]
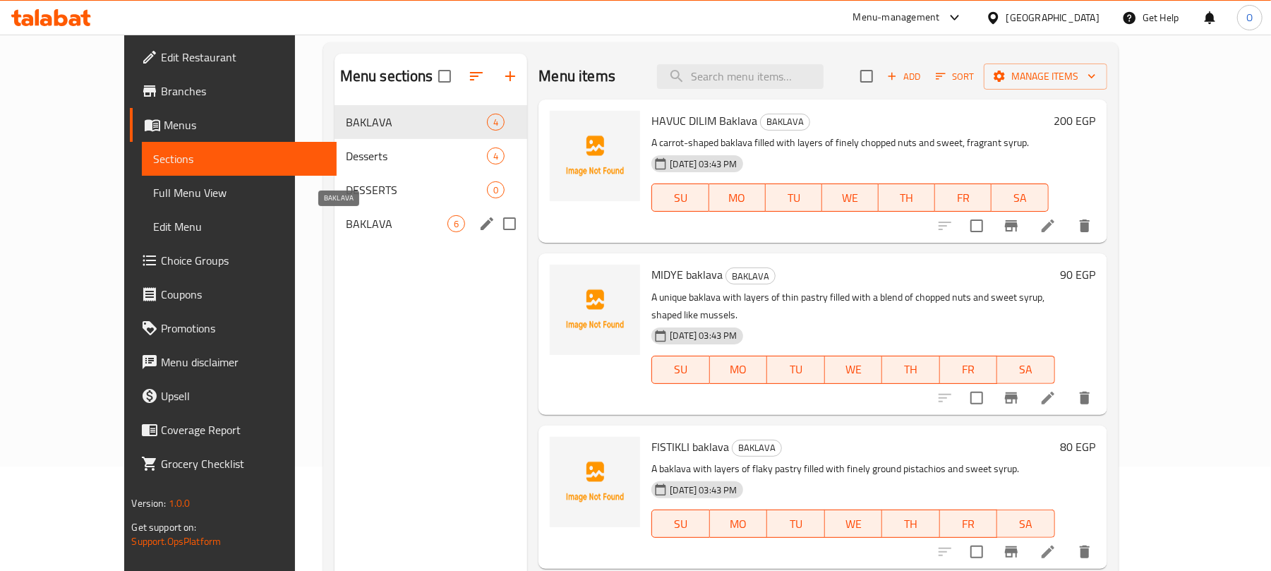
click at [351, 231] on span "BAKLAVA" at bounding box center [397, 223] width 102 height 17
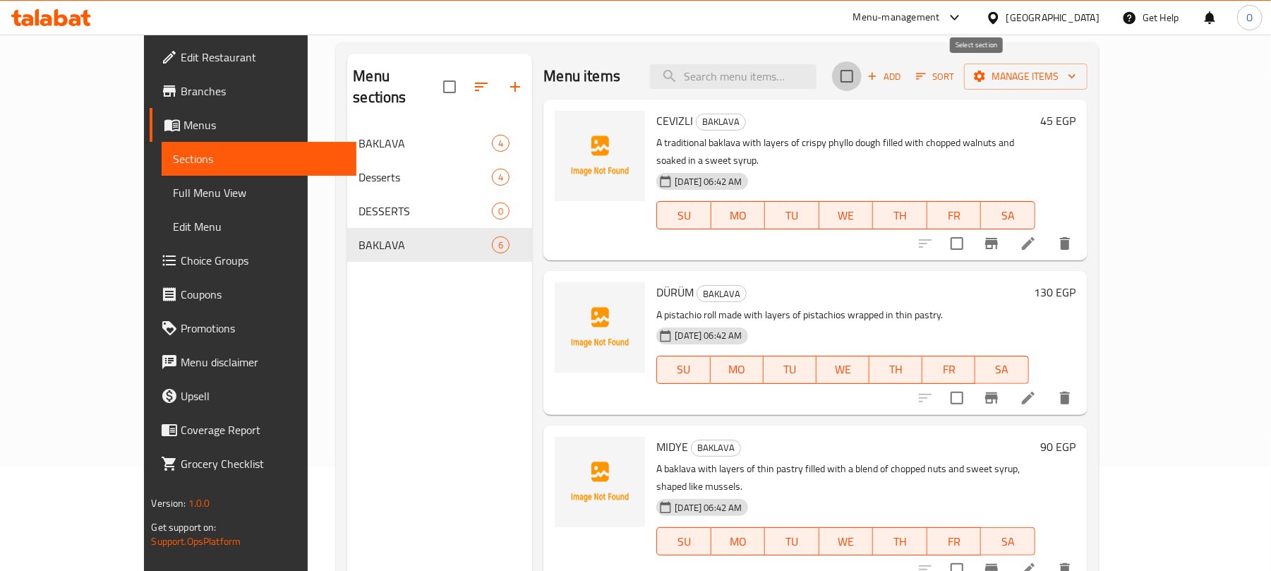
click at [861, 77] on input "checkbox" at bounding box center [847, 76] width 30 height 30
checkbox input "true"
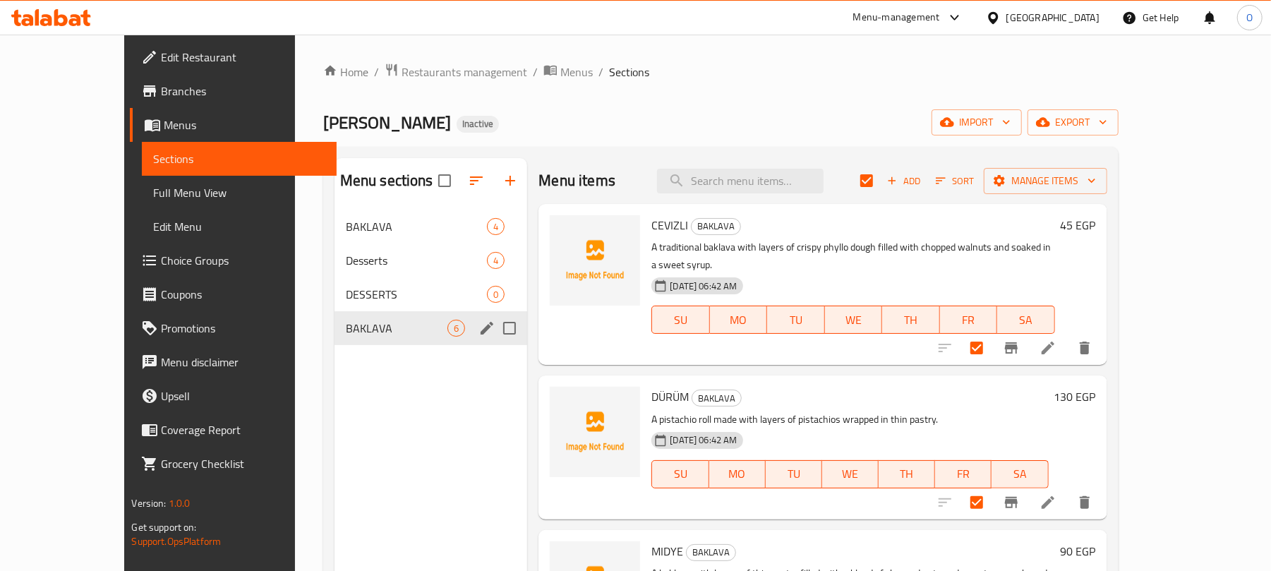
click at [495, 329] on input "Menu sections" at bounding box center [510, 328] width 30 height 30
checkbox input "true"
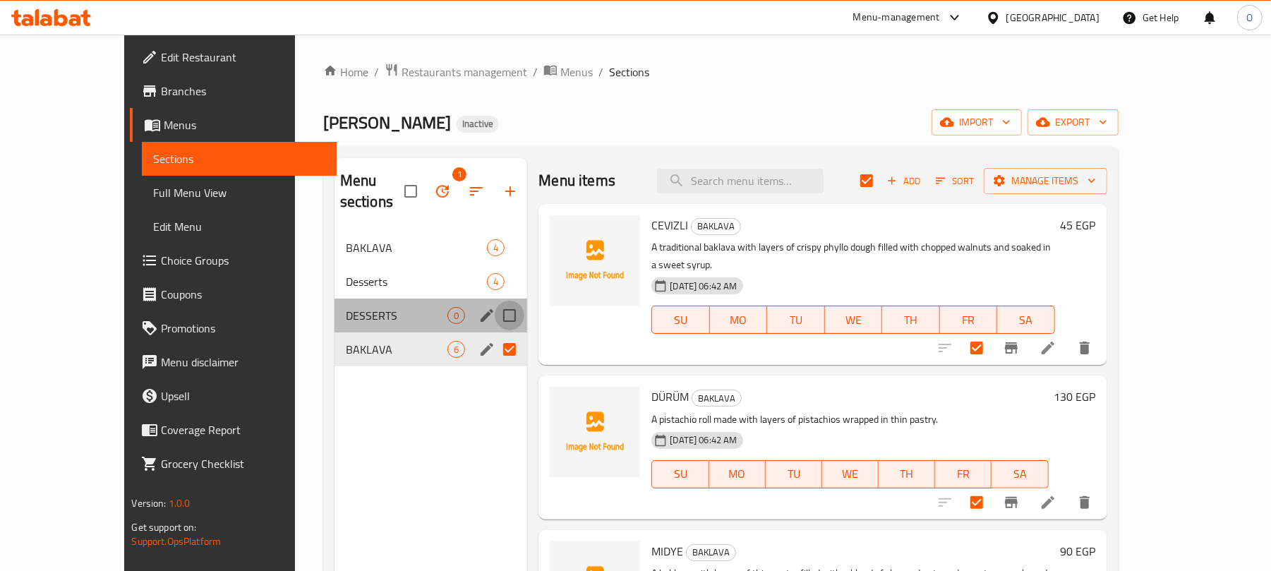
click at [495, 301] on input "Menu sections" at bounding box center [510, 316] width 30 height 30
checkbox input "true"
checkbox input "false"
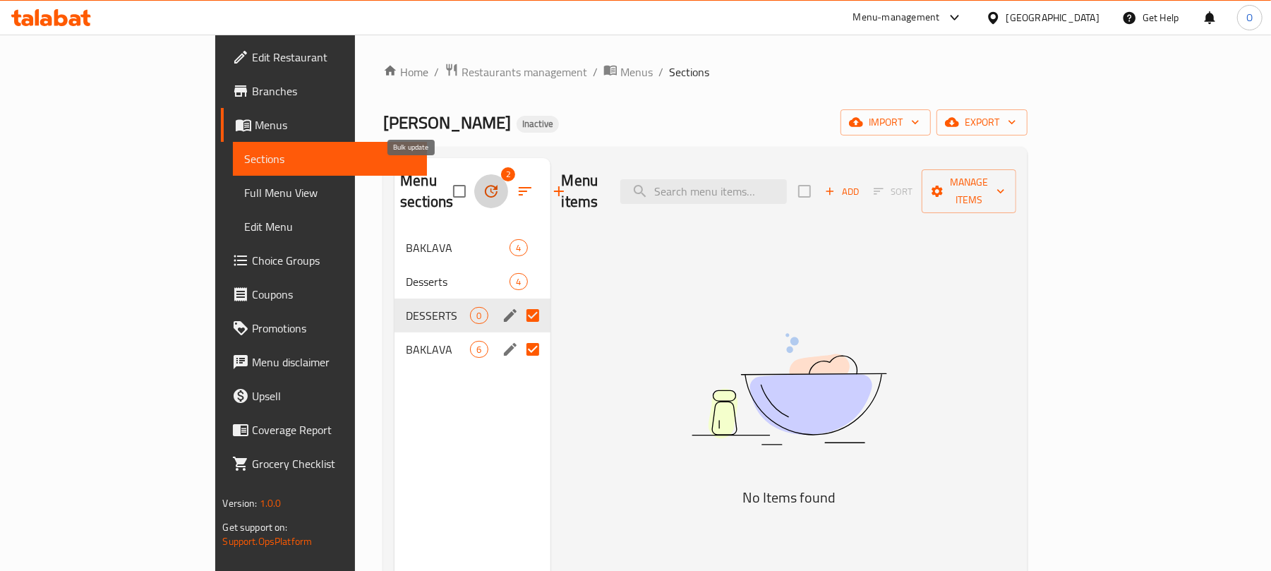
click at [483, 188] on icon "button" at bounding box center [491, 191] width 17 height 17
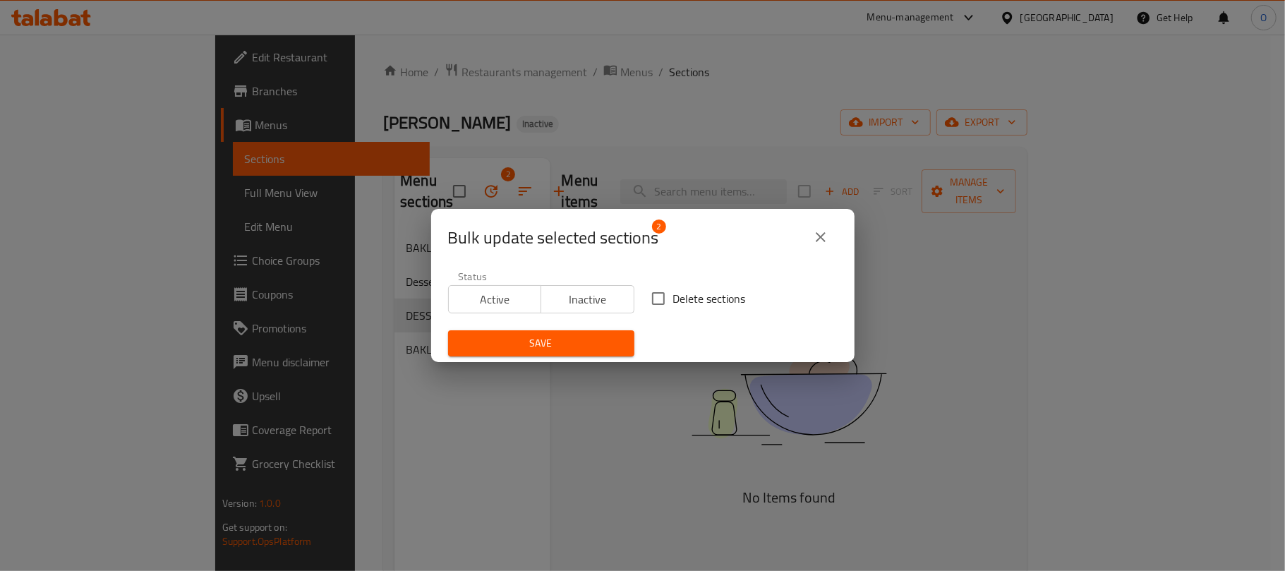
drag, startPoint x: 666, startPoint y: 303, endPoint x: 659, endPoint y: 302, distance: 7.1
click at [664, 302] on label "Delete sections" at bounding box center [694, 299] width 102 height 30
click at [664, 302] on input "Delete sections" at bounding box center [658, 299] width 30 height 30
checkbox input "true"
click at [586, 344] on span "Save" at bounding box center [541, 343] width 164 height 18
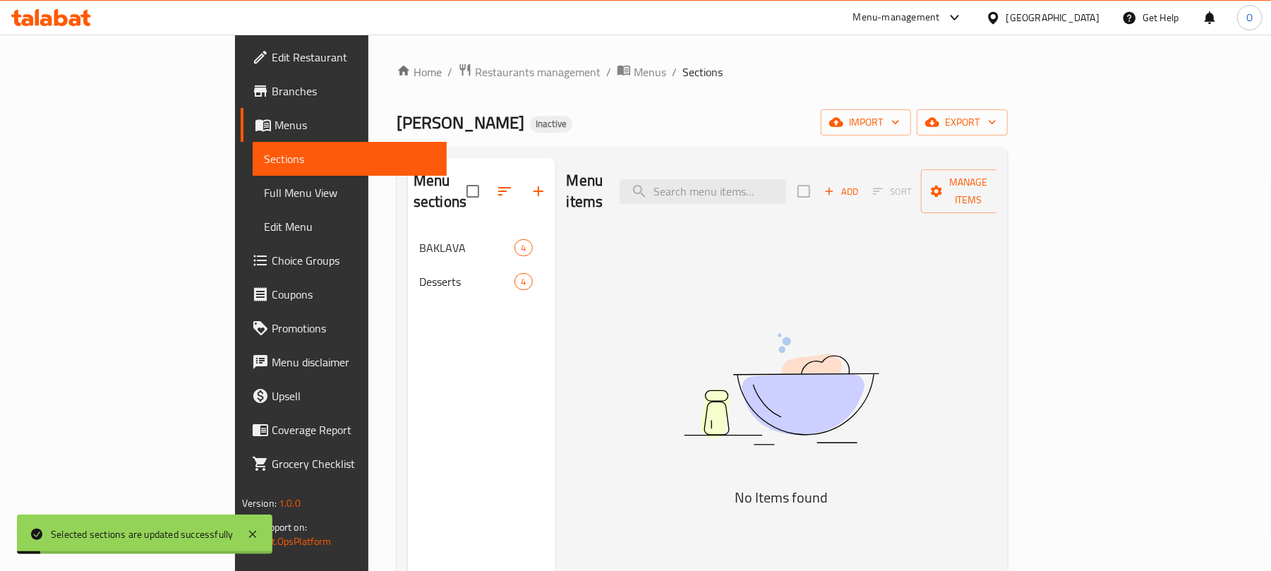
click at [698, 336] on img at bounding box center [781, 389] width 353 height 187
click at [634, 78] on span "Menus" at bounding box center [650, 71] width 32 height 17
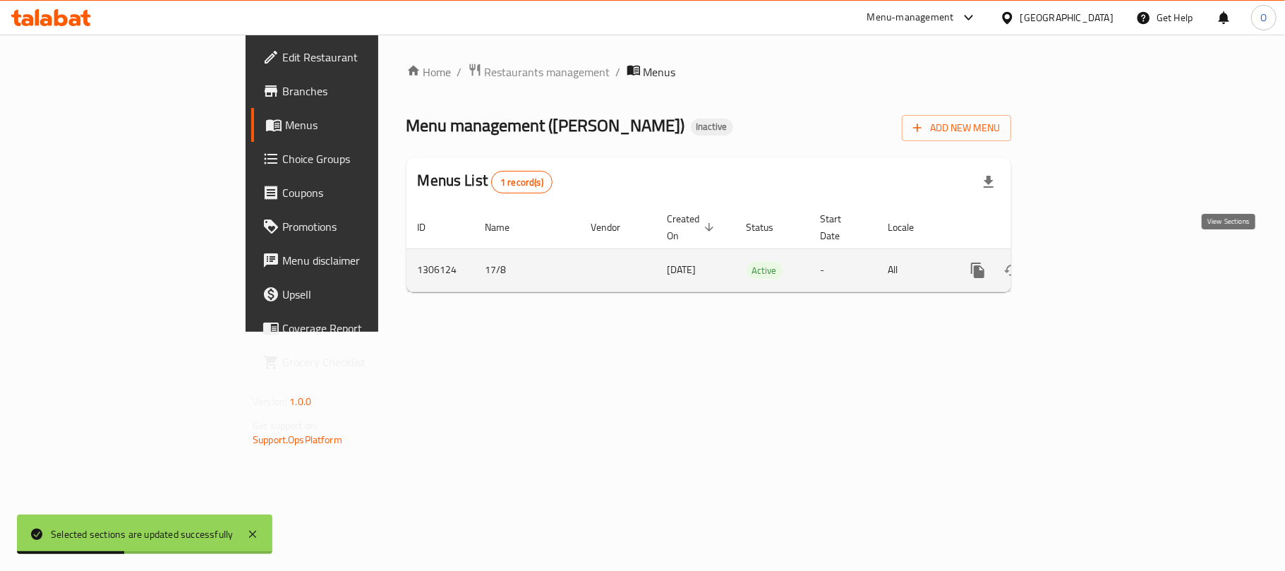
click at [1096, 258] on link "enhanced table" at bounding box center [1079, 270] width 34 height 34
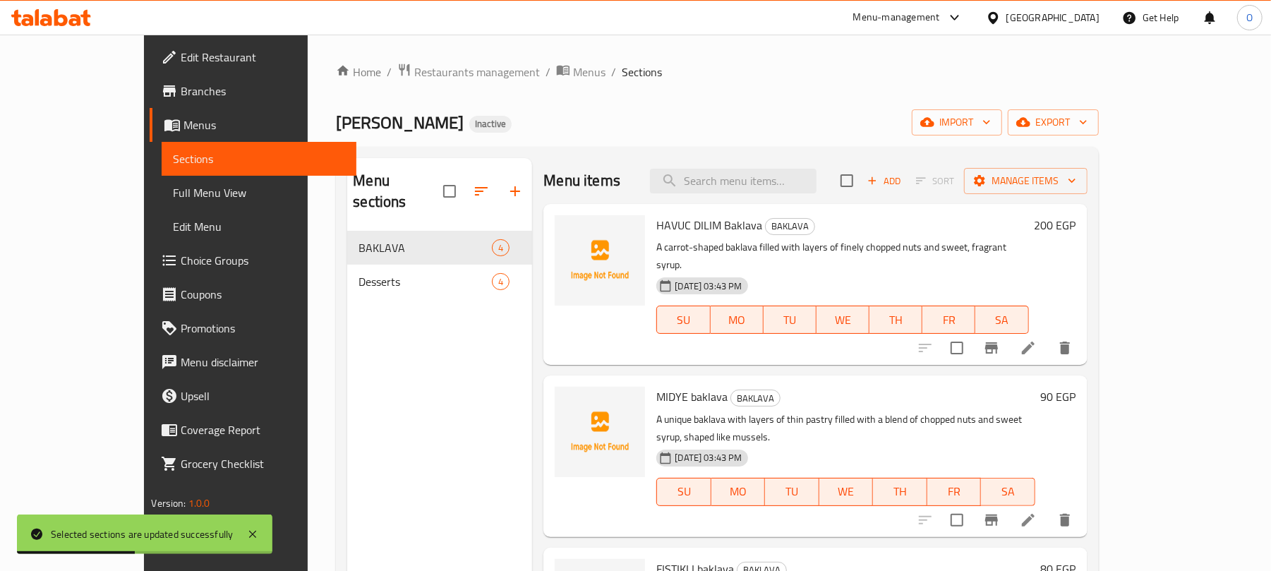
click at [707, 122] on div "[PERSON_NAME] Inactive import export" at bounding box center [717, 122] width 762 height 26
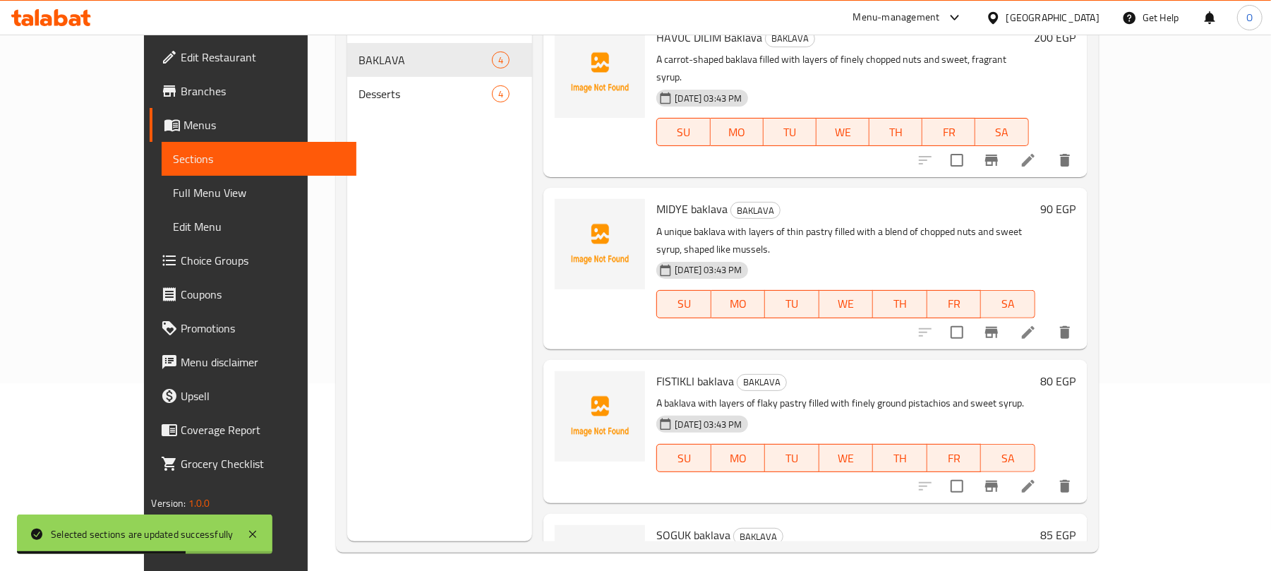
scroll to position [94, 0]
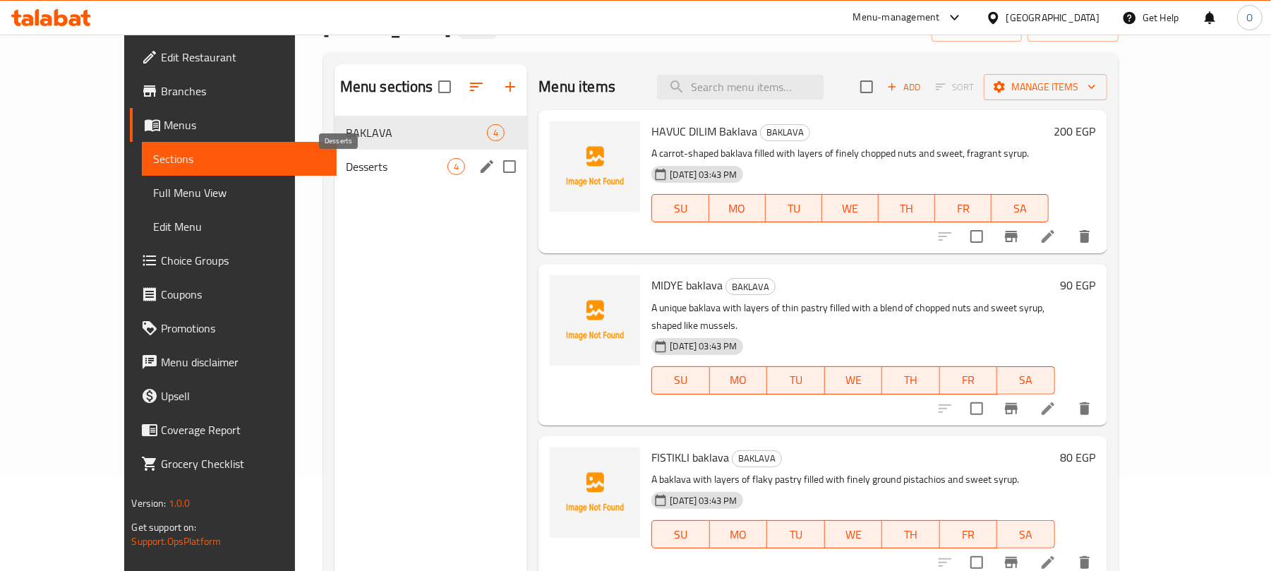
click at [353, 173] on span "Desserts" at bounding box center [397, 166] width 102 height 17
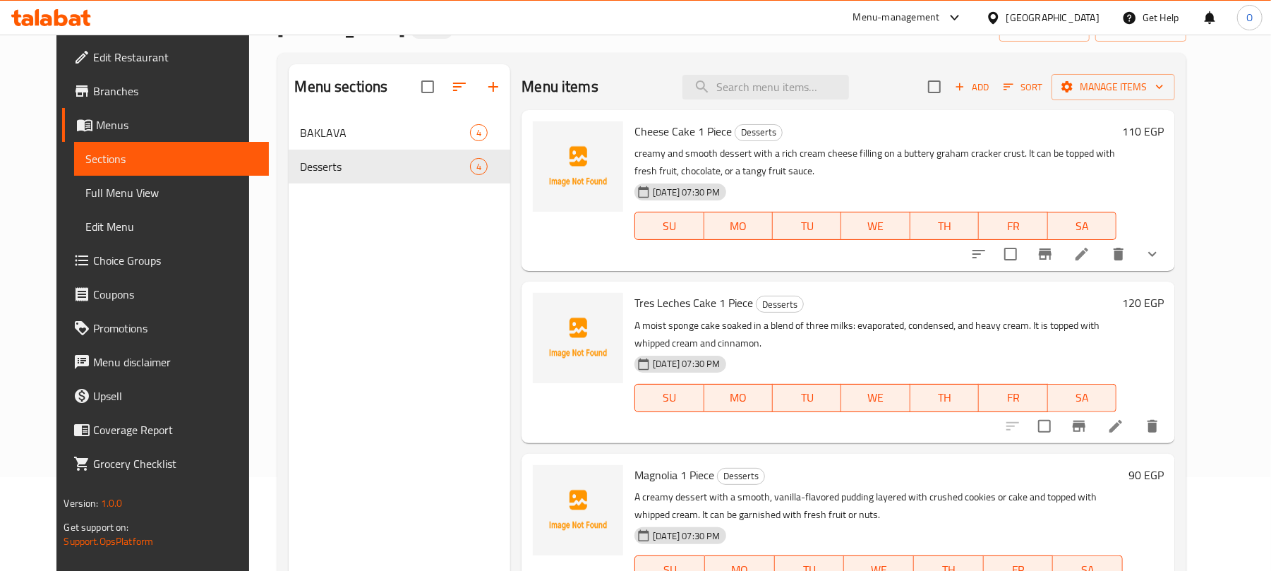
click at [912, 108] on div "Menu items Add Sort Manage items" at bounding box center [847, 87] width 653 height 46
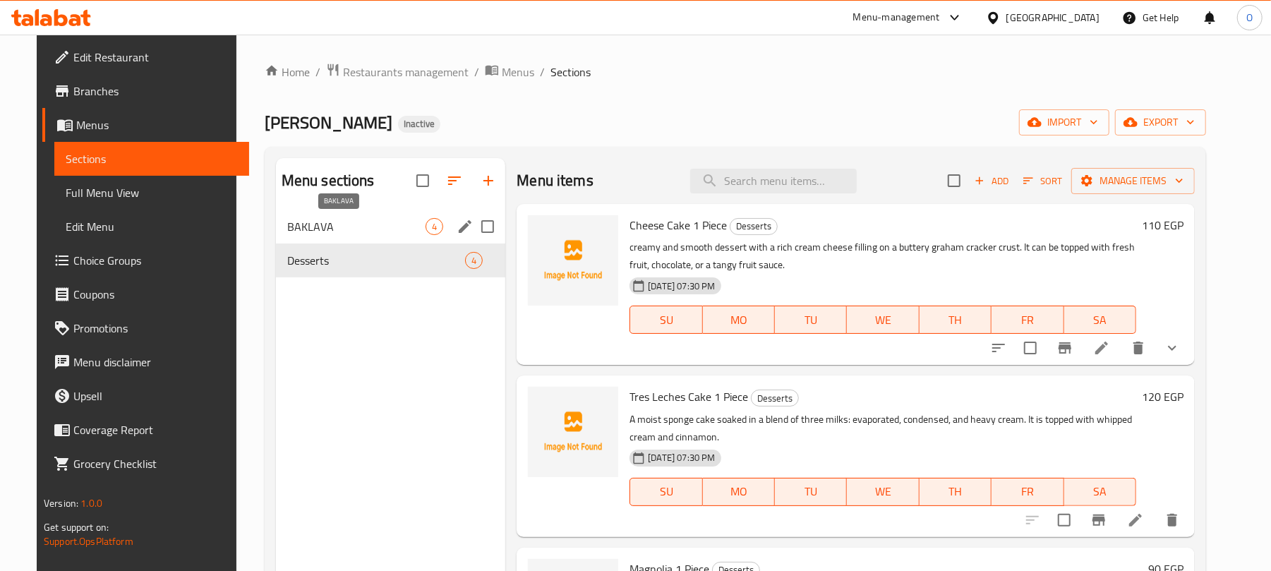
click at [334, 222] on span "BAKLAVA" at bounding box center [356, 226] width 138 height 17
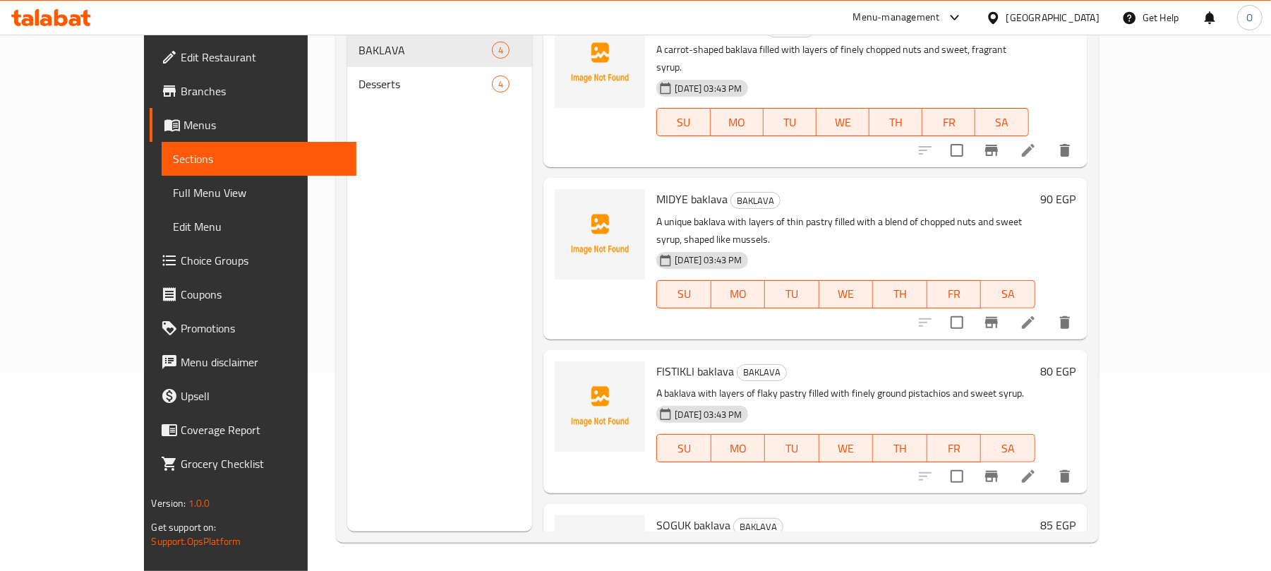
scroll to position [104, 0]
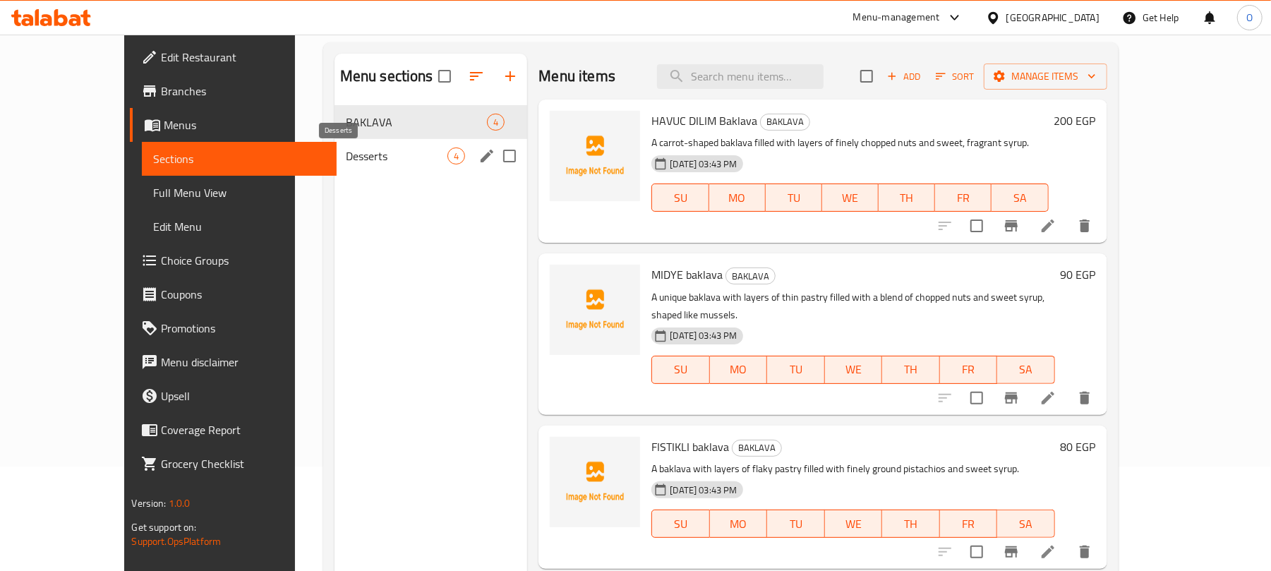
click at [346, 154] on span "Desserts" at bounding box center [397, 155] width 102 height 17
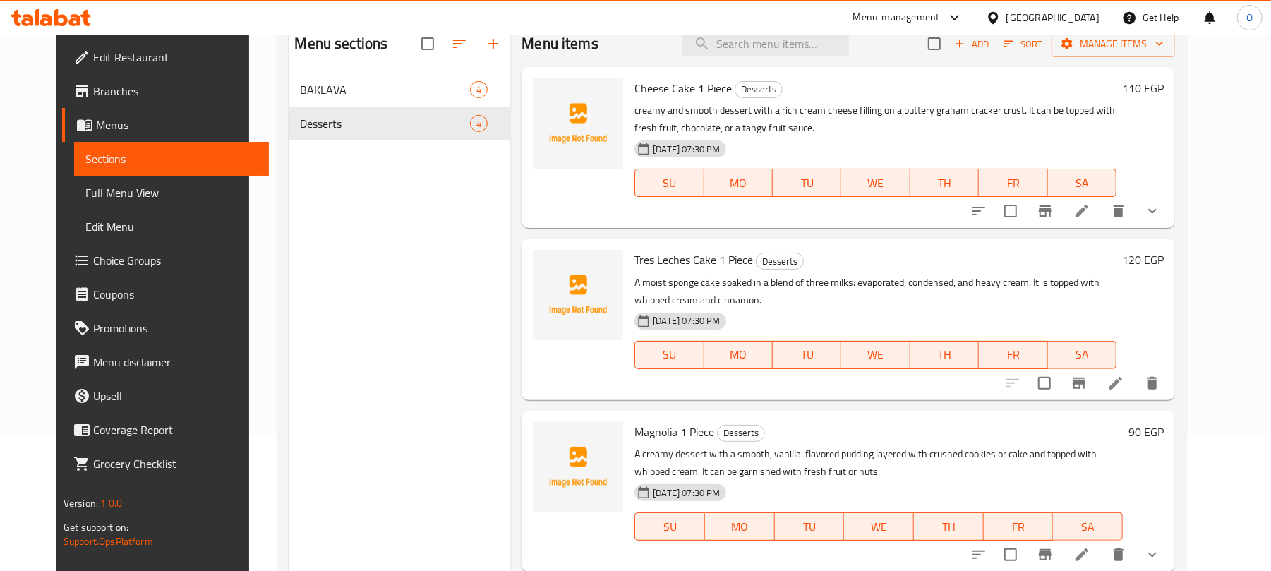
scroll to position [104, 0]
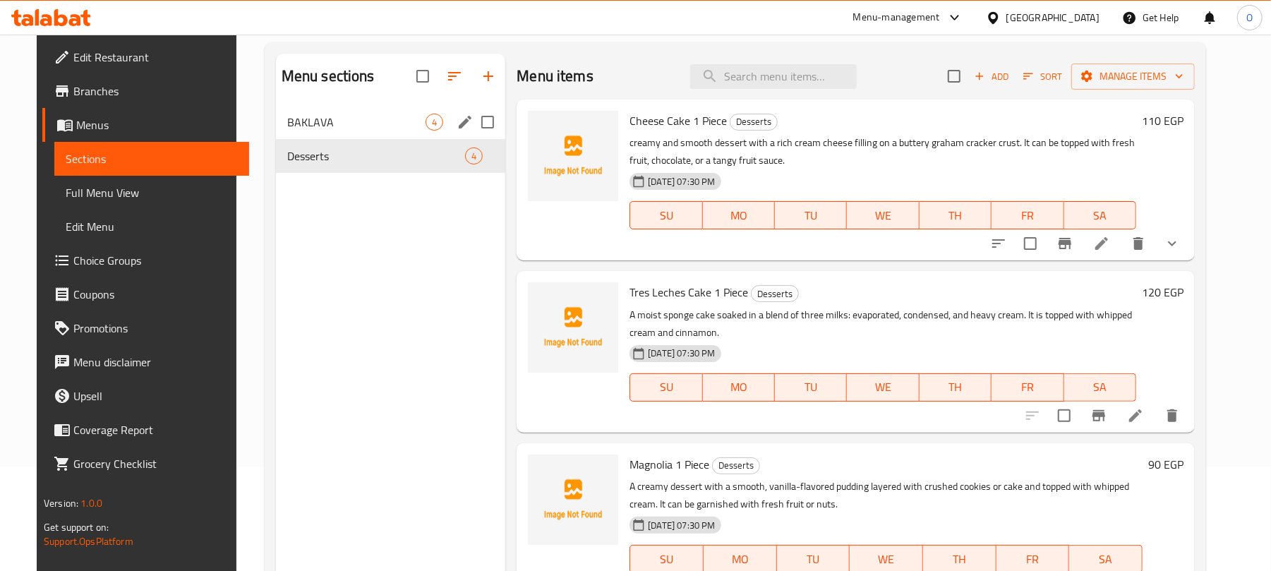
click at [353, 130] on span "BAKLAVA" at bounding box center [356, 122] width 138 height 17
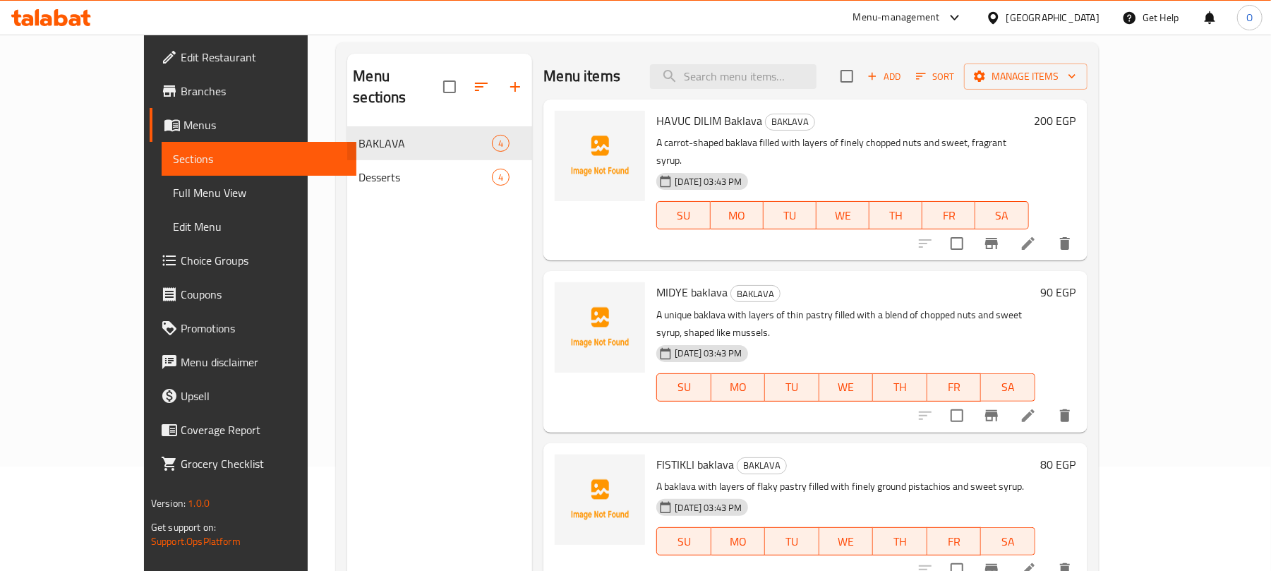
click at [708, 122] on span "HAVUC DILIM Baklava" at bounding box center [709, 120] width 106 height 21
drag, startPoint x: 708, startPoint y: 122, endPoint x: 506, endPoint y: 188, distance: 212.8
click at [704, 122] on span "HAVUC DILIM Baklava" at bounding box center [709, 120] width 106 height 21
copy span "Baklava"
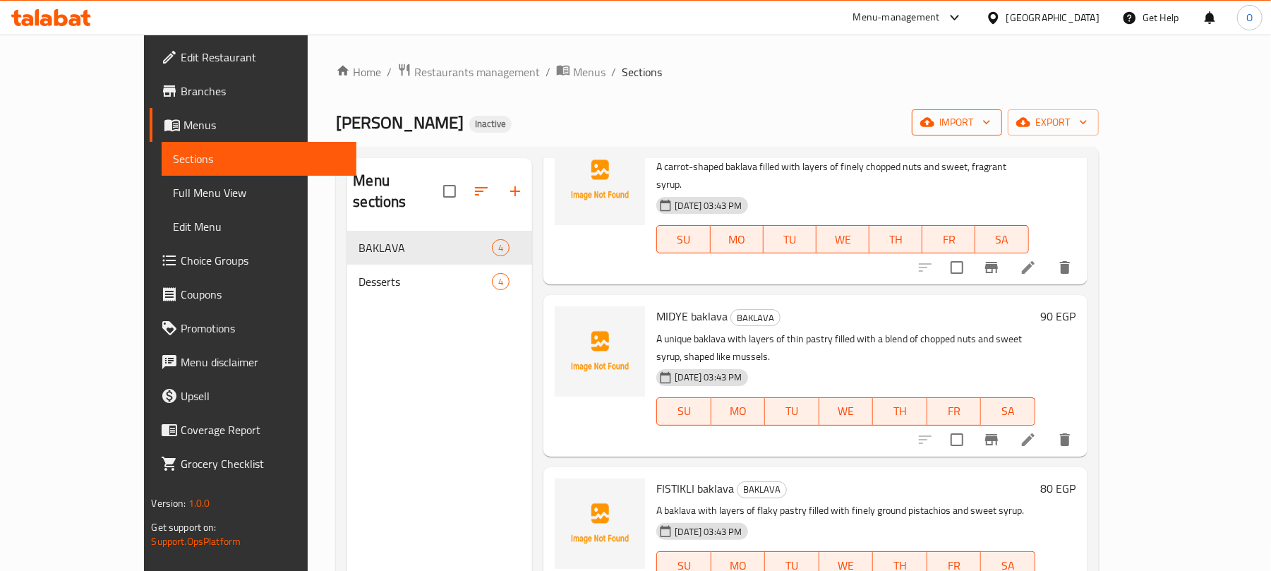
click at [1002, 133] on button "import" at bounding box center [957, 122] width 90 height 26
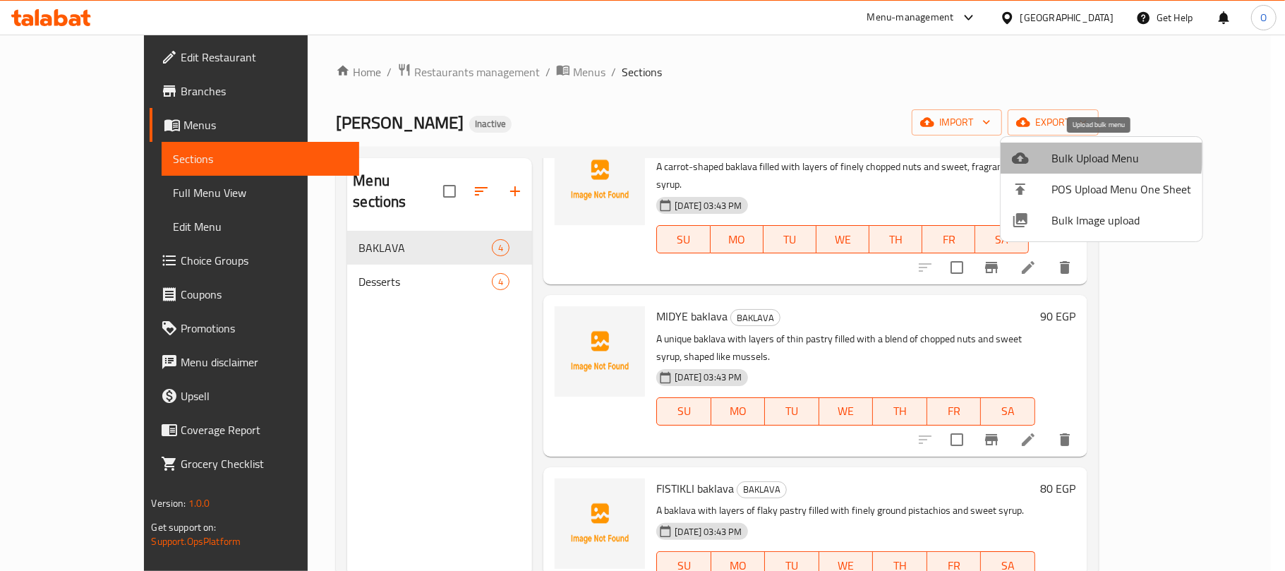
click at [1036, 150] on div at bounding box center [1032, 158] width 40 height 17
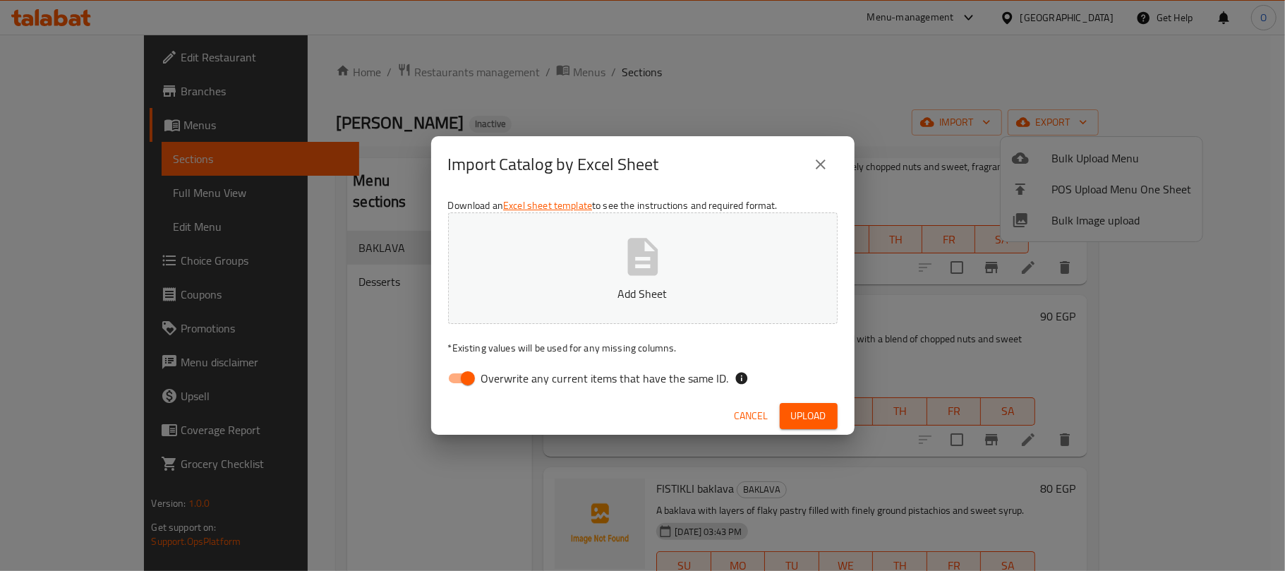
click at [461, 382] on input "Overwrite any current items that have the same ID." at bounding box center [468, 378] width 80 height 27
checkbox input "false"
drag, startPoint x: 814, startPoint y: 413, endPoint x: 768, endPoint y: 415, distance: 46.6
click at [814, 415] on span "Upload" at bounding box center [808, 416] width 35 height 18
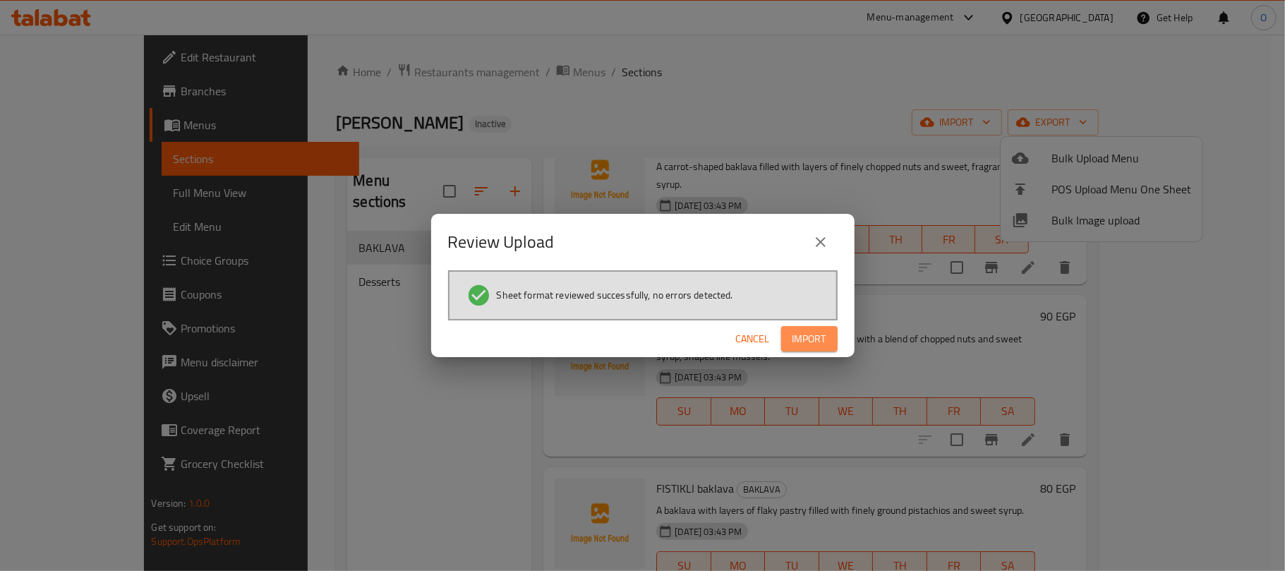
click at [819, 342] on span "Import" at bounding box center [809, 339] width 34 height 18
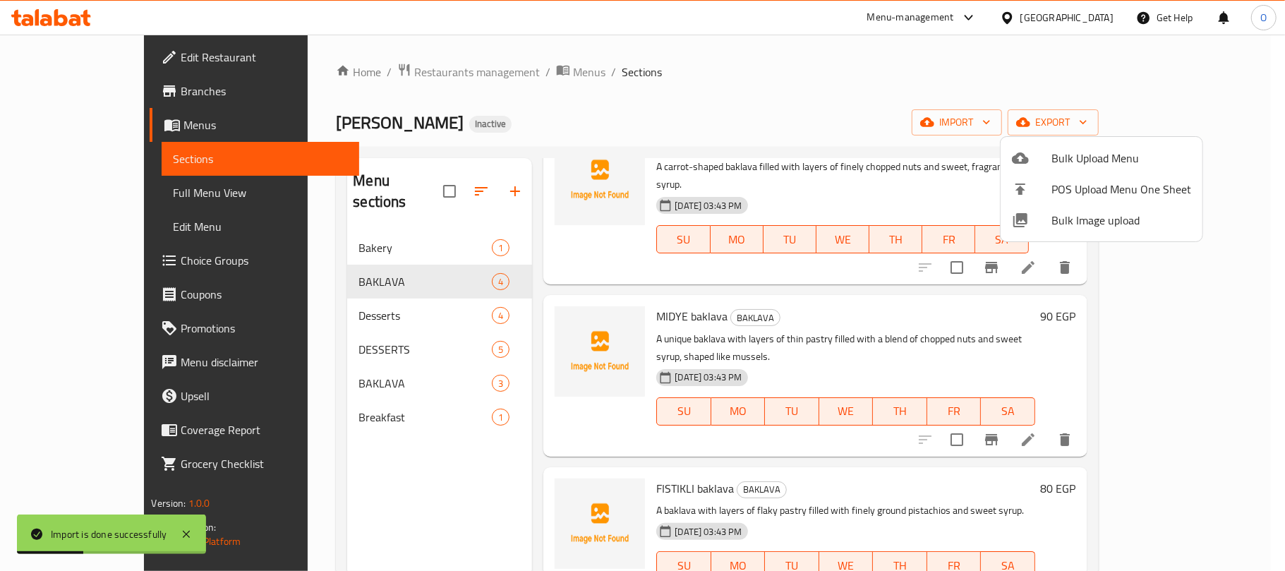
click at [681, 90] on div at bounding box center [642, 285] width 1285 height 571
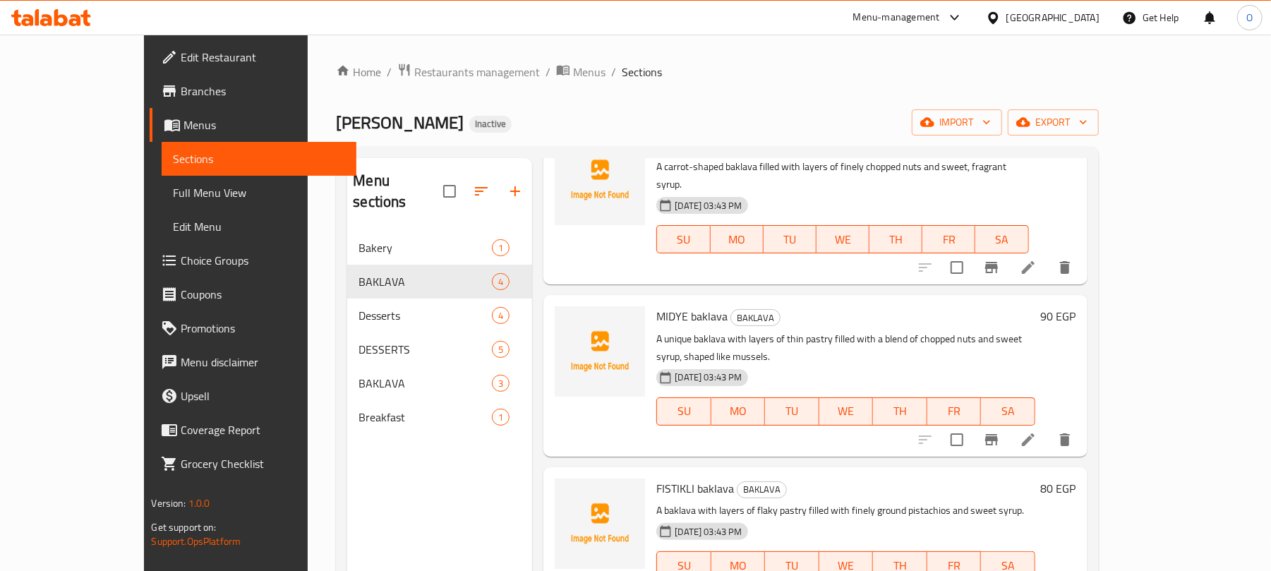
click at [347, 466] on div "Menu sections Bakery 1 BAKLAVA 4 Desserts 4 DESSERTS 5 BAKLAVA 3 Breakfast 1" at bounding box center [439, 443] width 185 height 571
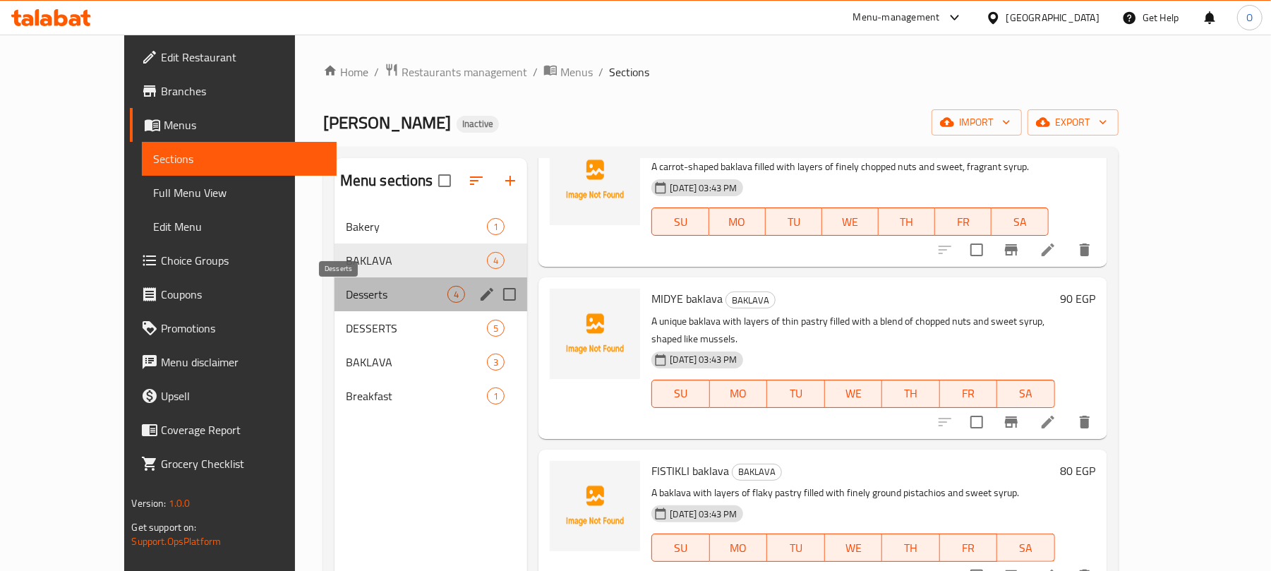
click at [346, 286] on span "Desserts" at bounding box center [397, 294] width 102 height 17
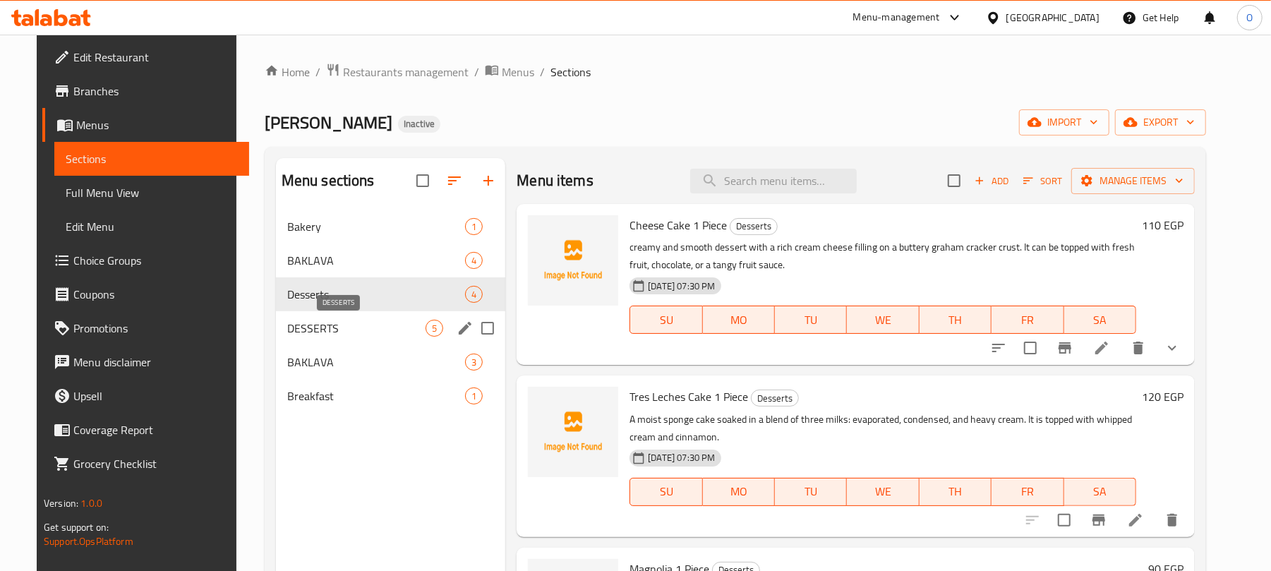
click at [332, 329] on span "DESSERTS" at bounding box center [356, 328] width 138 height 17
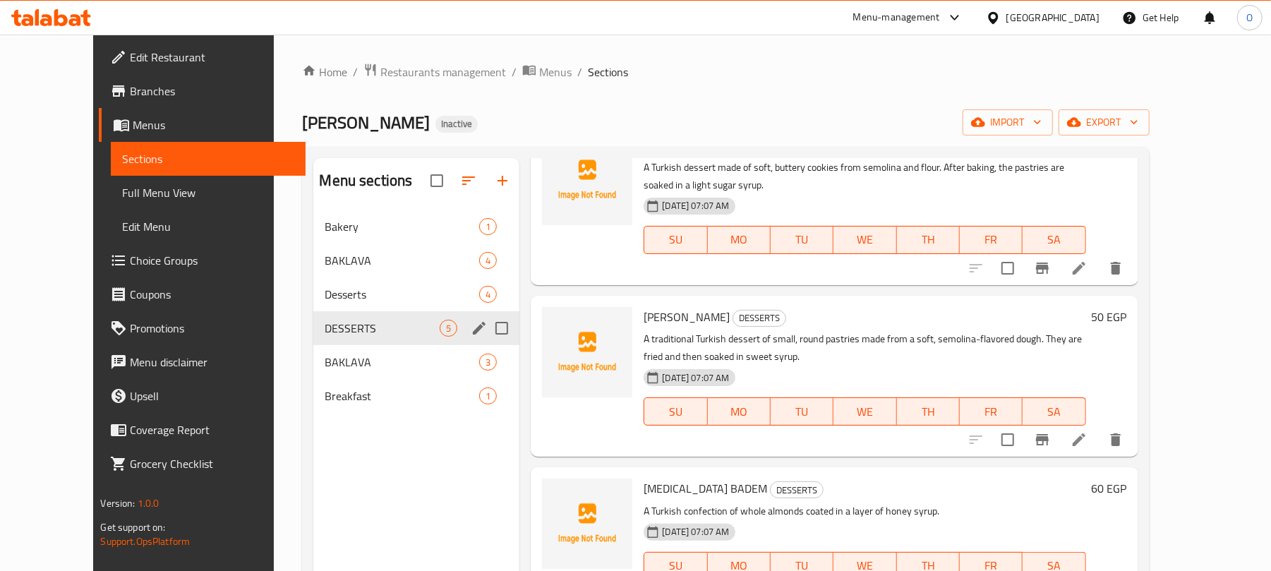
click at [487, 328] on input "Menu sections" at bounding box center [502, 328] width 30 height 30
checkbox input "true"
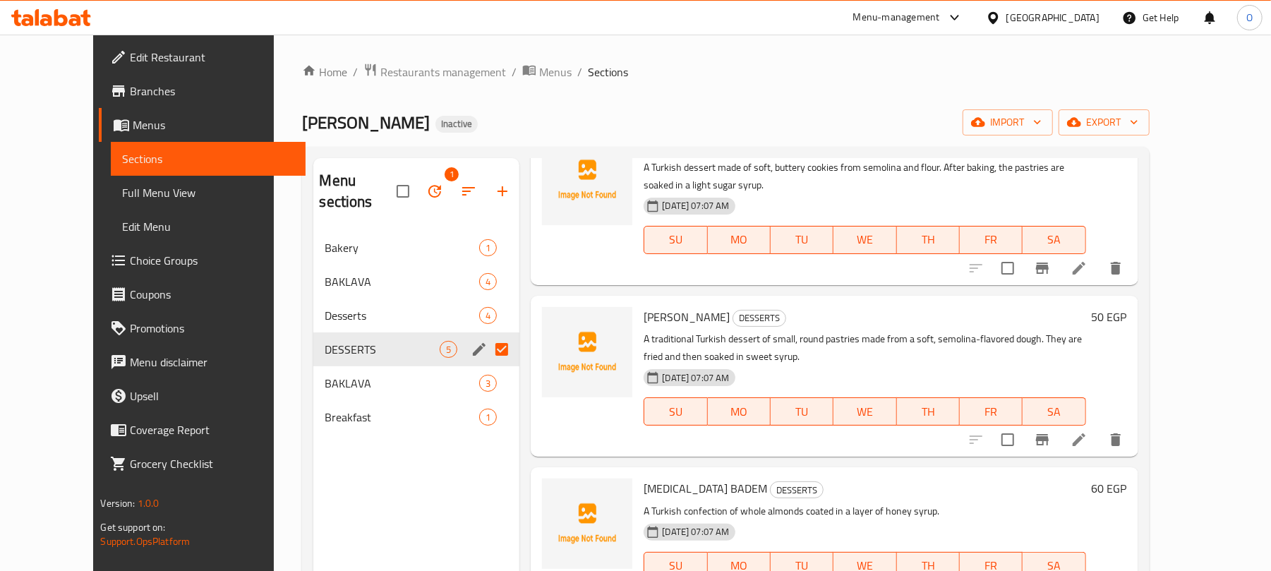
click at [487, 334] on input "Menu sections" at bounding box center [502, 349] width 30 height 30
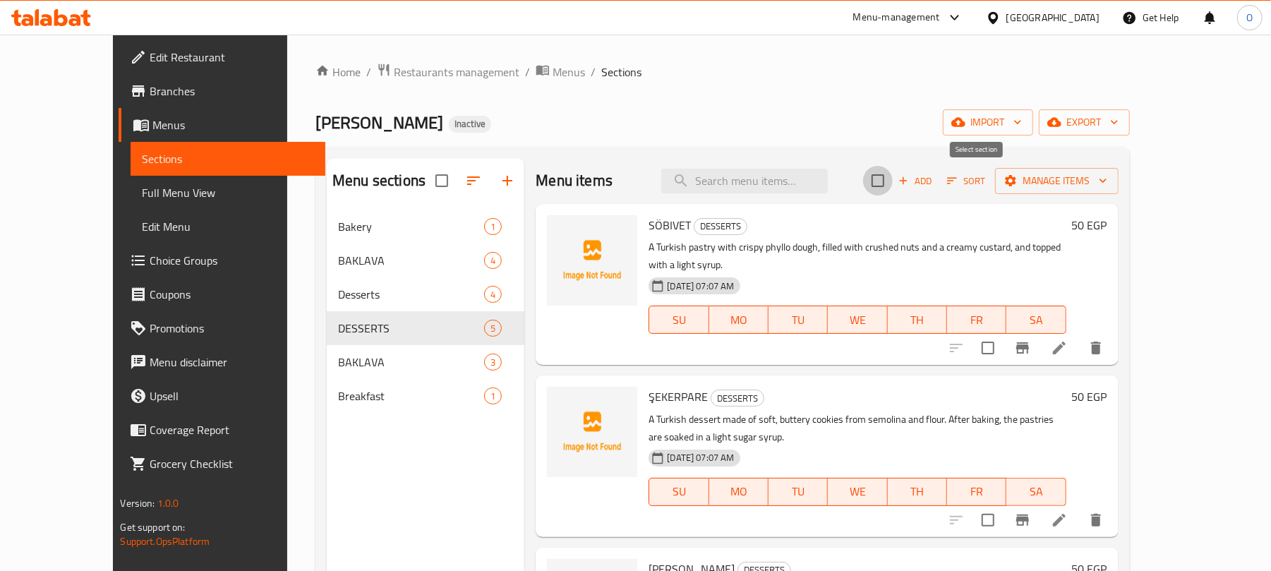
click at [892, 178] on input "checkbox" at bounding box center [878, 181] width 30 height 30
checkbox input "true"
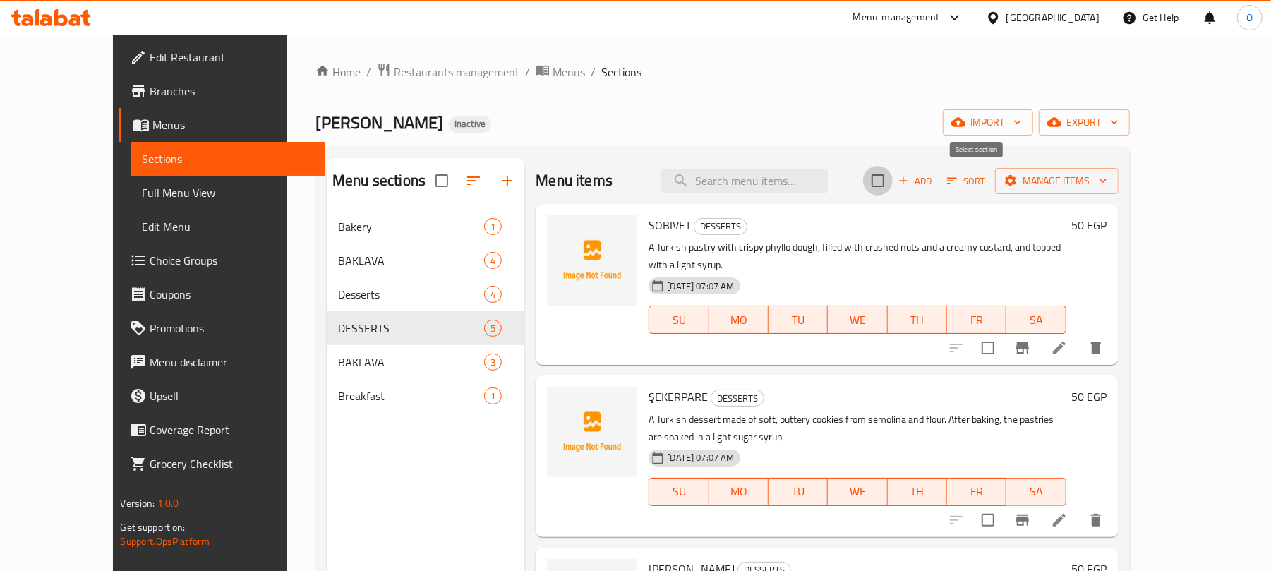
checkbox input "true"
click at [1107, 182] on span "Manage items" at bounding box center [1056, 181] width 101 height 18
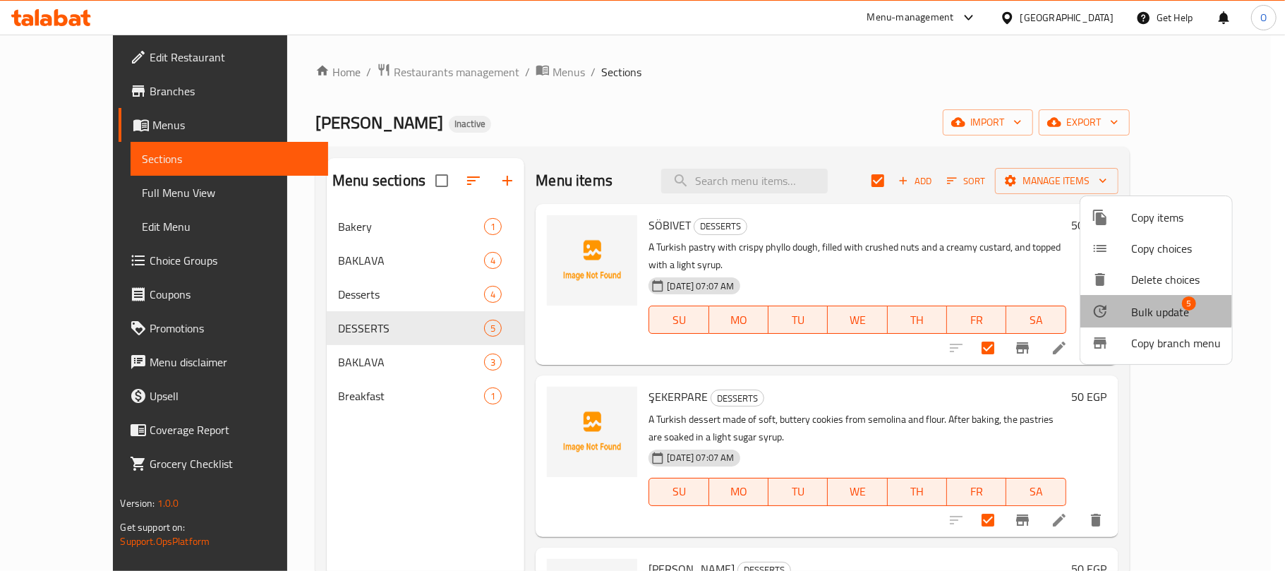
click at [1154, 308] on span "Bulk update" at bounding box center [1160, 311] width 58 height 17
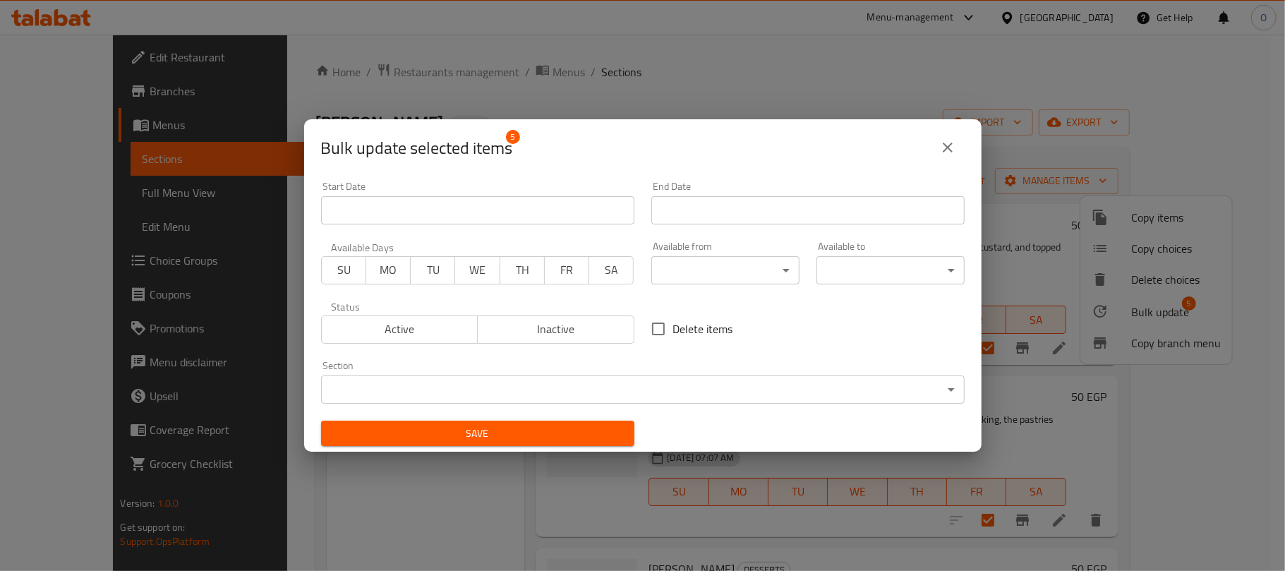
click at [507, 387] on body "​ Menu-management [GEOGRAPHIC_DATA] Get Help O Edit Restaurant Branches Menus S…" at bounding box center [642, 303] width 1285 height 536
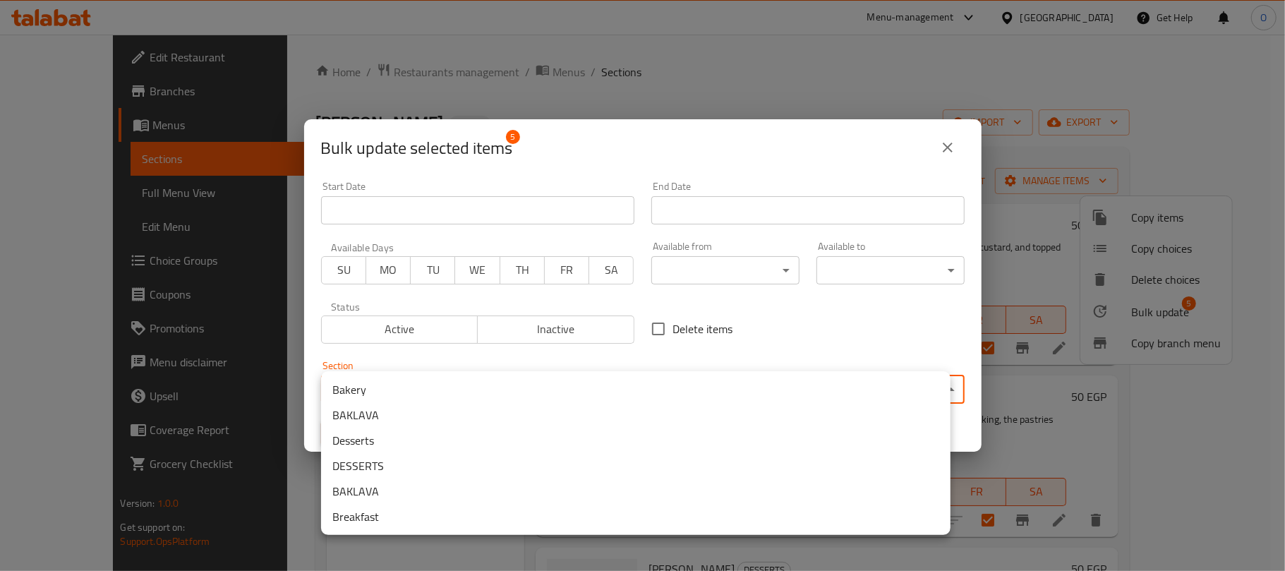
click at [384, 439] on li "Desserts" at bounding box center [635, 440] width 629 height 25
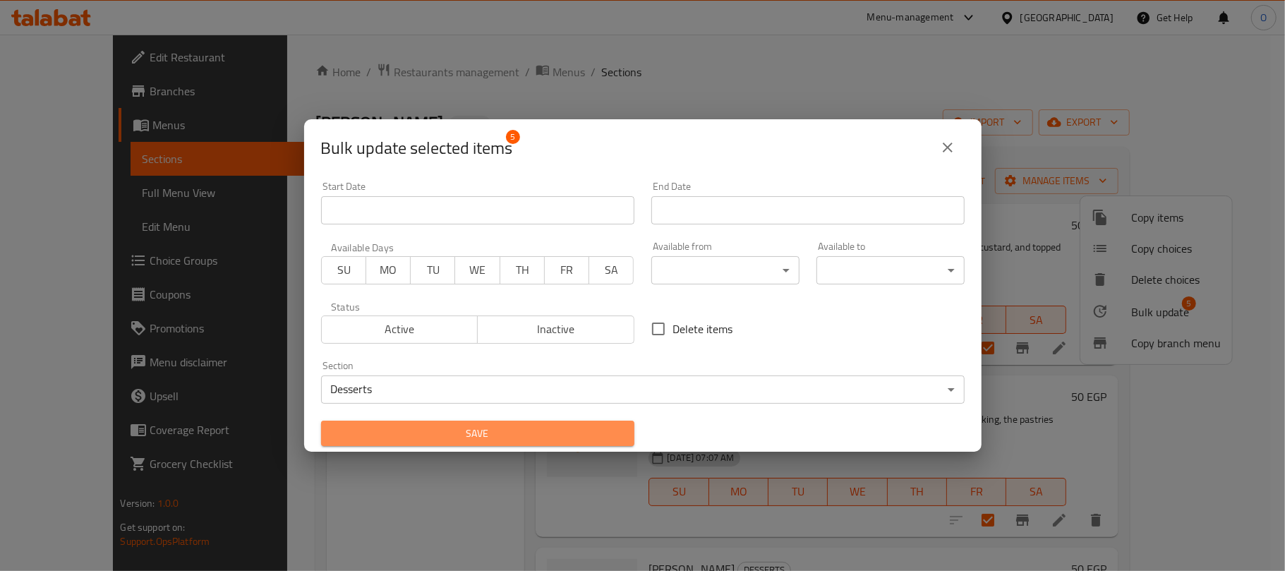
click at [605, 432] on span "Save" at bounding box center [477, 434] width 291 height 18
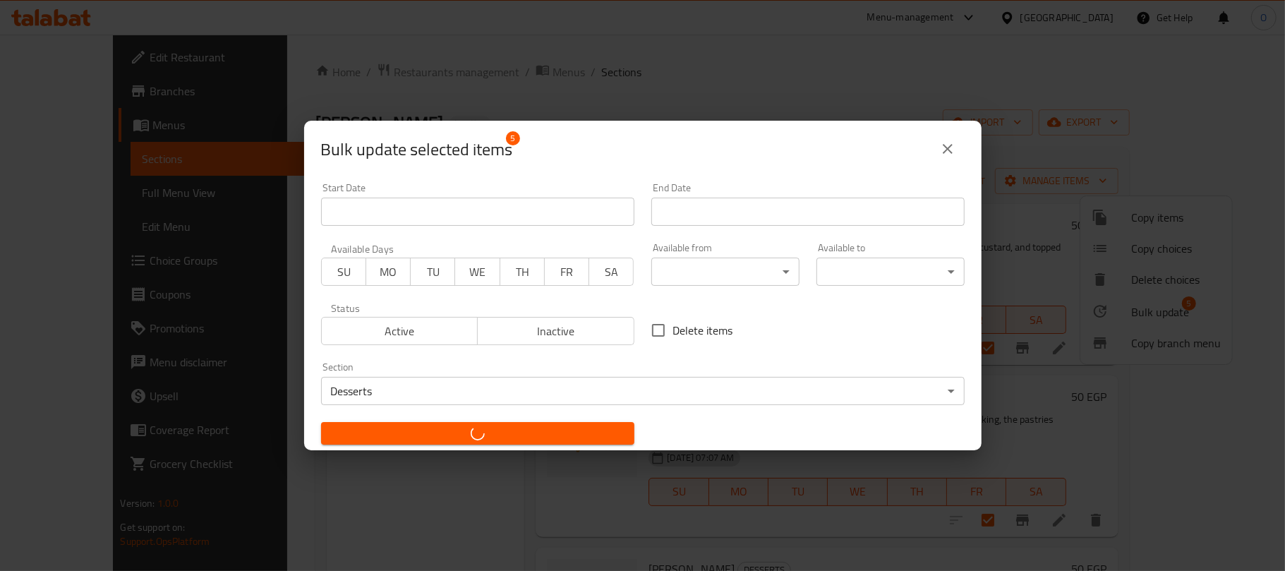
checkbox input "false"
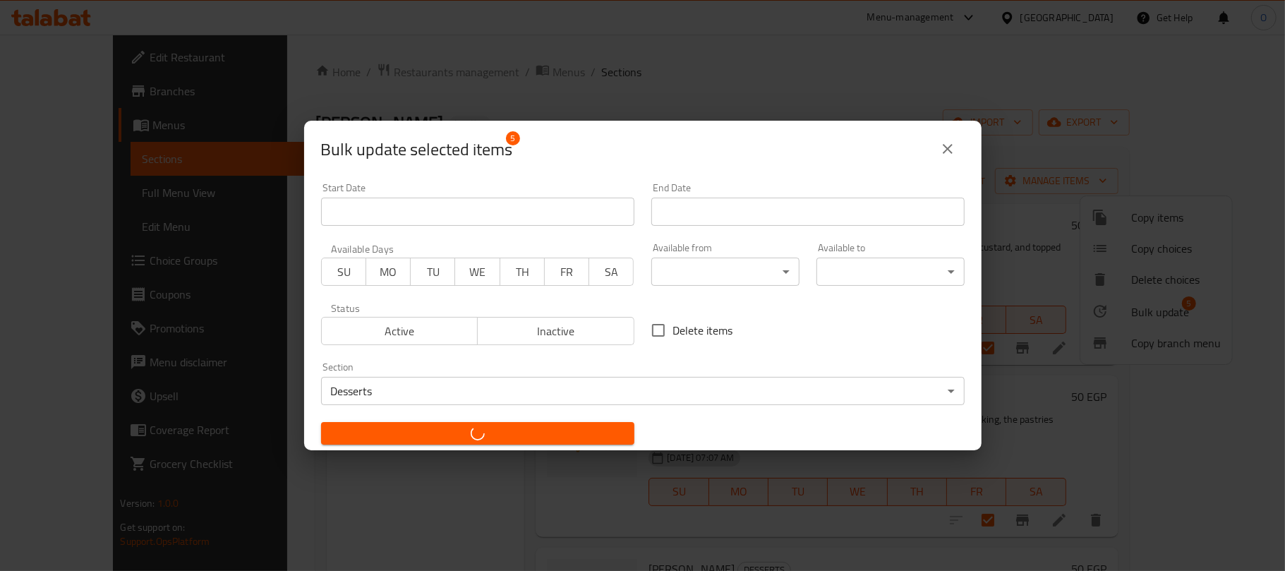
checkbox input "false"
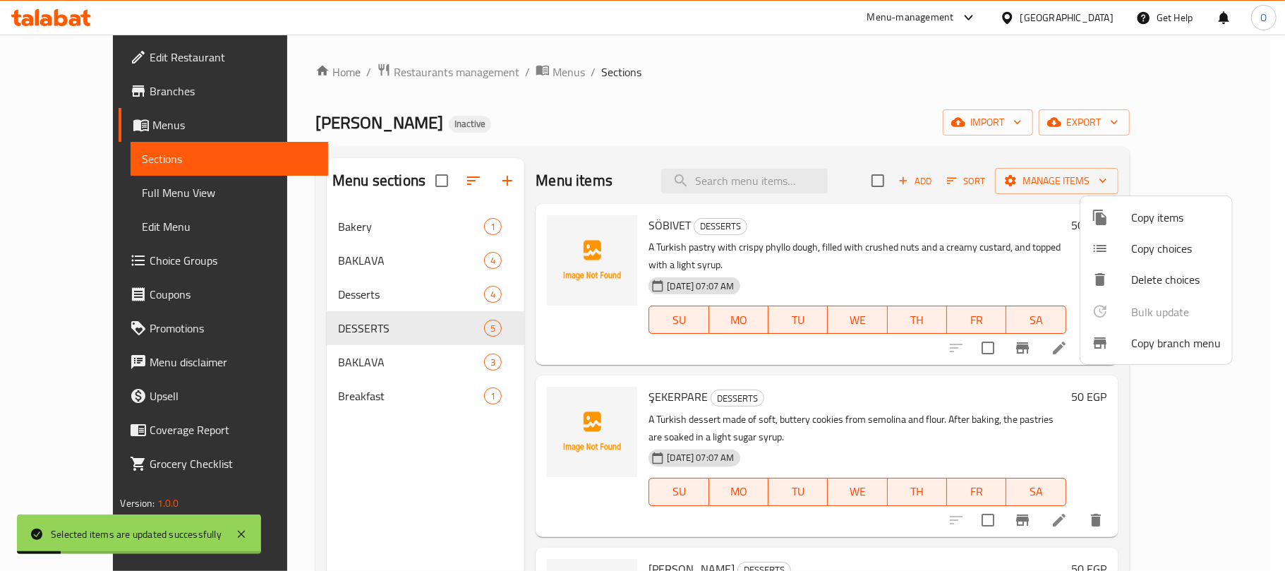
click at [308, 362] on div at bounding box center [642, 285] width 1285 height 571
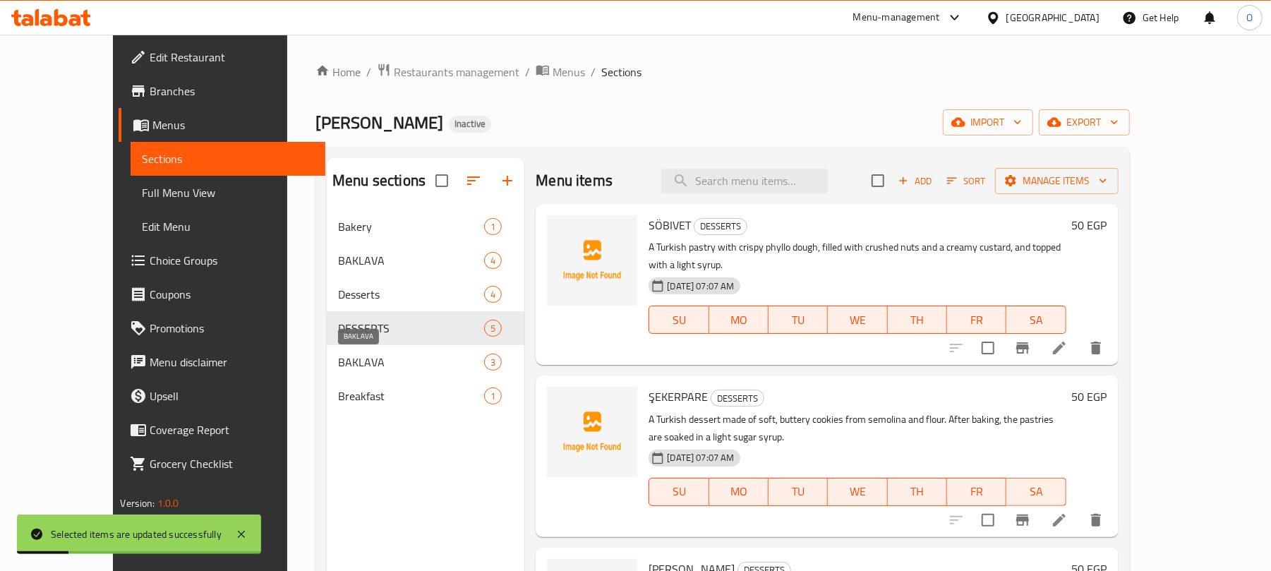
click at [338, 367] on span "BAKLAVA" at bounding box center [411, 361] width 146 height 17
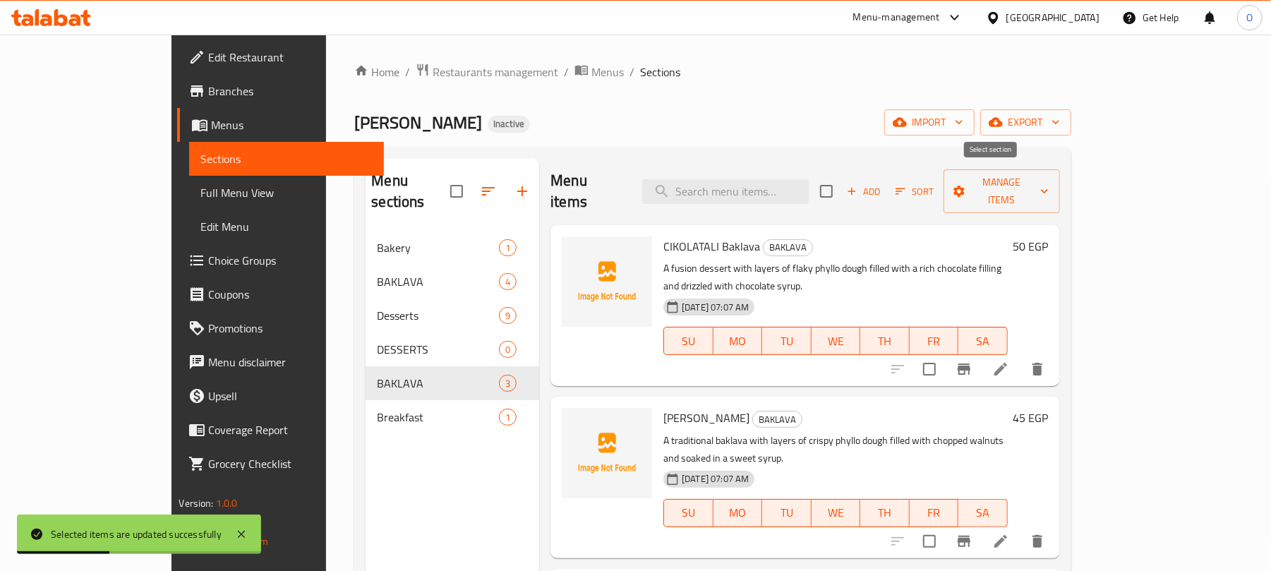
click at [841, 184] on input "checkbox" at bounding box center [826, 191] width 30 height 30
checkbox input "true"
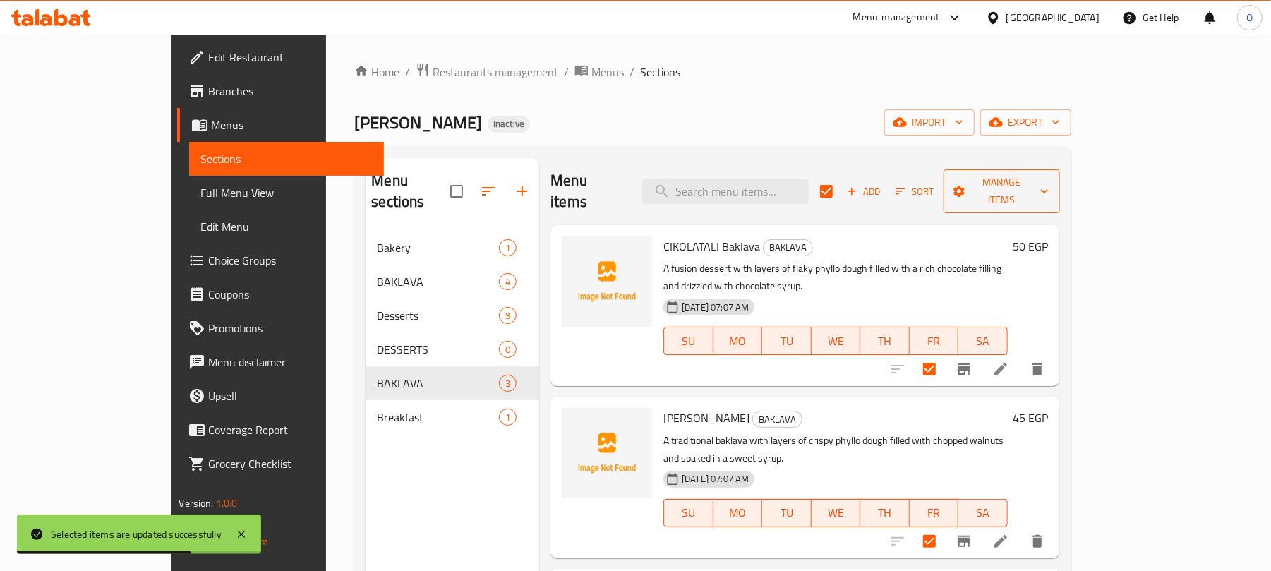
click at [966, 188] on icon "button" at bounding box center [959, 191] width 14 height 14
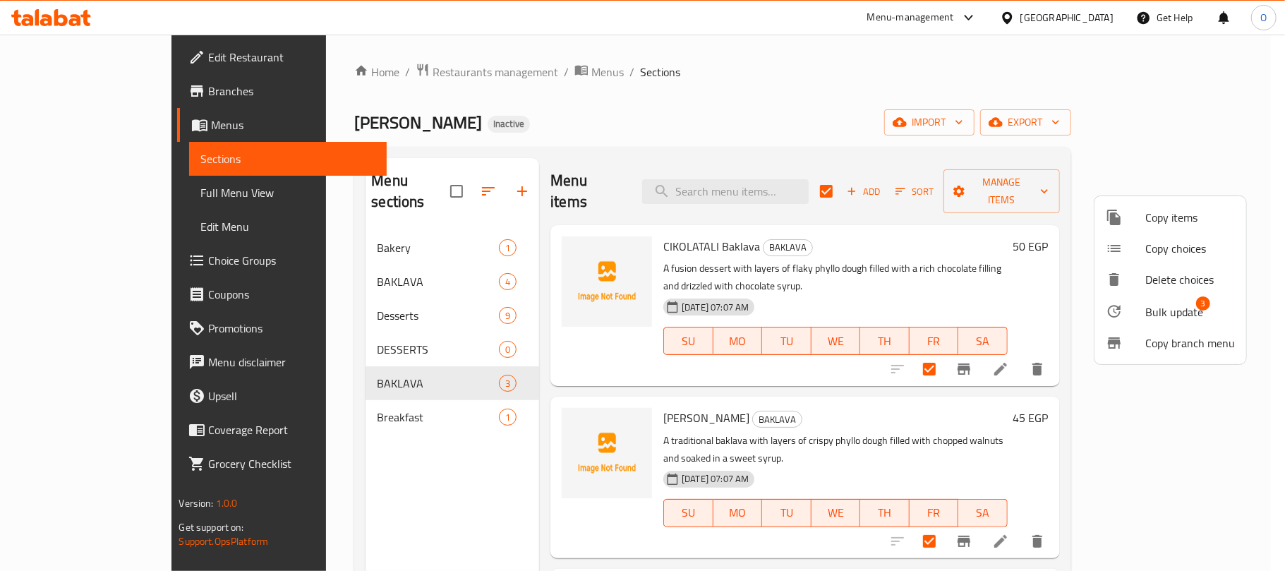
click at [1174, 317] on span "Bulk update" at bounding box center [1174, 311] width 58 height 17
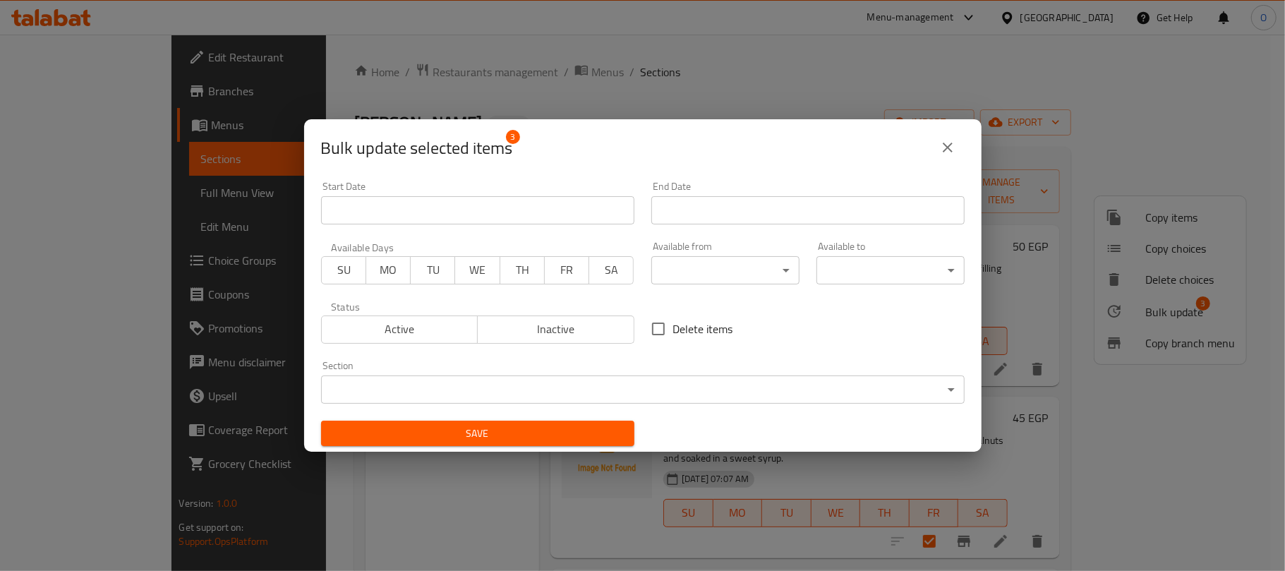
click at [641, 382] on body "​ Menu-management [GEOGRAPHIC_DATA] Get Help O Edit Restaurant Branches Menus S…" at bounding box center [642, 303] width 1285 height 536
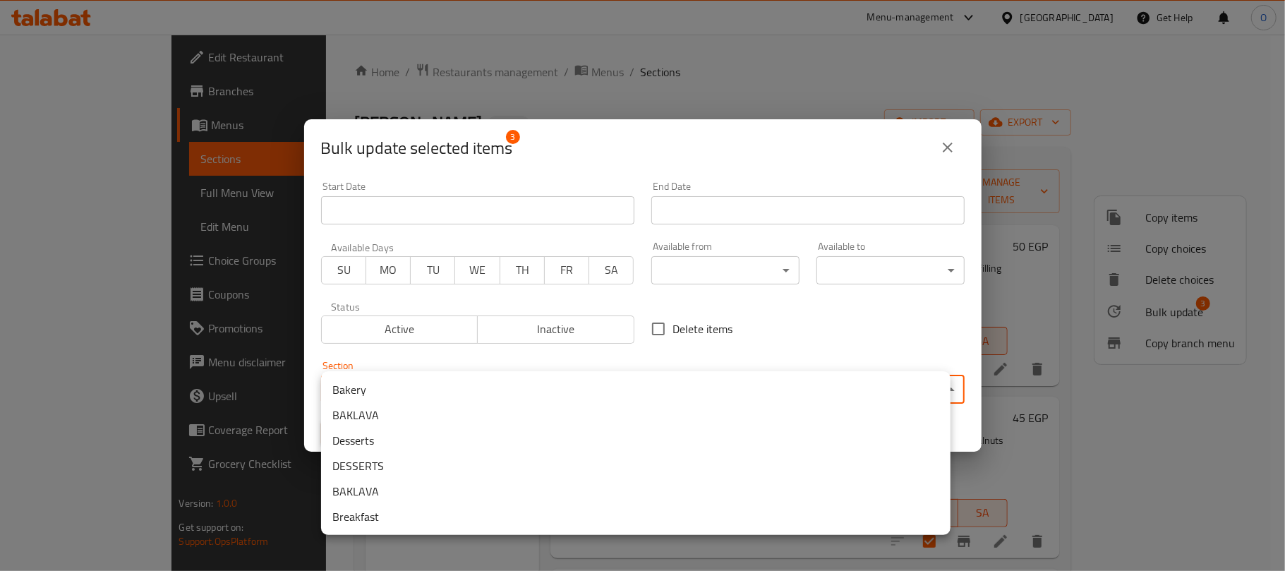
click at [406, 411] on li "BAKLAVA" at bounding box center [635, 414] width 629 height 25
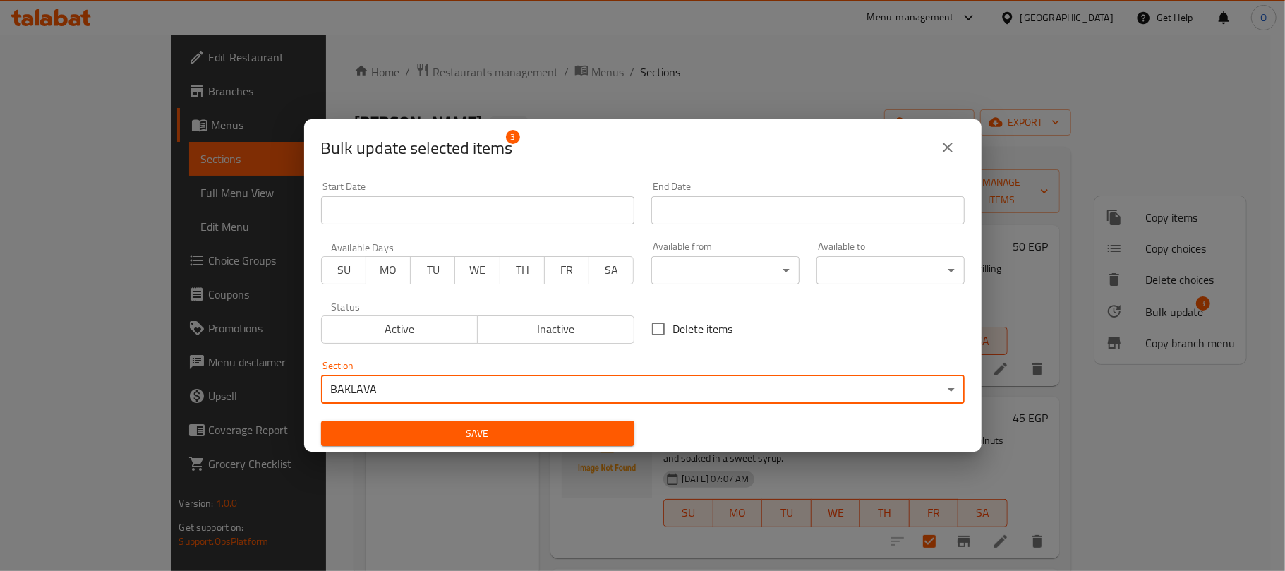
click at [583, 430] on span "Save" at bounding box center [477, 434] width 291 height 18
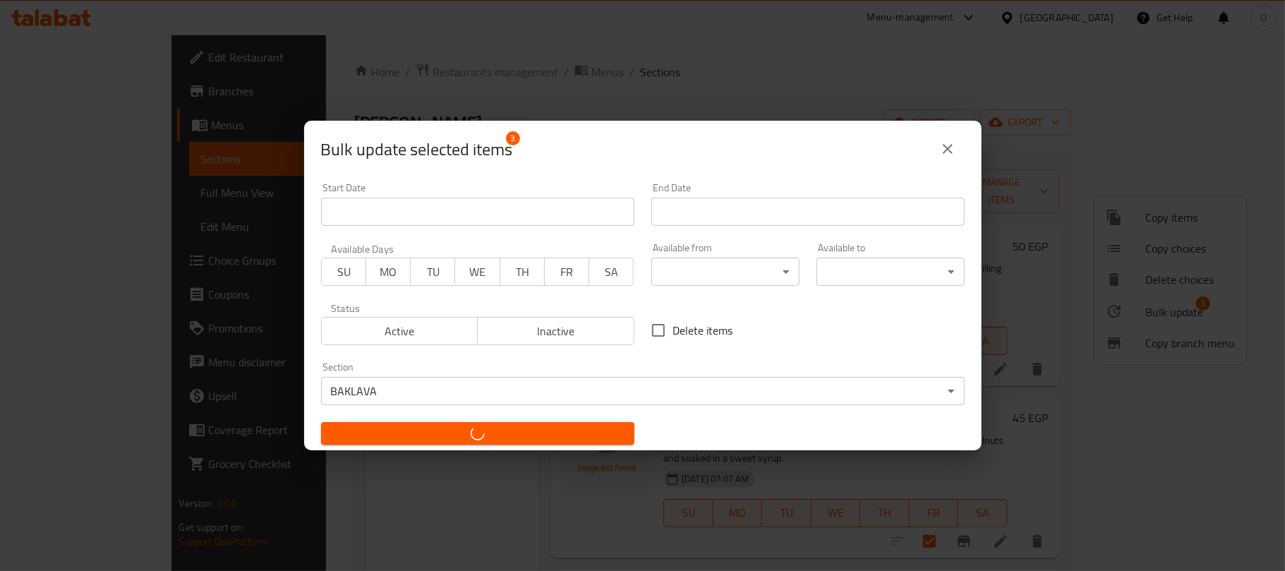
checkbox input "false"
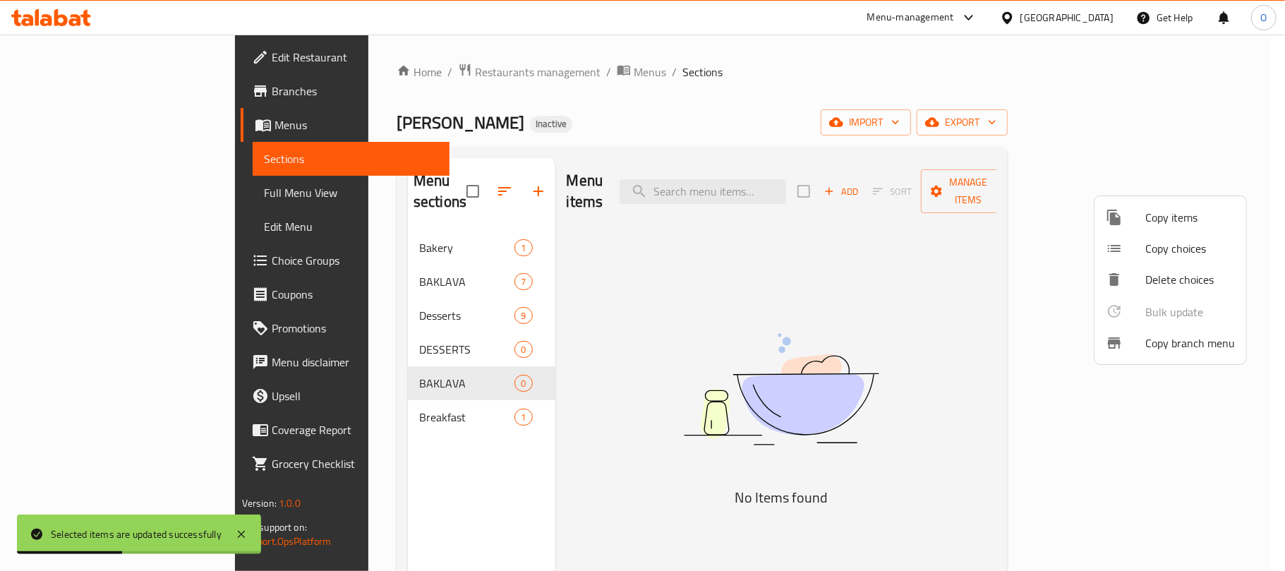
click at [330, 375] on div at bounding box center [642, 285] width 1285 height 571
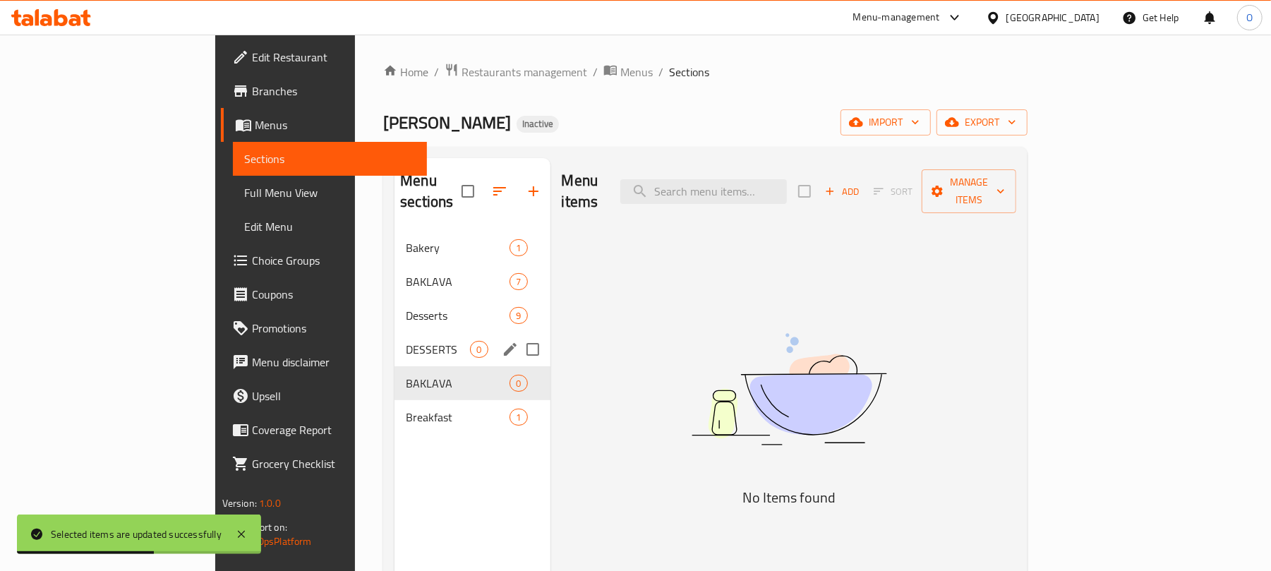
click at [518, 334] on input "Menu sections" at bounding box center [533, 349] width 30 height 30
checkbox input "true"
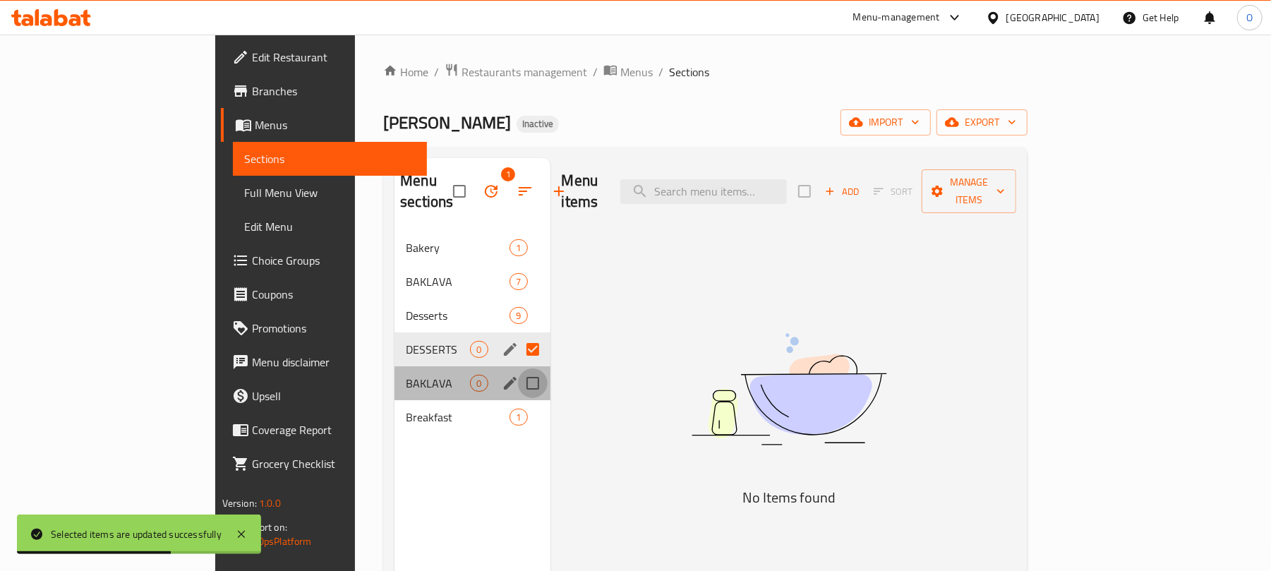
click at [518, 368] on input "Menu sections" at bounding box center [533, 383] width 30 height 30
checkbox input "true"
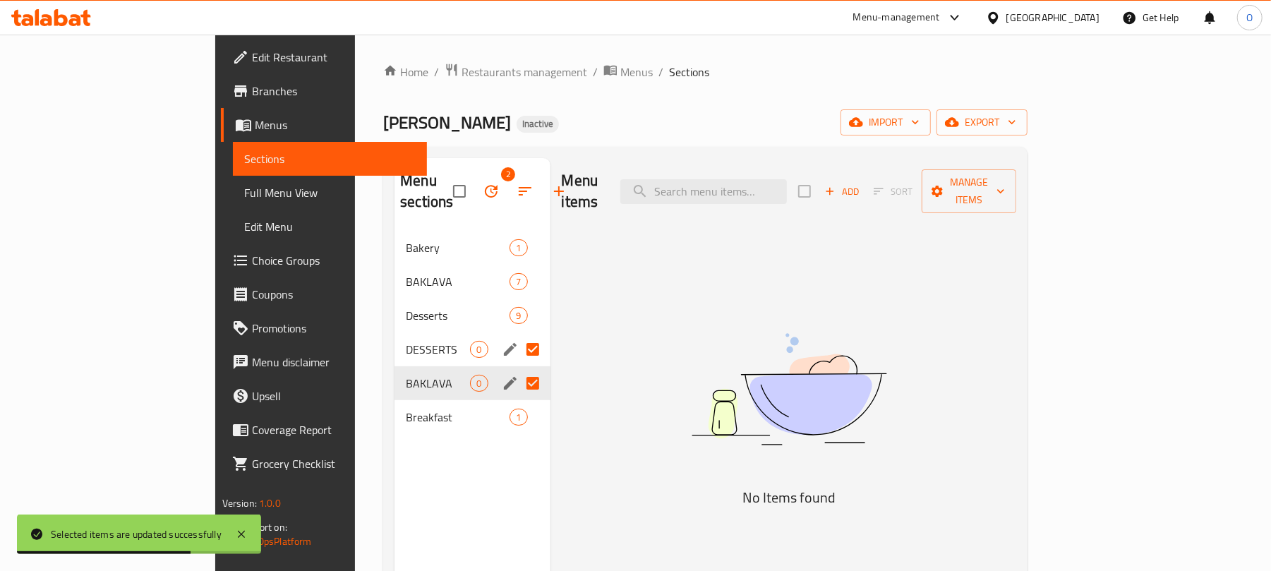
click at [413, 164] on div "Menu sections 2" at bounding box center [471, 191] width 155 height 67
click at [483, 183] on icon "button" at bounding box center [491, 191] width 17 height 17
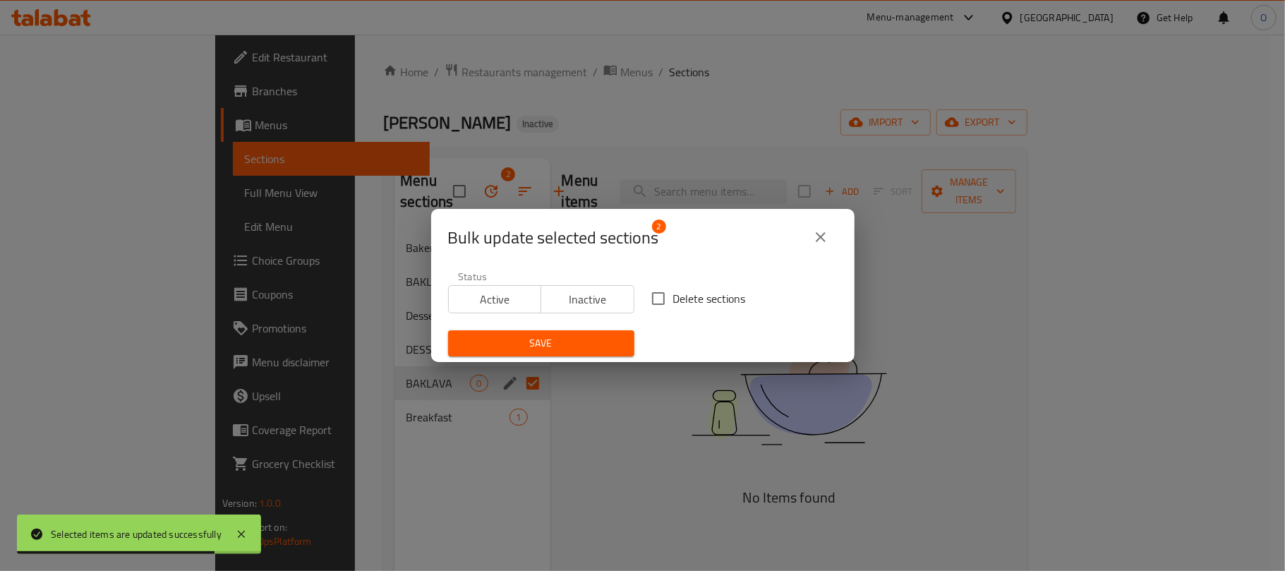
click at [643, 295] on input "Delete sections" at bounding box center [658, 299] width 30 height 30
checkbox input "true"
click at [590, 337] on span "Save" at bounding box center [541, 343] width 164 height 18
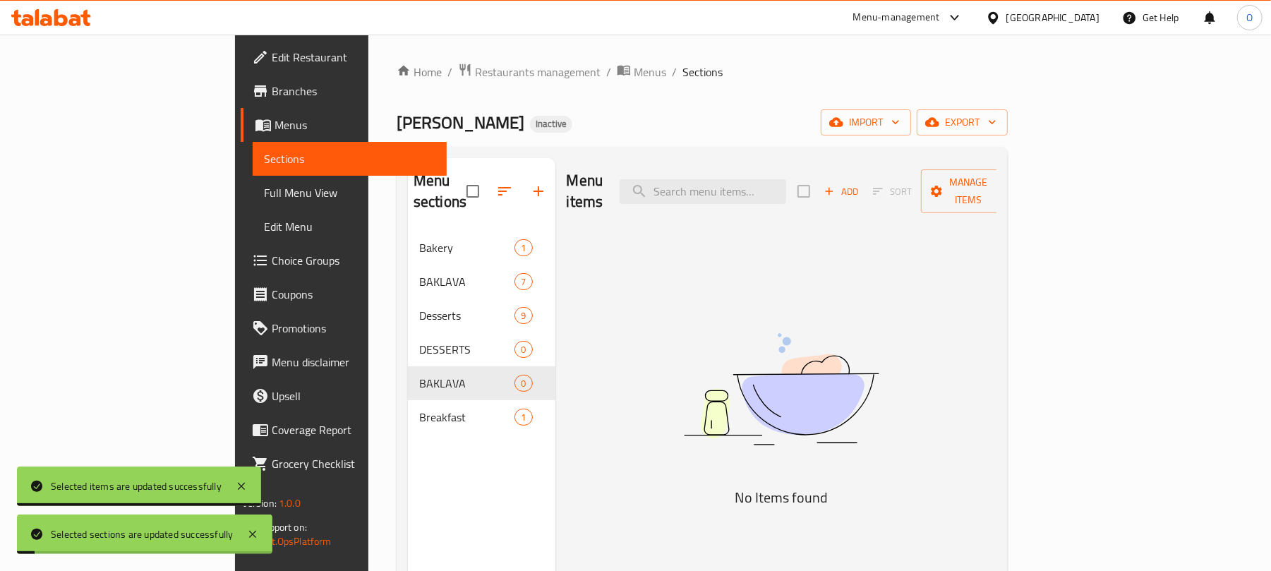
click at [653, 339] on div "Menu items Add Sort Manage items No Items found" at bounding box center [776, 443] width 442 height 571
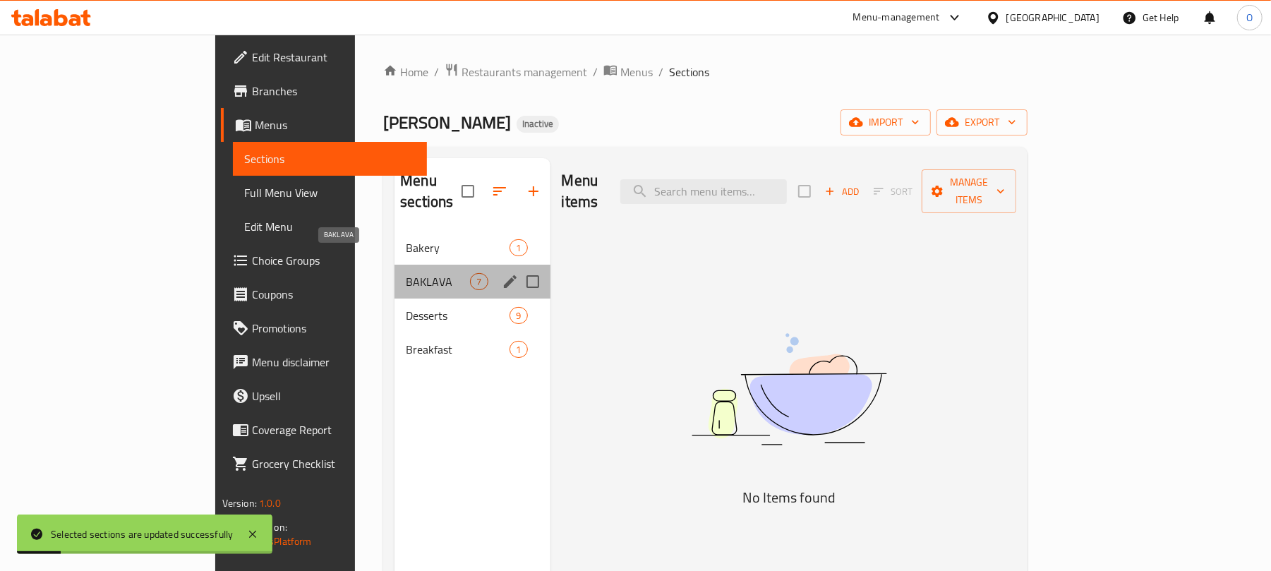
click at [406, 273] on span "BAKLAVA" at bounding box center [438, 281] width 64 height 17
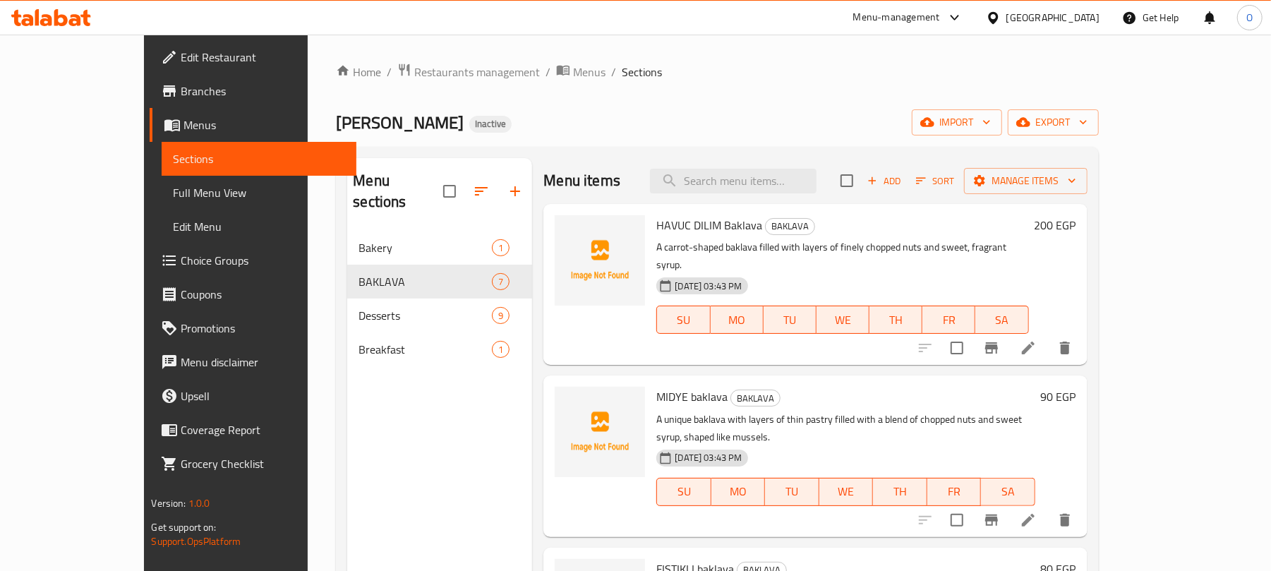
click at [375, 404] on div "Menu sections Bakery 1 BAKLAVA 7 Desserts 9 Breakfast 1" at bounding box center [439, 443] width 185 height 571
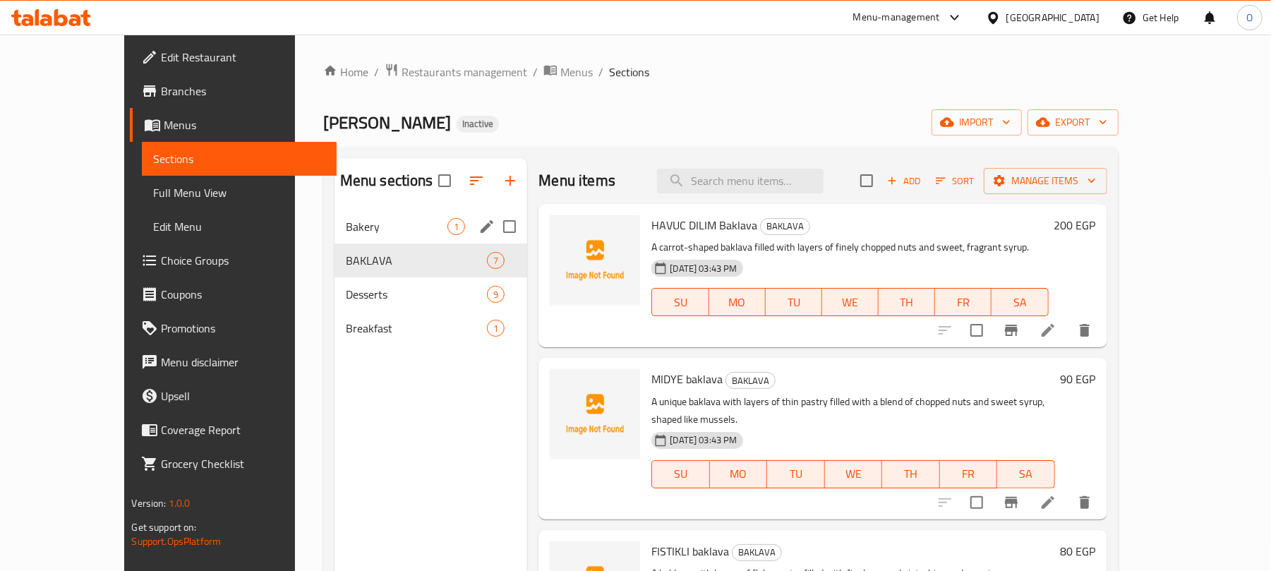
click at [334, 214] on div "Bakery 1" at bounding box center [430, 227] width 193 height 34
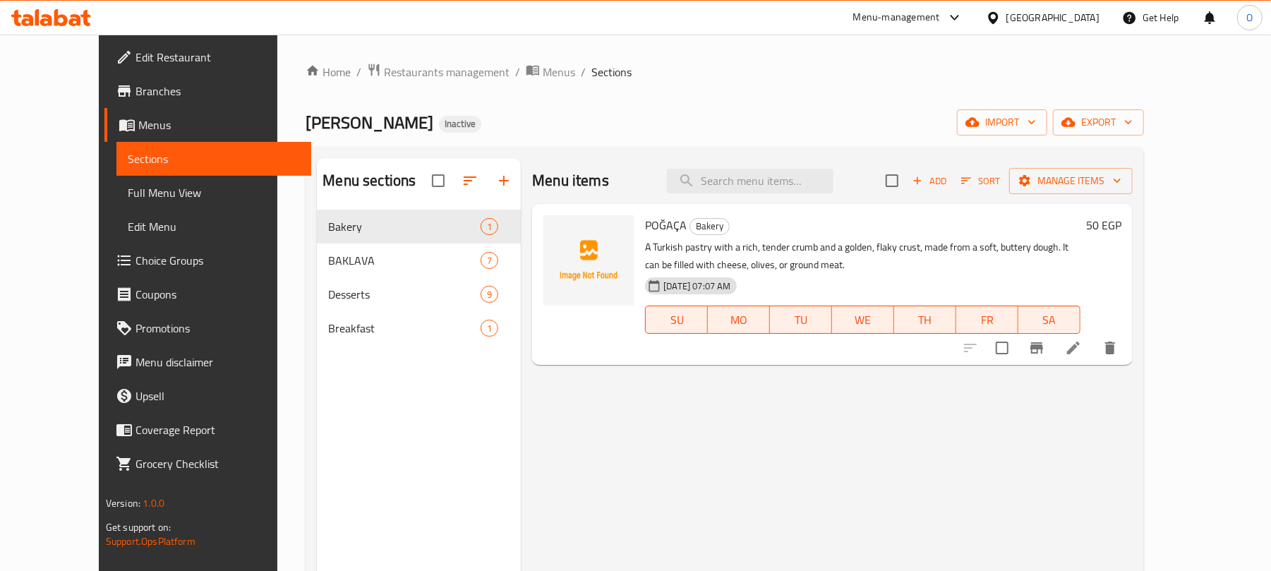
click at [135, 263] on span "Choice Groups" at bounding box center [217, 260] width 164 height 17
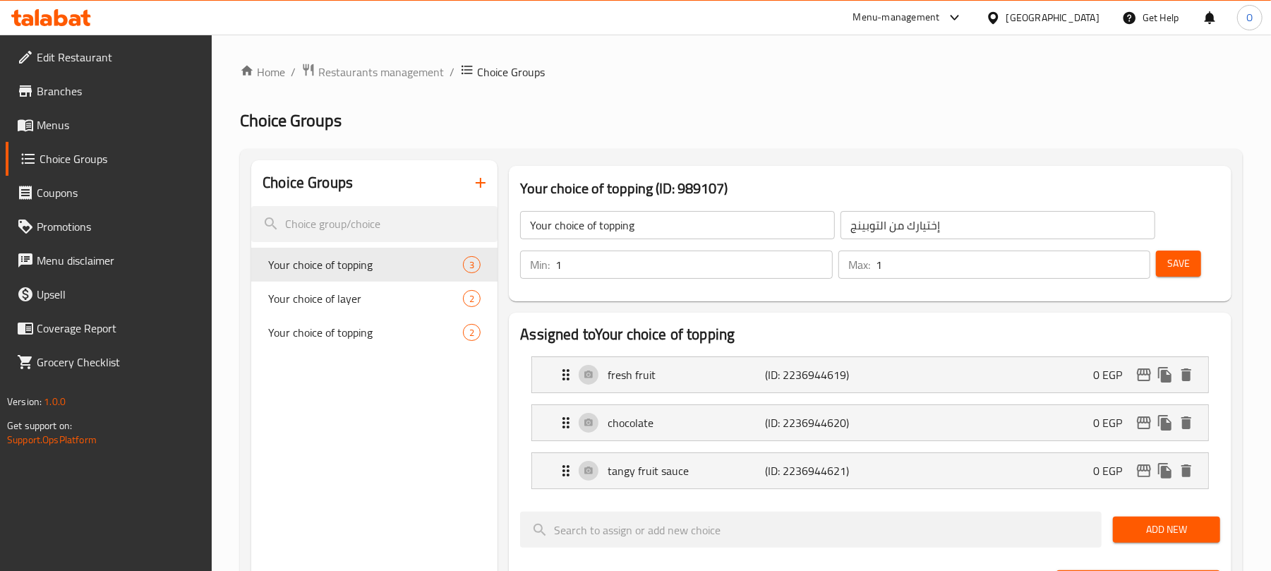
click at [480, 178] on icon "button" at bounding box center [480, 182] width 17 height 17
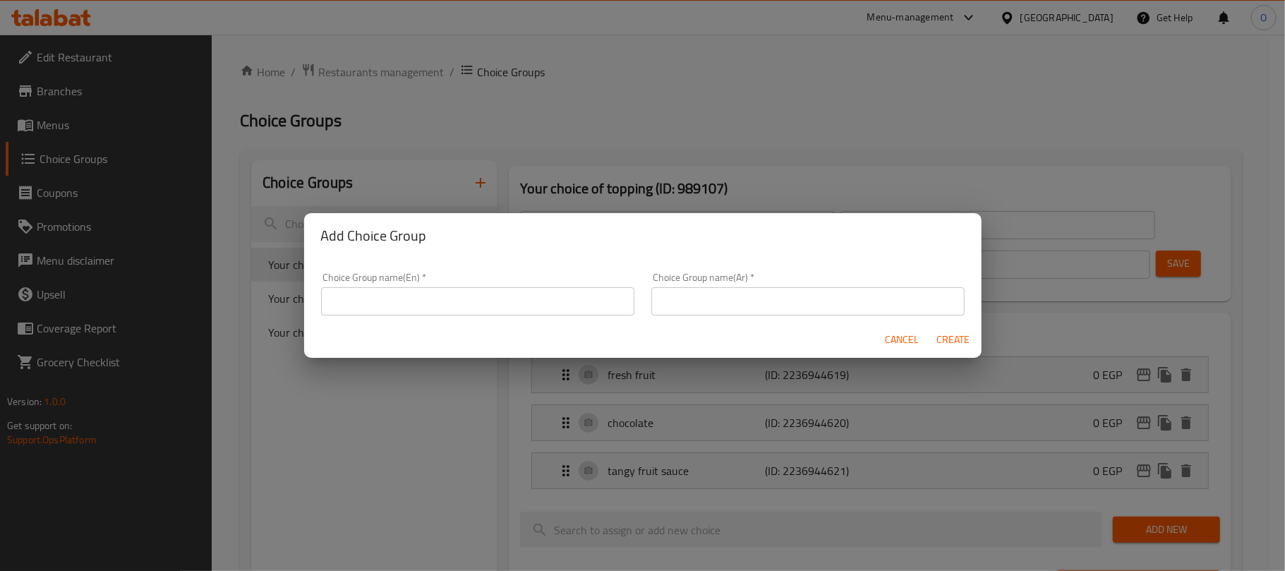
click at [456, 316] on div "Choice Group name(En)   * Choice Group name(En) *" at bounding box center [478, 294] width 330 height 60
click at [457, 306] on input "text" at bounding box center [477, 301] width 313 height 28
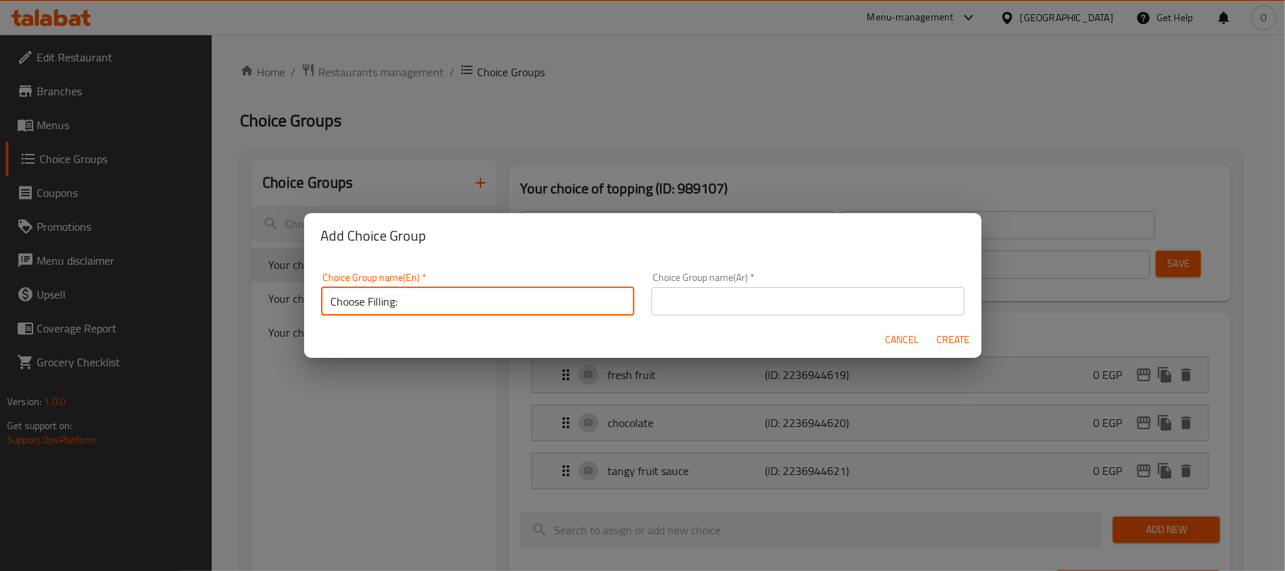
type input "Choose Filling:"
click at [759, 289] on input "text" at bounding box center [807, 301] width 313 height 28
paste input "اختر الحشوة:"
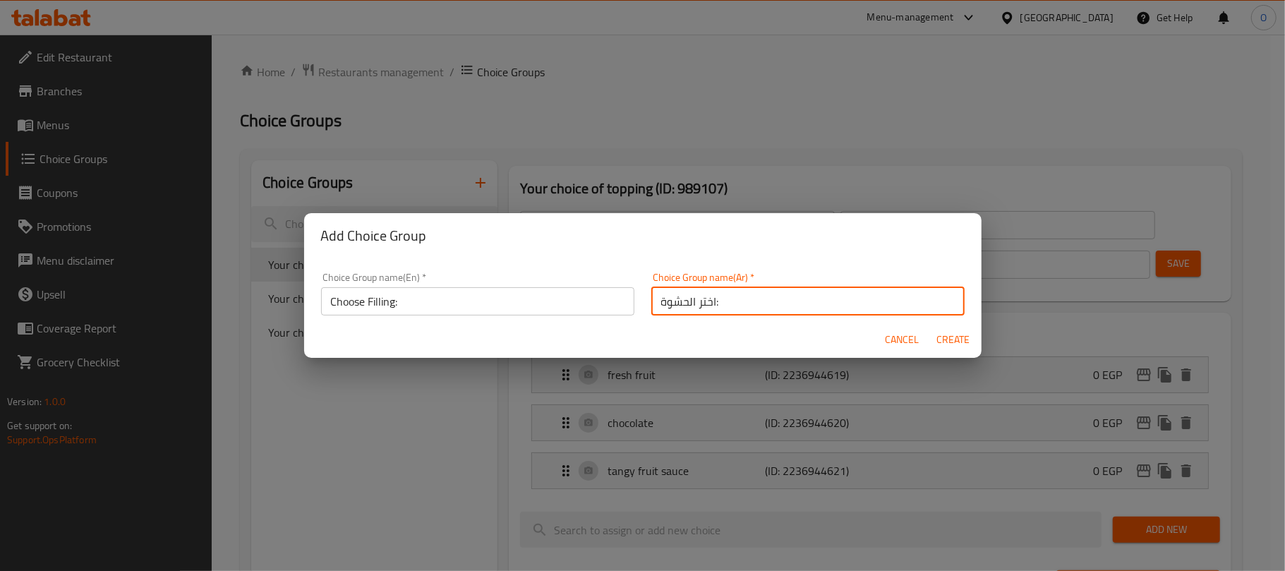
type input "اختر الحشوة:"
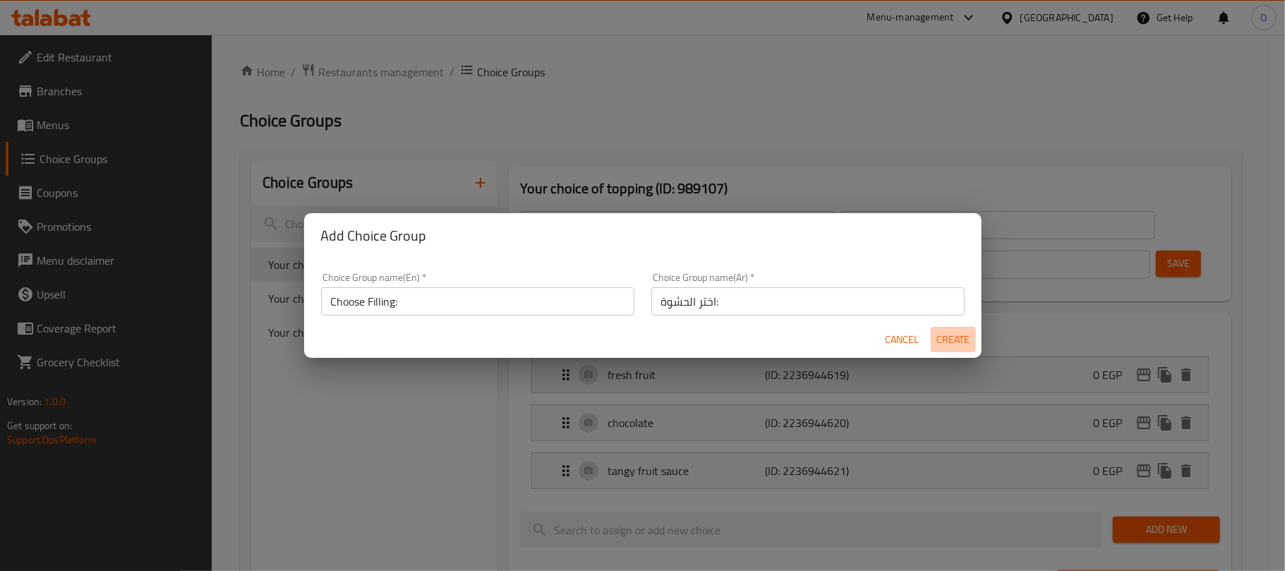
drag, startPoint x: 967, startPoint y: 339, endPoint x: 435, endPoint y: 568, distance: 579.0
click at [964, 342] on span "Create" at bounding box center [953, 340] width 34 height 18
type input "Choose Filling:"
type input "اختر الحشوة:"
type input "0"
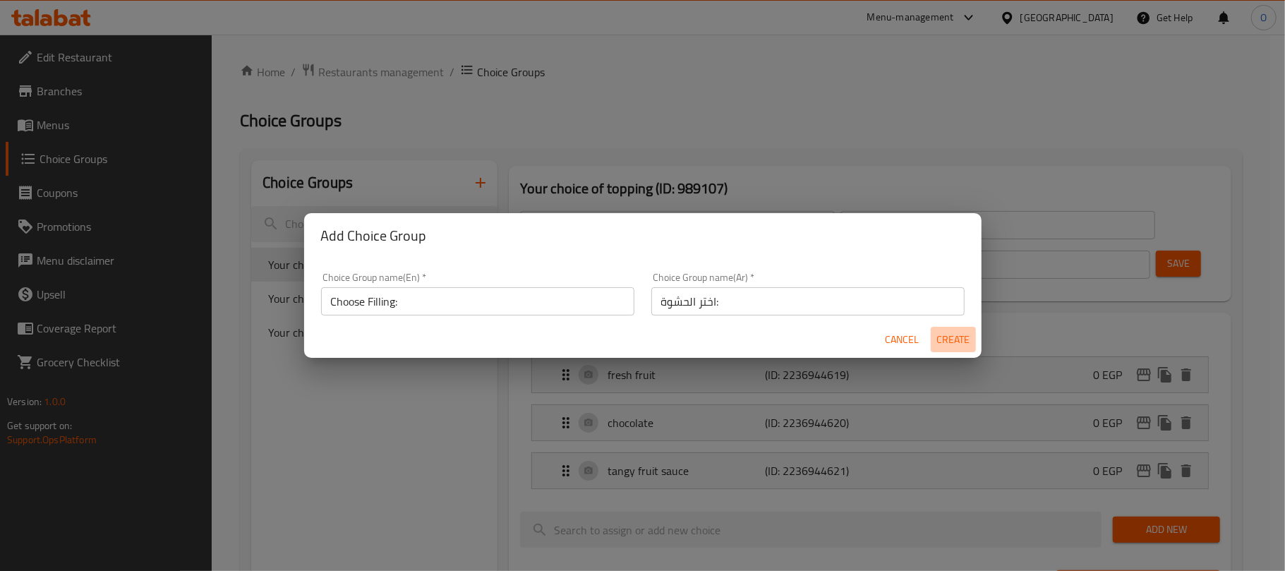
type input "0"
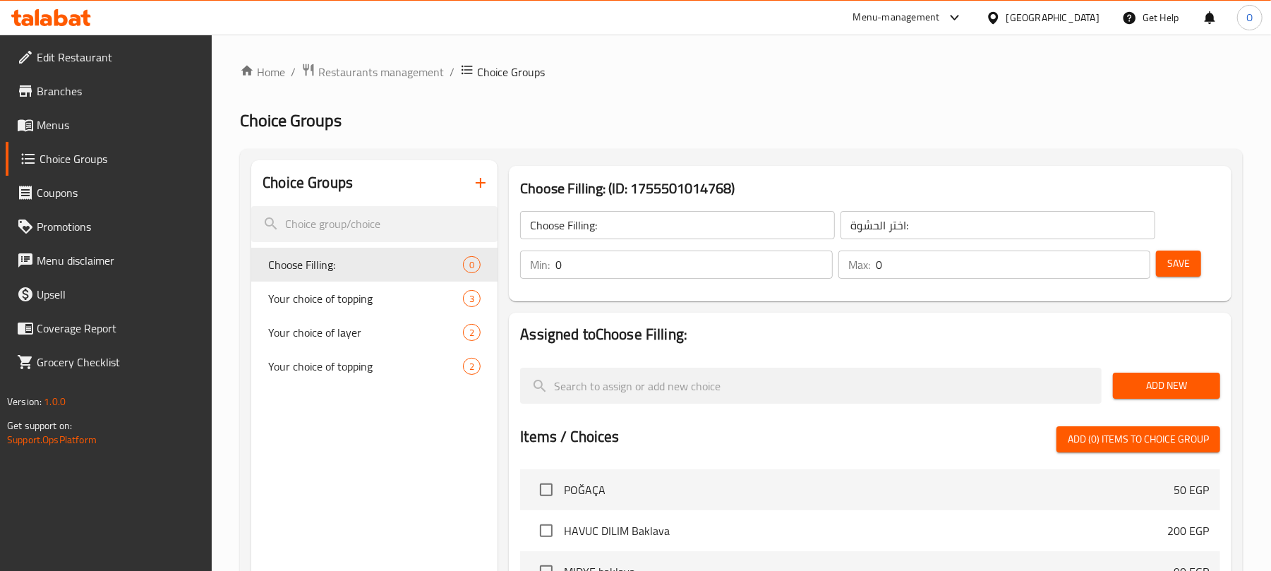
click at [1205, 401] on div "Add New" at bounding box center [1166, 385] width 119 height 47
click at [1175, 388] on span "Add New" at bounding box center [1166, 386] width 85 height 18
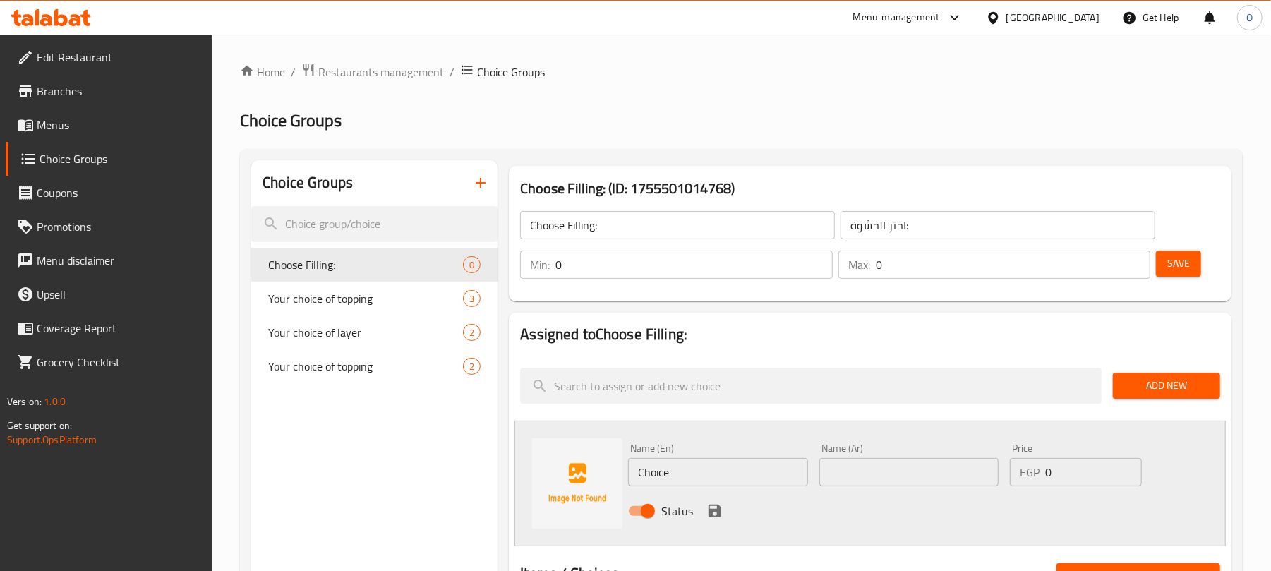
click at [698, 476] on input "Choice" at bounding box center [717, 472] width 179 height 28
paste input "chees"
type input "cheese"
click at [766, 474] on input "cheese" at bounding box center [717, 472] width 179 height 28
paste input "جبن"
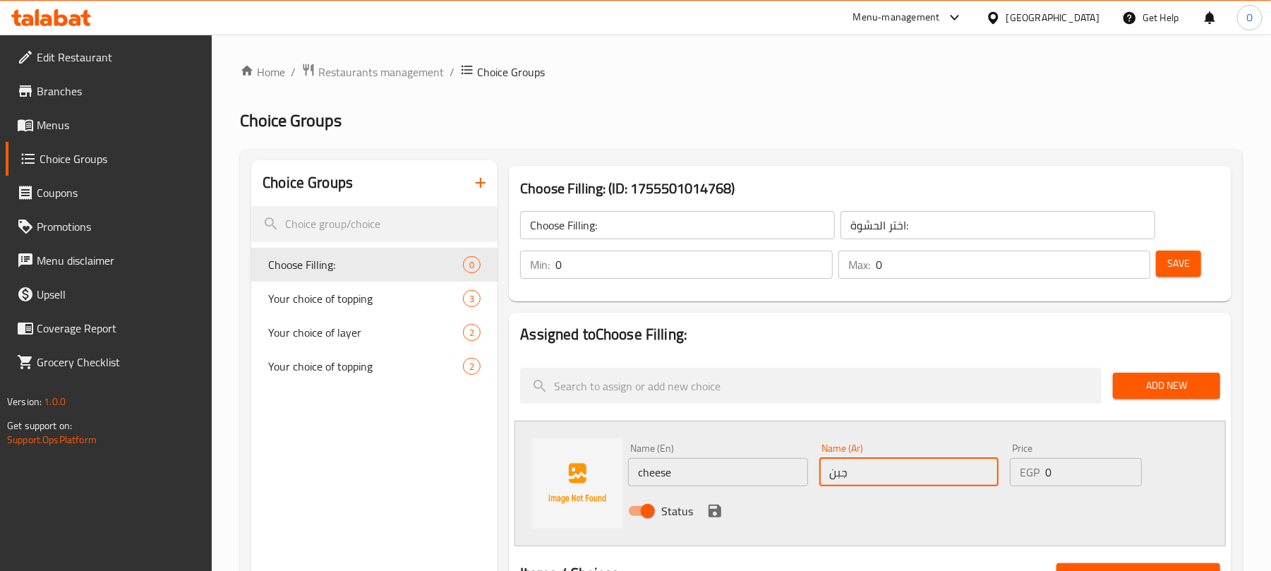
type input "جبن"
click at [714, 516] on icon "save" at bounding box center [714, 510] width 13 height 13
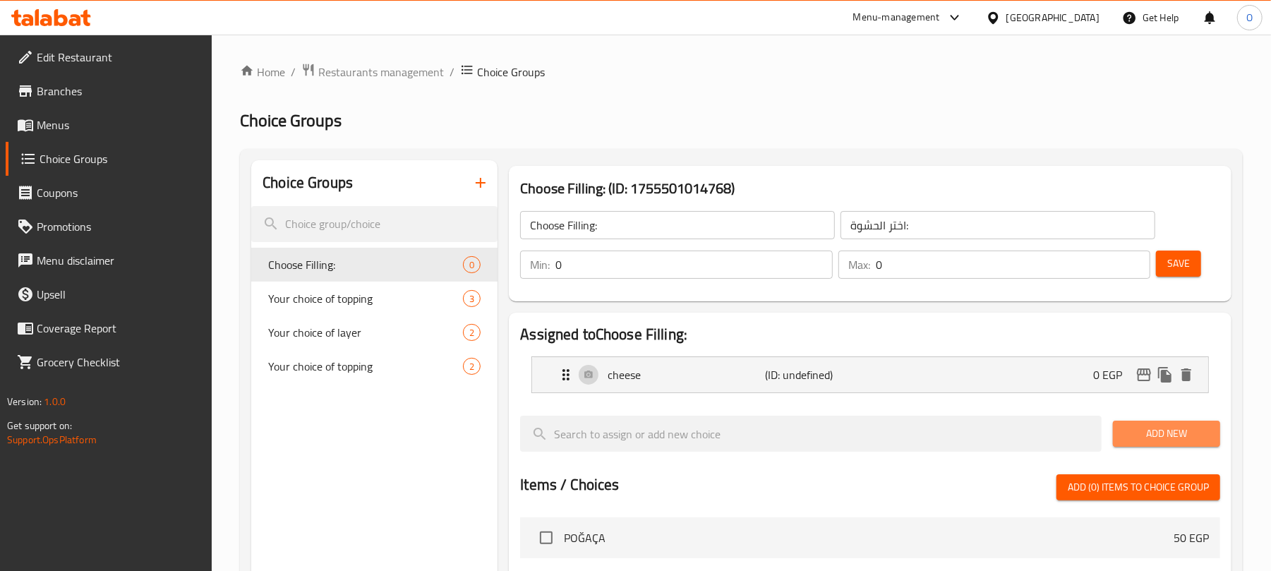
click at [1149, 444] on button "Add New" at bounding box center [1166, 433] width 107 height 26
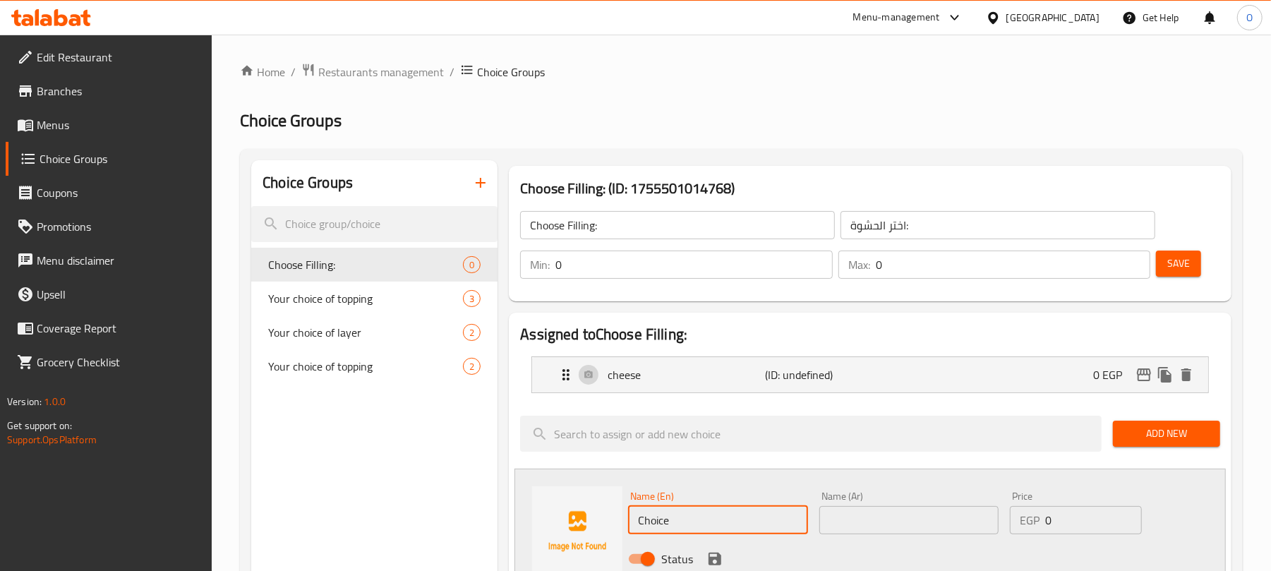
click at [670, 516] on input "Choice" at bounding box center [717, 520] width 179 height 28
paste input "olives"
type input "olives"
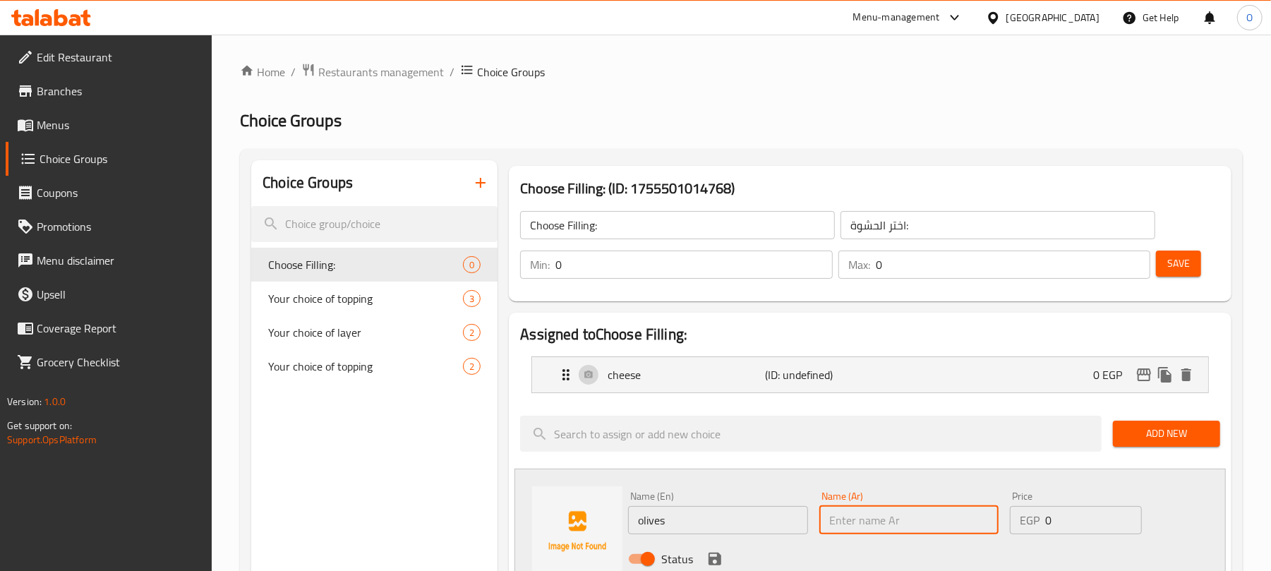
paste input "زيتون"
type input "زيتون"
click at [712, 559] on icon "save" at bounding box center [714, 558] width 13 height 13
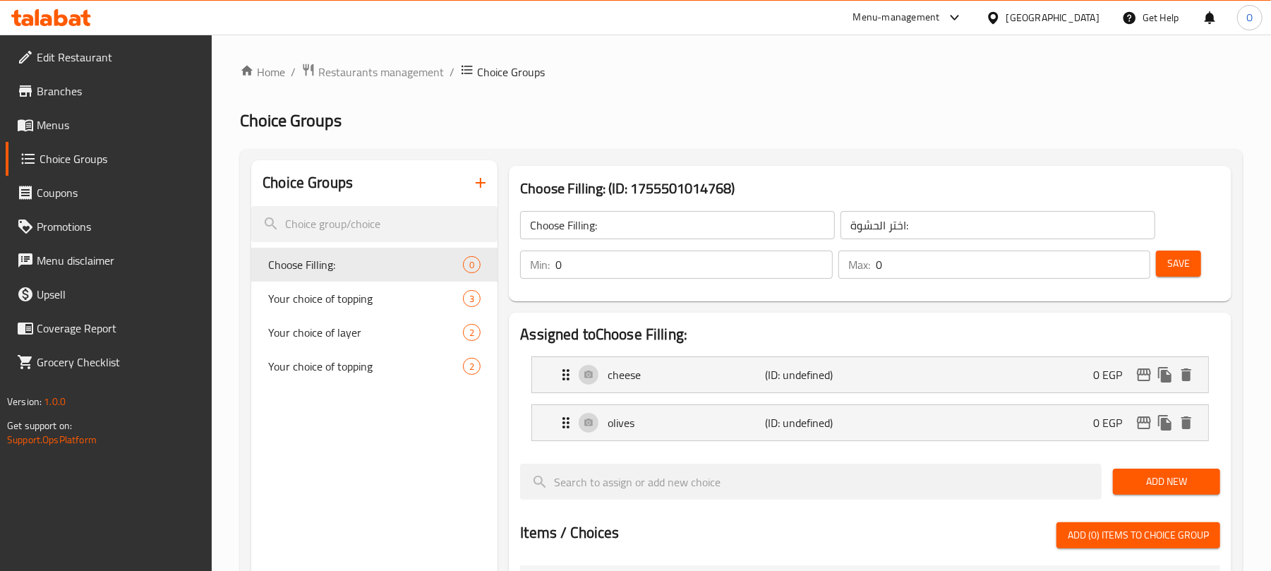
drag, startPoint x: 1149, startPoint y: 488, endPoint x: 1048, endPoint y: 460, distance: 104.8
click at [1144, 487] on span "Add New" at bounding box center [1166, 482] width 85 height 18
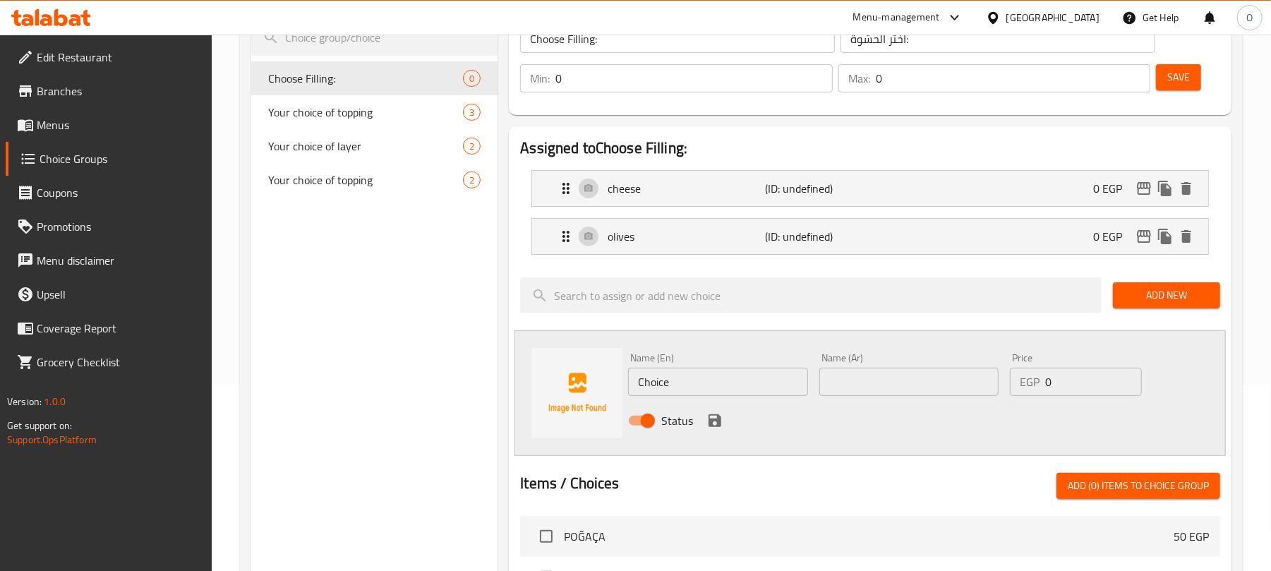
scroll to position [188, 0]
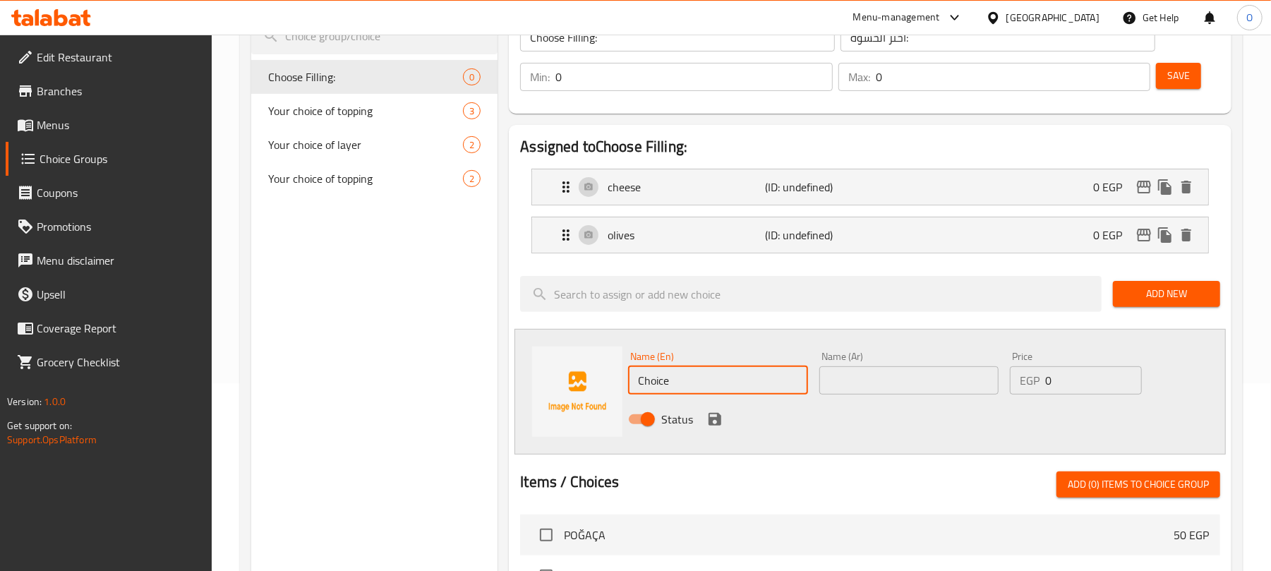
click at [718, 390] on input "Choice" at bounding box center [717, 380] width 179 height 28
paste input "ground meat."
type input "ground meat"
click at [845, 374] on input "text" at bounding box center [908, 380] width 179 height 28
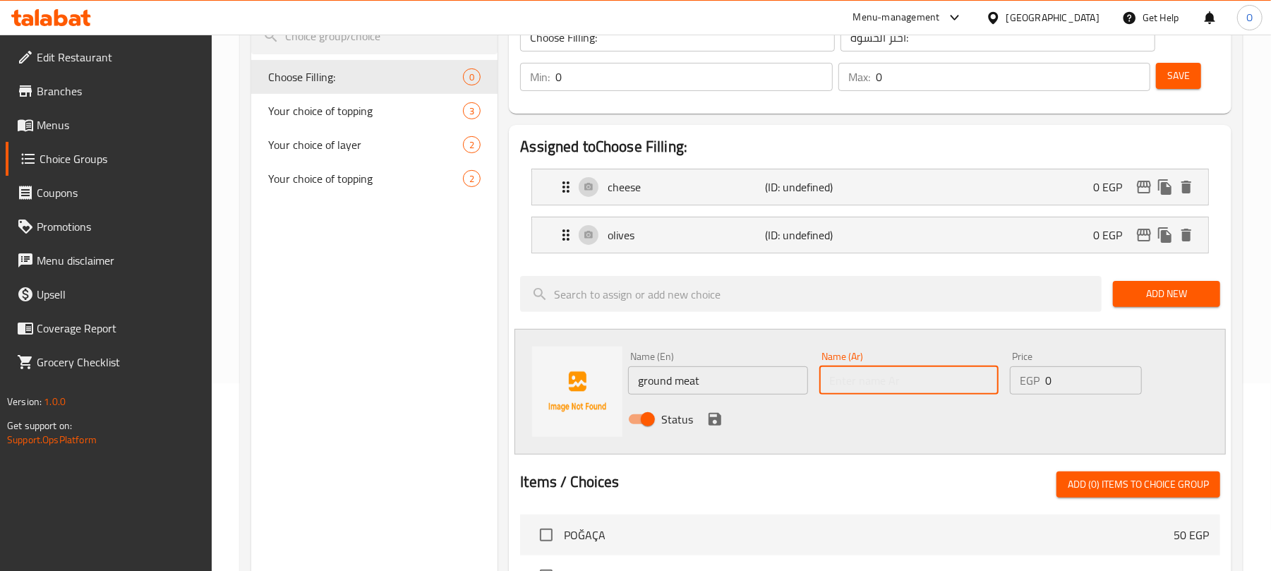
paste input "لحم مفروم."
type input "لحم مفروم"
click at [720, 422] on icon "save" at bounding box center [714, 419] width 13 height 13
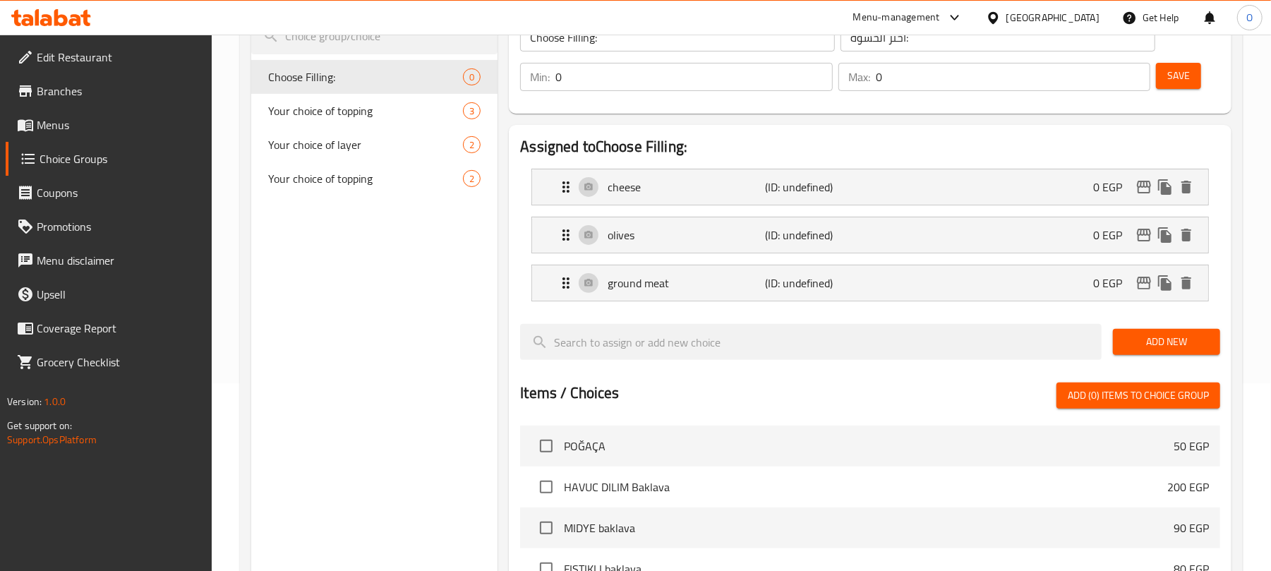
drag, startPoint x: 605, startPoint y: 92, endPoint x: 509, endPoint y: 96, distance: 95.3
click at [509, 96] on div "Choose Filling: (ID: 1755501014768) Choose Filling: ​ اختر الحشوة: ​ Min: 0 ​ M…" at bounding box center [870, 45] width 722 height 135
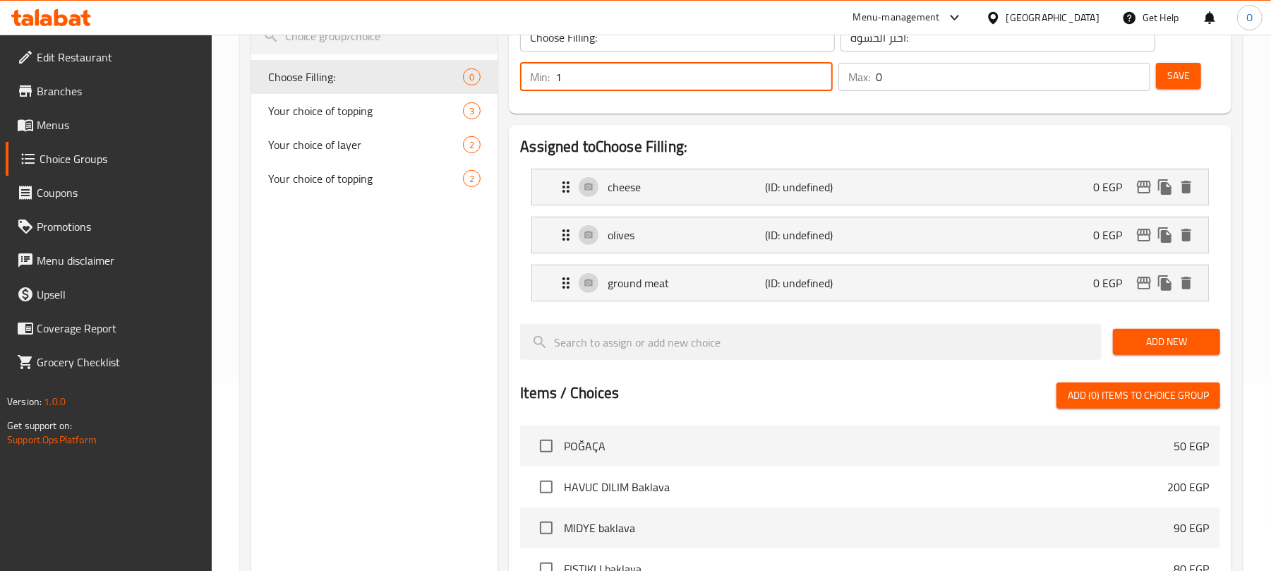
type input "1"
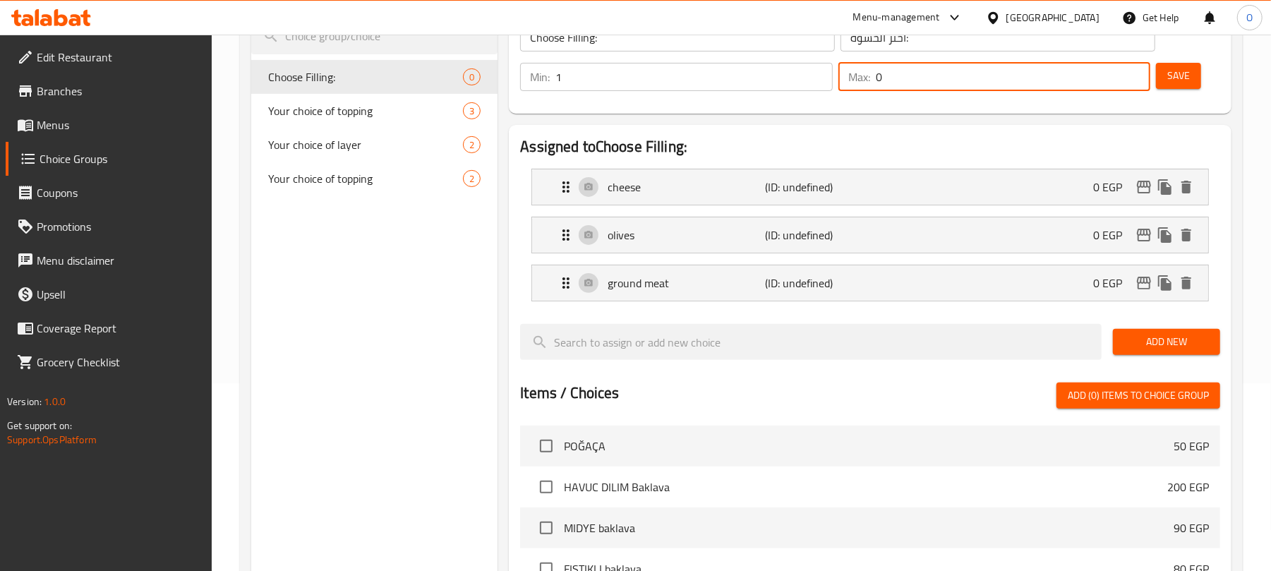
drag, startPoint x: 914, startPoint y: 80, endPoint x: 783, endPoint y: 97, distance: 132.2
click at [787, 97] on div "Min: 1 ​ Max: 0 ​ Save" at bounding box center [866, 76] width 711 height 45
type input "1"
click at [1177, 68] on span "Save" at bounding box center [1178, 76] width 23 height 18
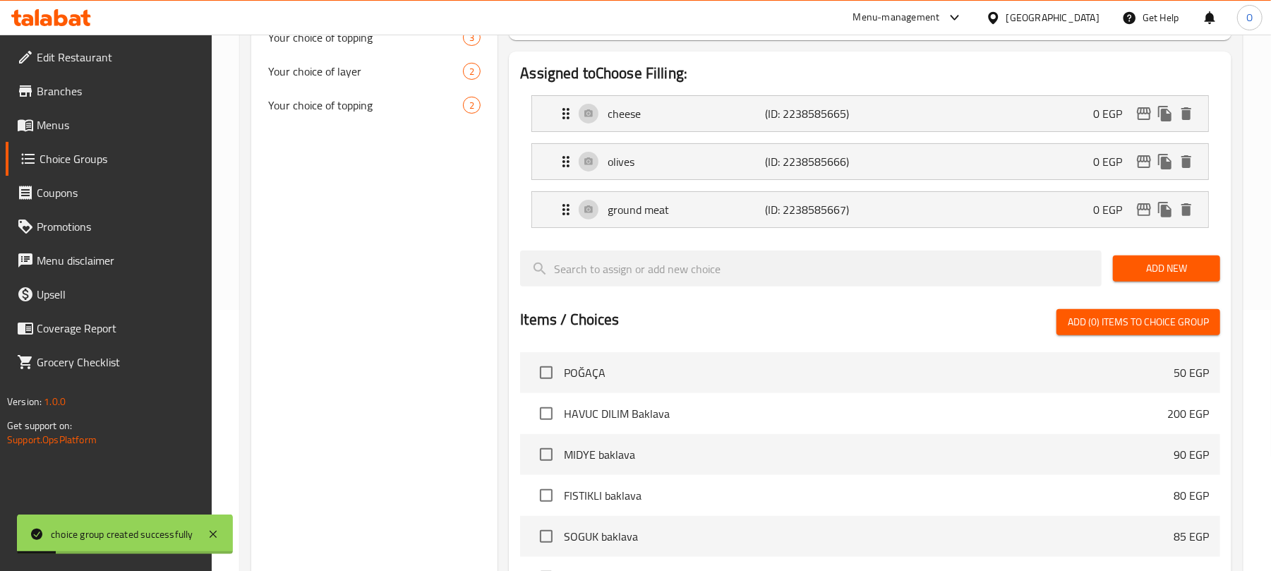
scroll to position [536, 0]
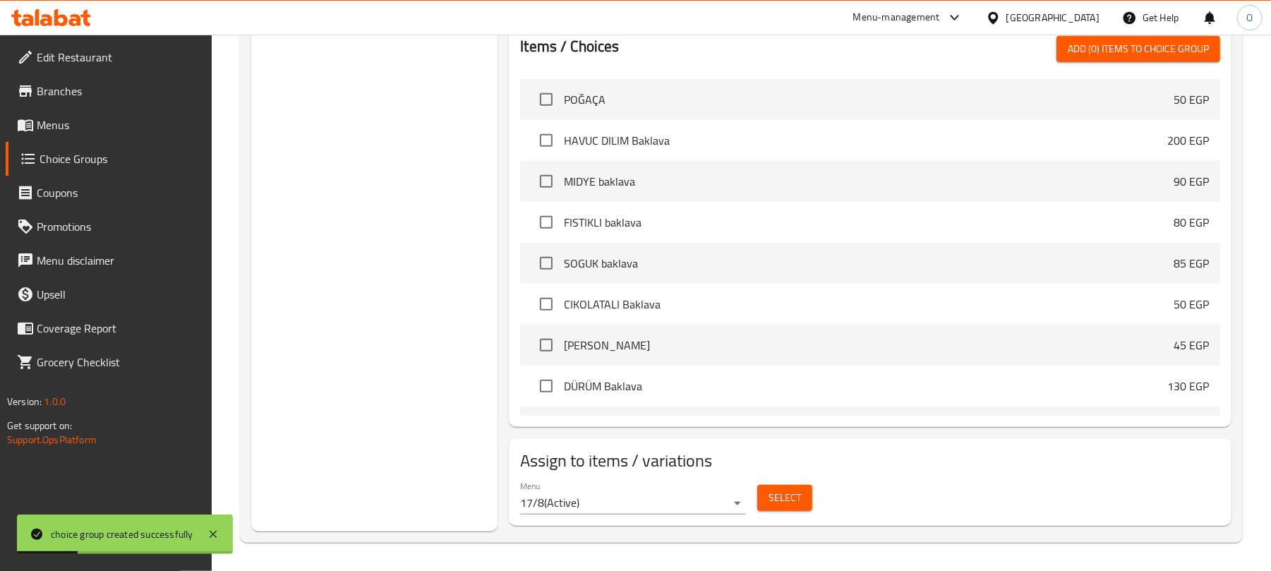
click at [762, 498] on button "Select" at bounding box center [784, 498] width 55 height 26
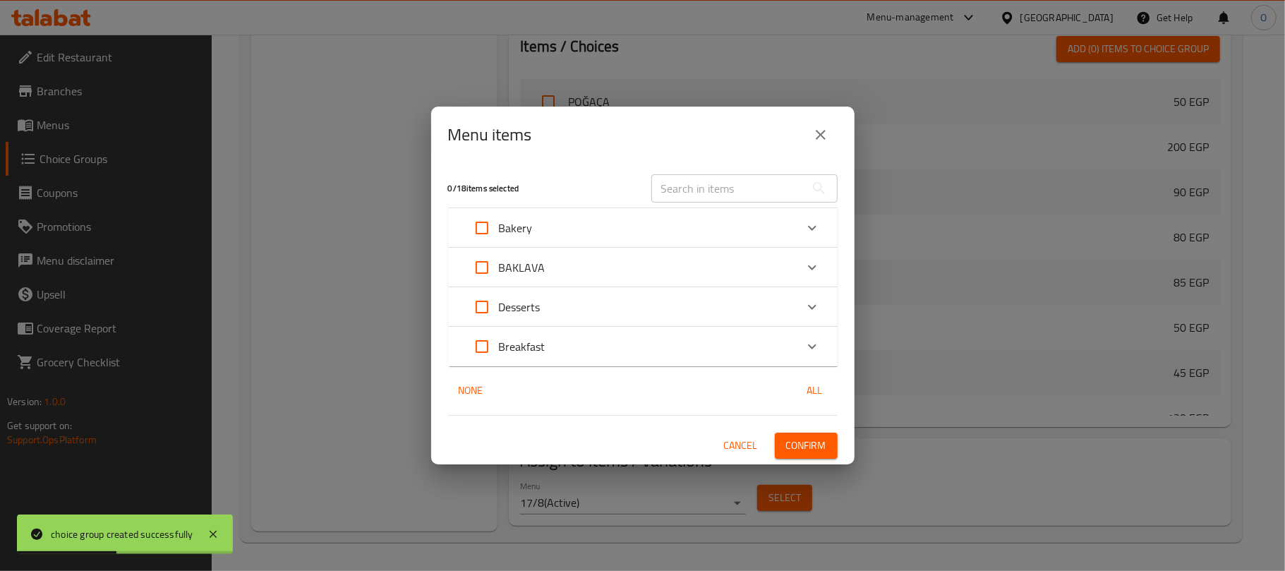
click at [551, 229] on div "Bakery" at bounding box center [630, 228] width 330 height 34
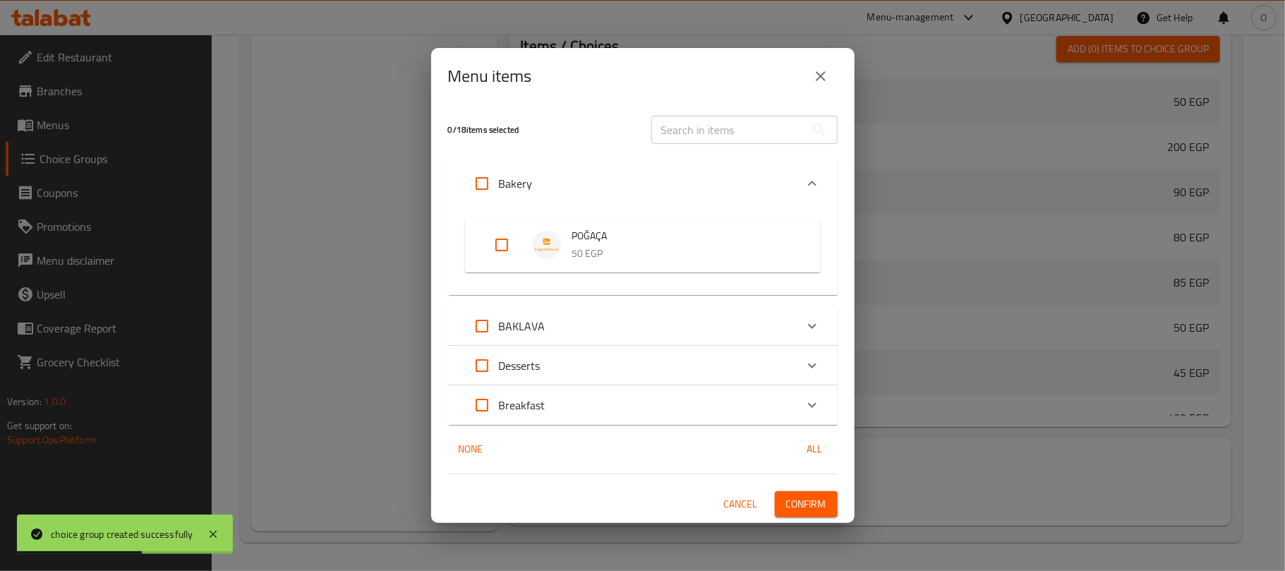
click at [499, 238] on input "Expand" at bounding box center [502, 245] width 34 height 34
checkbox input "true"
drag, startPoint x: 797, startPoint y: 497, endPoint x: 464, endPoint y: 548, distance: 336.8
click at [794, 497] on span "Confirm" at bounding box center [806, 504] width 40 height 18
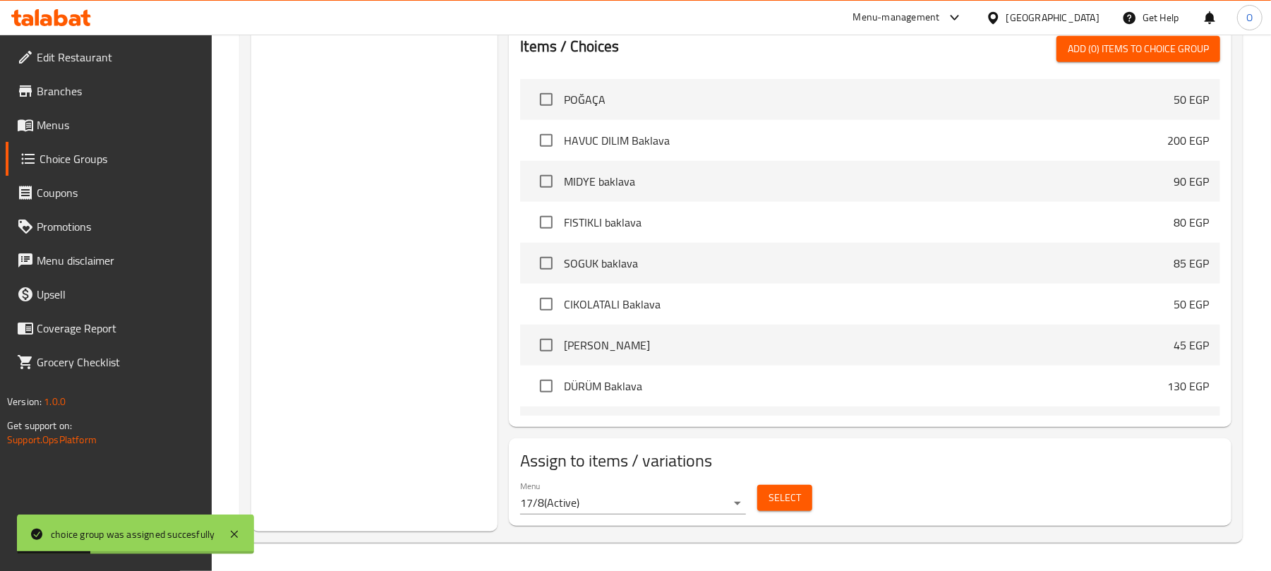
click at [107, 119] on span "Menus" at bounding box center [119, 124] width 164 height 17
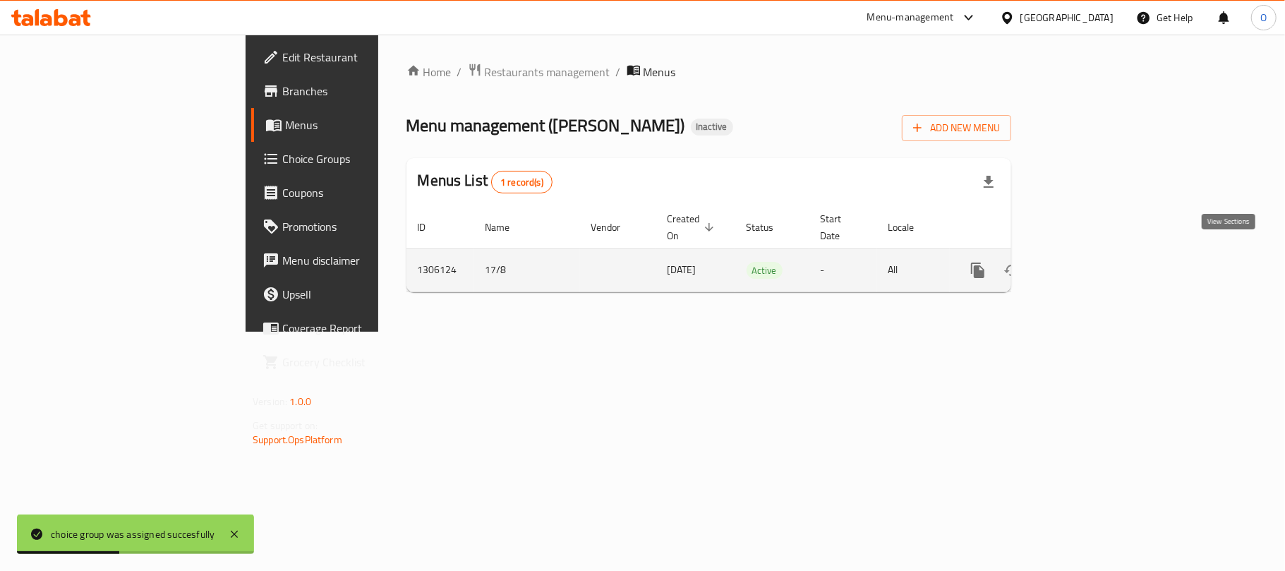
click at [1096, 254] on link "enhanced table" at bounding box center [1079, 270] width 34 height 34
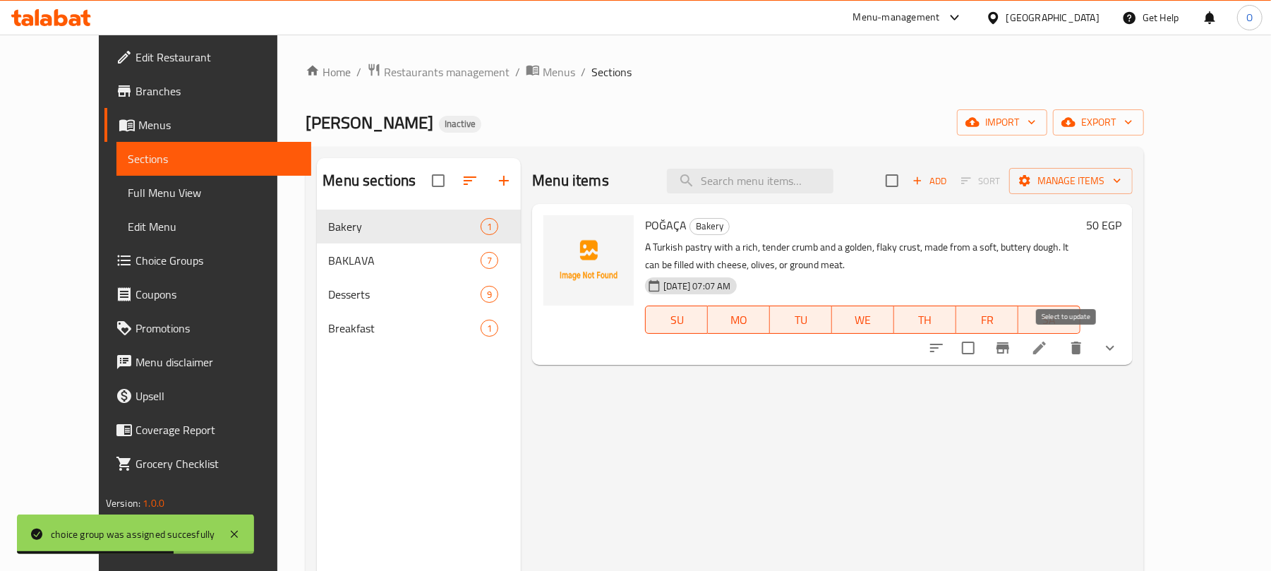
click at [983, 350] on input "checkbox" at bounding box center [968, 348] width 30 height 30
checkbox input "true"
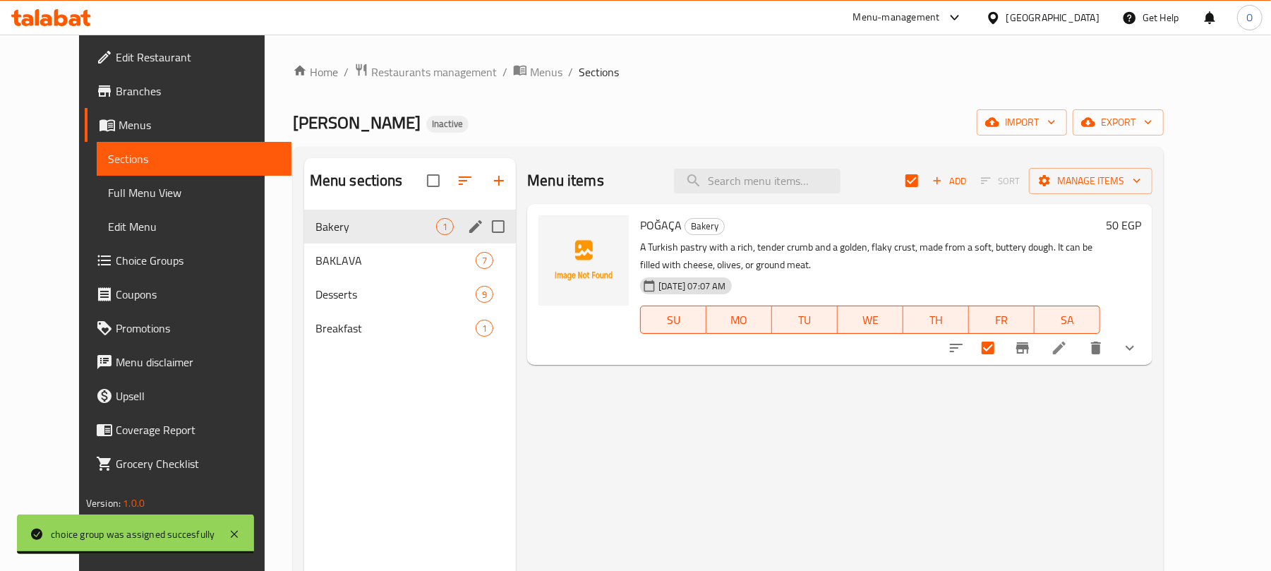
click at [483, 231] on input "Menu sections" at bounding box center [498, 227] width 30 height 30
checkbox input "true"
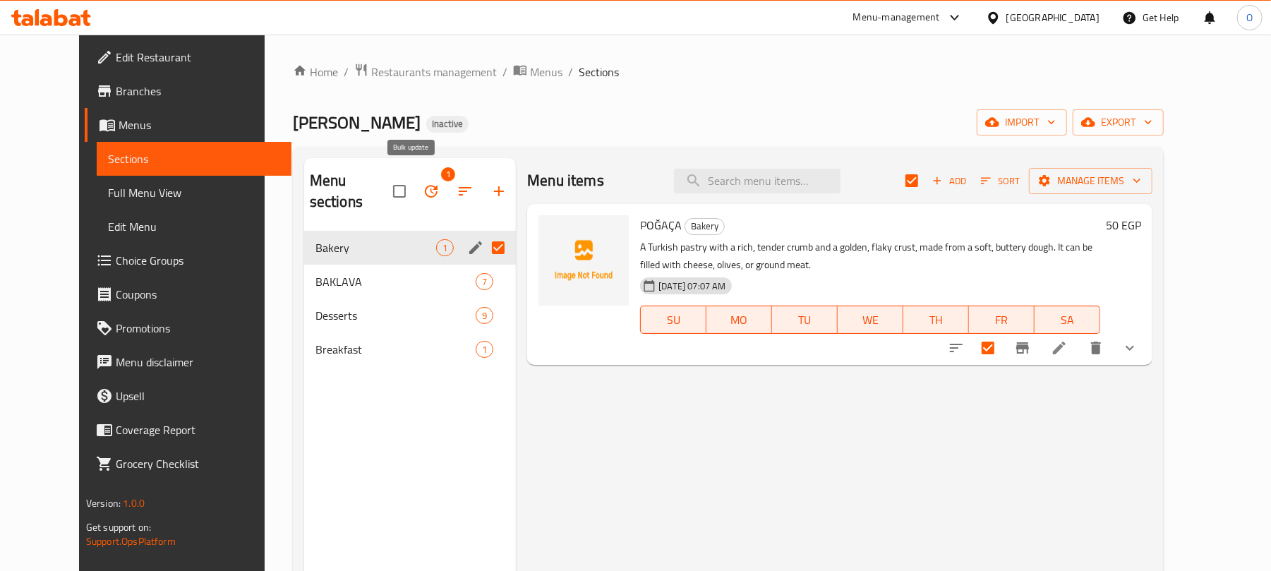
click at [423, 189] on icon "button" at bounding box center [431, 191] width 17 height 17
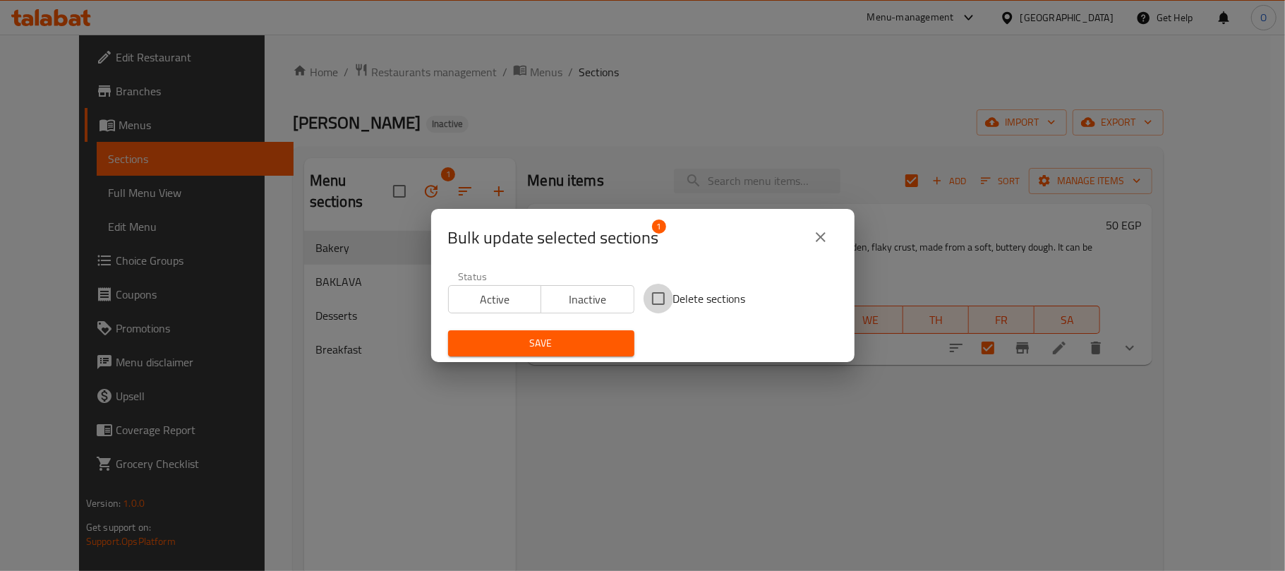
drag, startPoint x: 658, startPoint y: 286, endPoint x: 585, endPoint y: 325, distance: 82.4
click at [658, 288] on input "Delete sections" at bounding box center [658, 299] width 30 height 30
checkbox input "true"
click at [576, 330] on button "Save" at bounding box center [541, 343] width 186 height 26
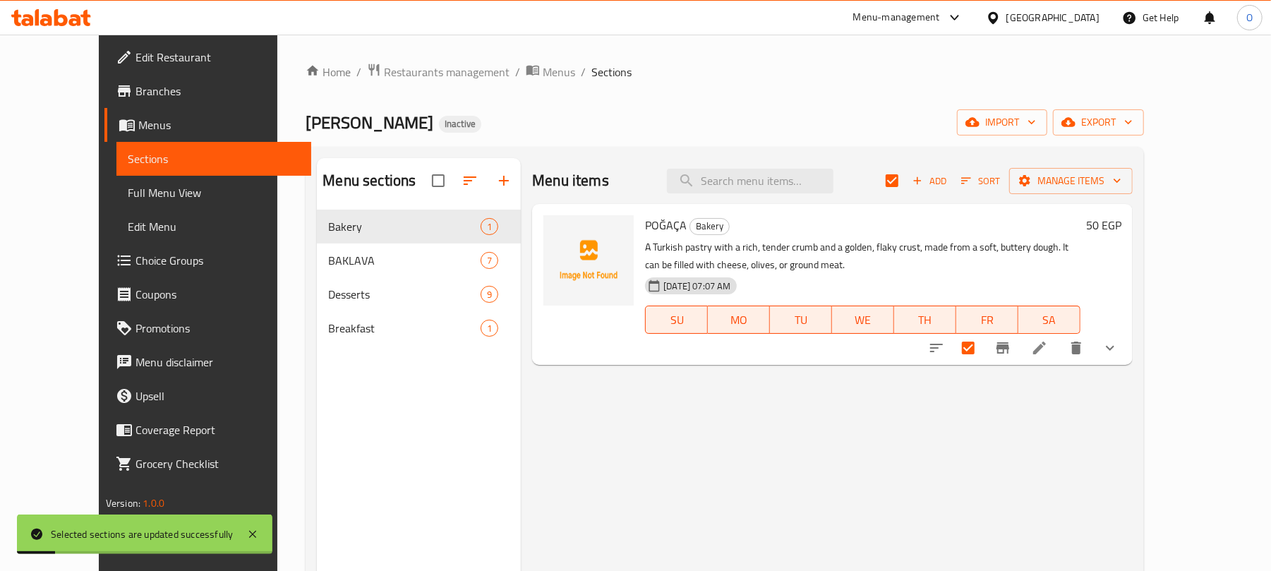
click at [342, 387] on div "Menu sections Bakery 1 BAKLAVA 7 Desserts 9 Breakfast 1" at bounding box center [419, 443] width 204 height 571
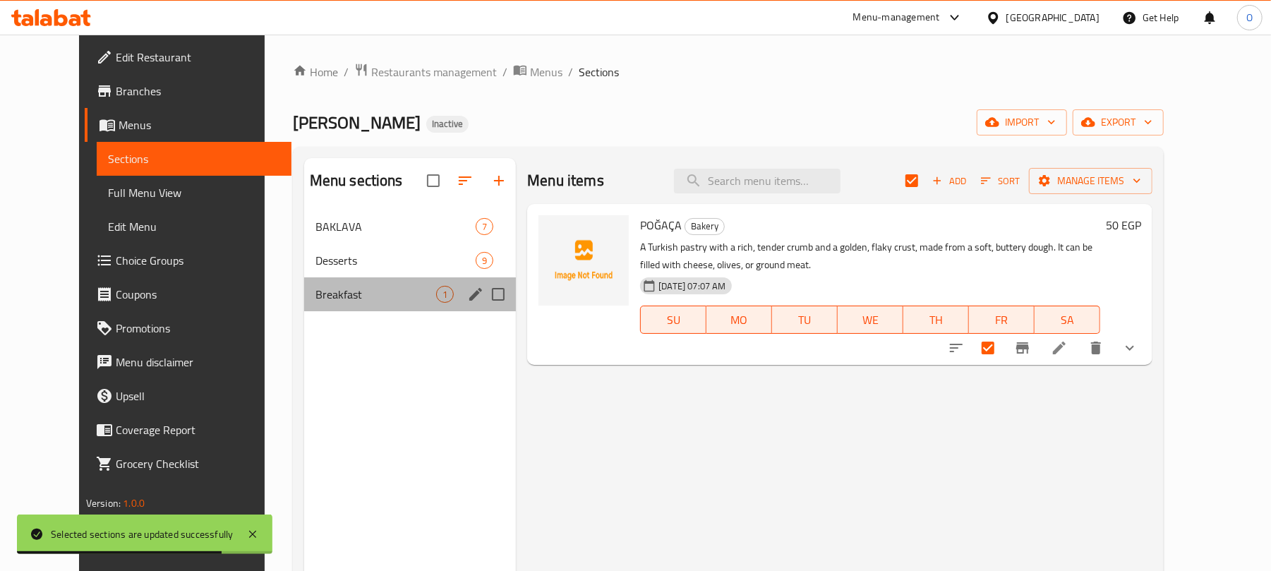
click at [373, 284] on div "Breakfast 1" at bounding box center [410, 294] width 212 height 34
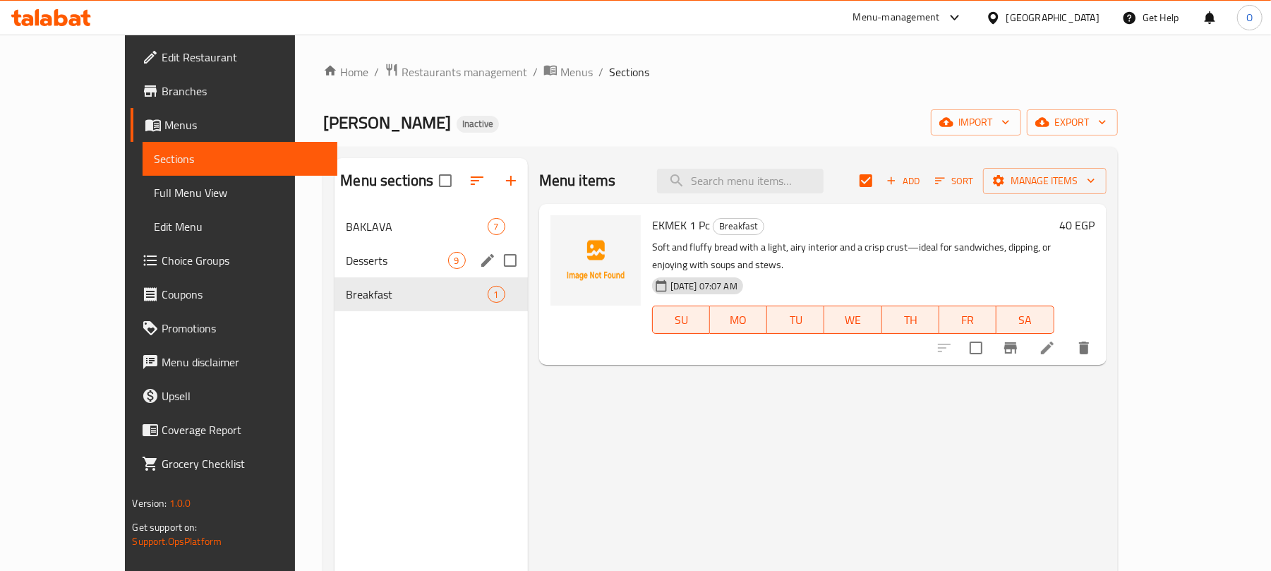
click at [346, 268] on span "Desserts" at bounding box center [397, 260] width 102 height 17
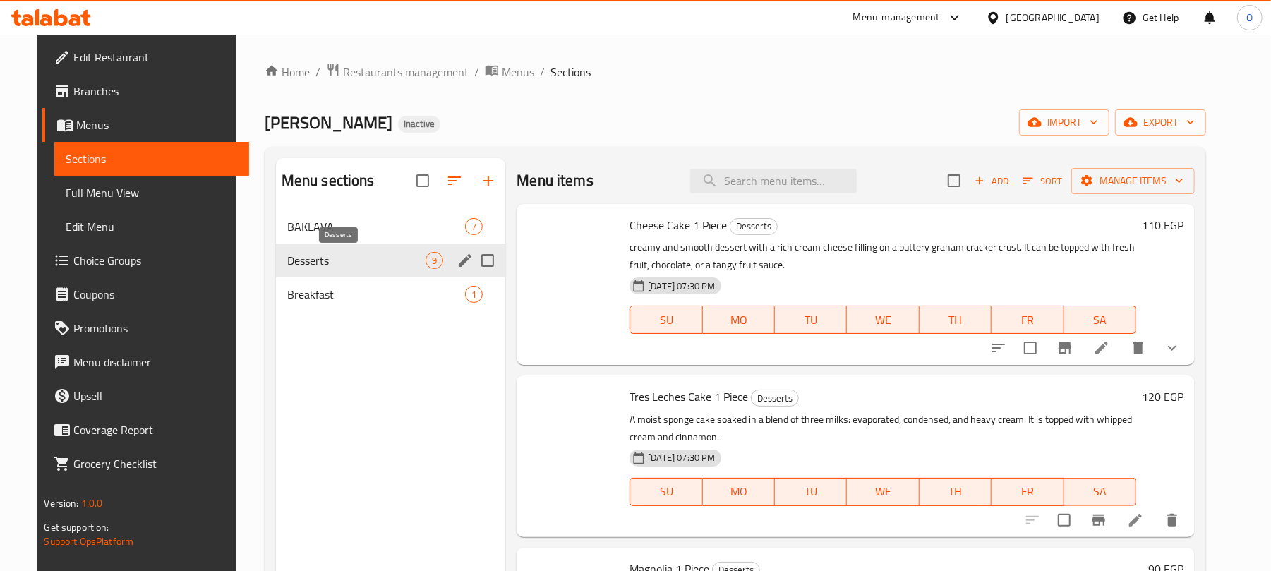
checkbox input "false"
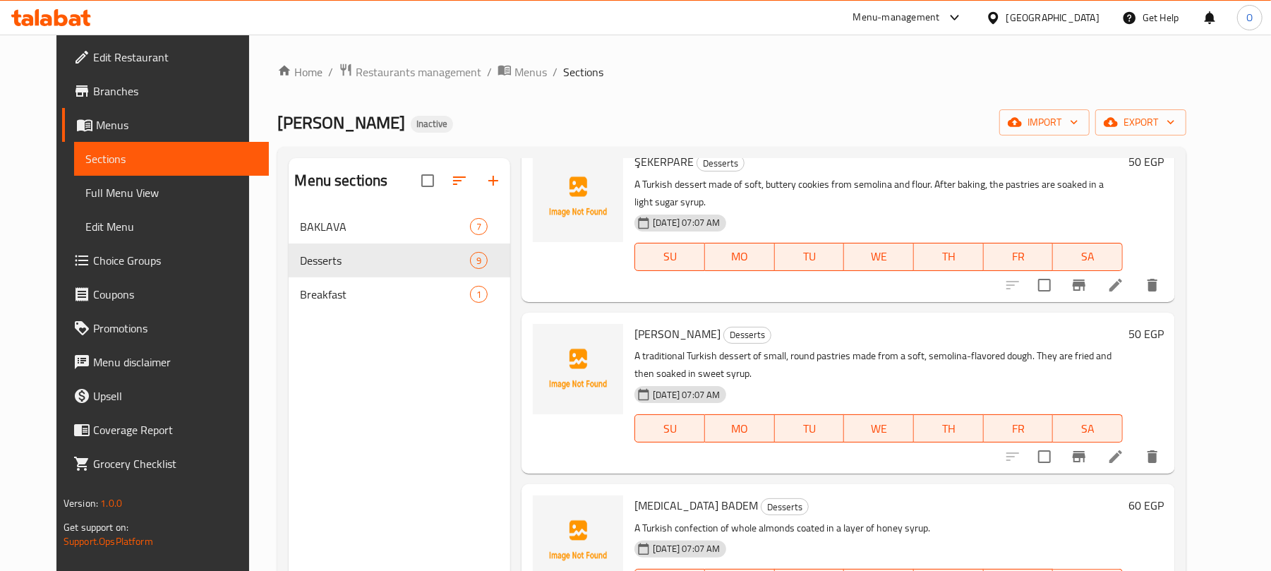
scroll to position [921, 0]
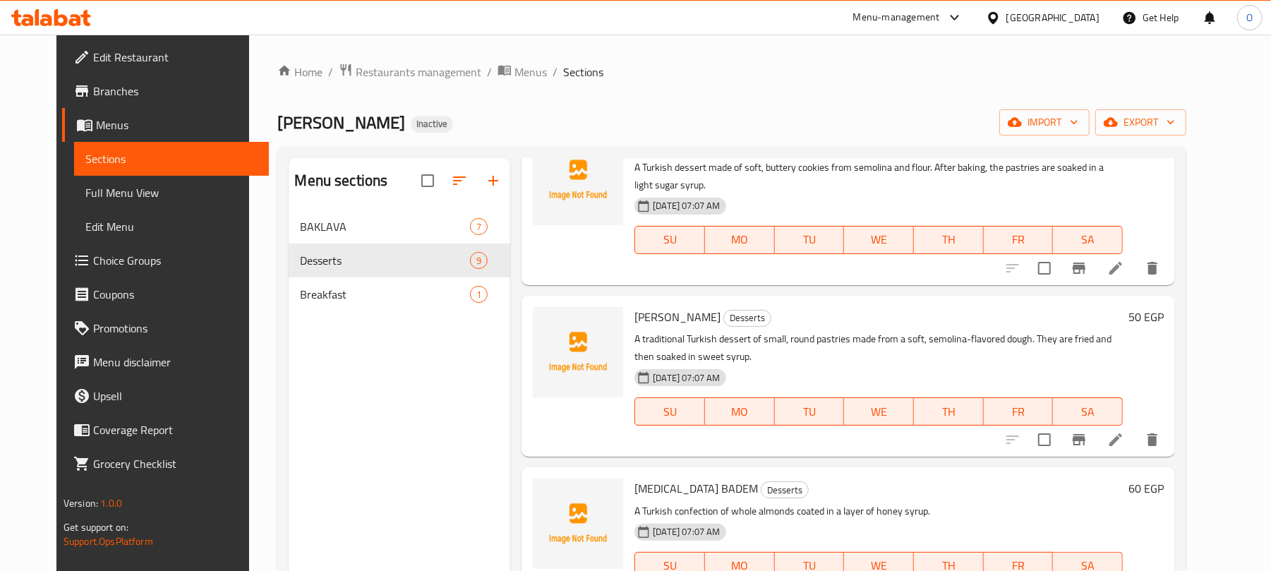
click at [130, 192] on span "Full Menu View" at bounding box center [171, 192] width 172 height 17
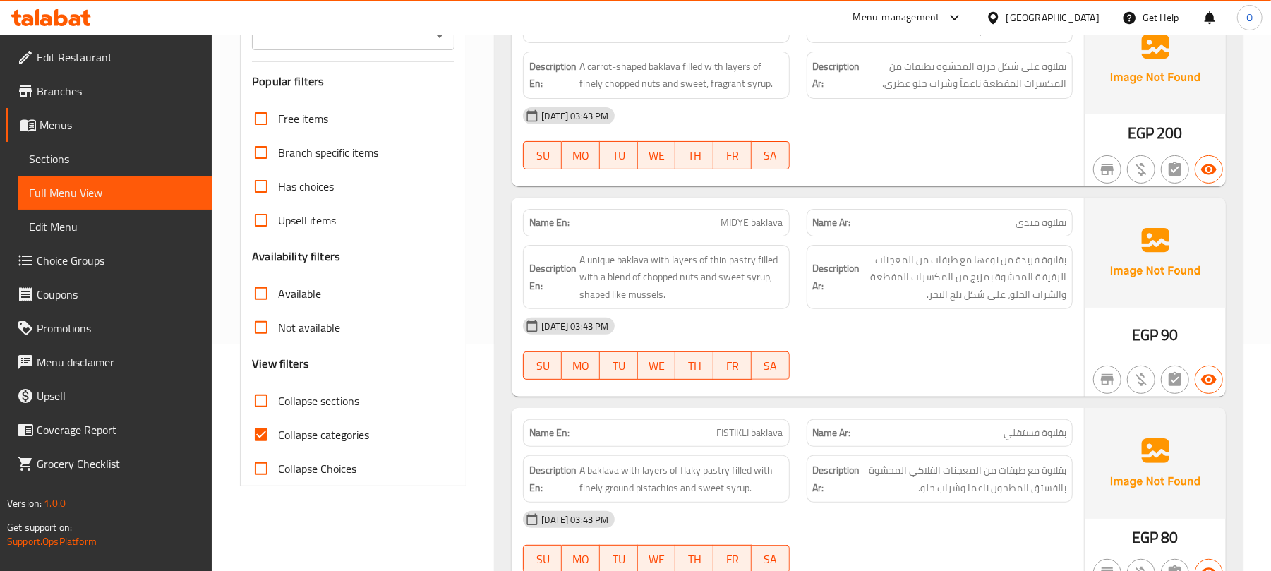
scroll to position [282, 0]
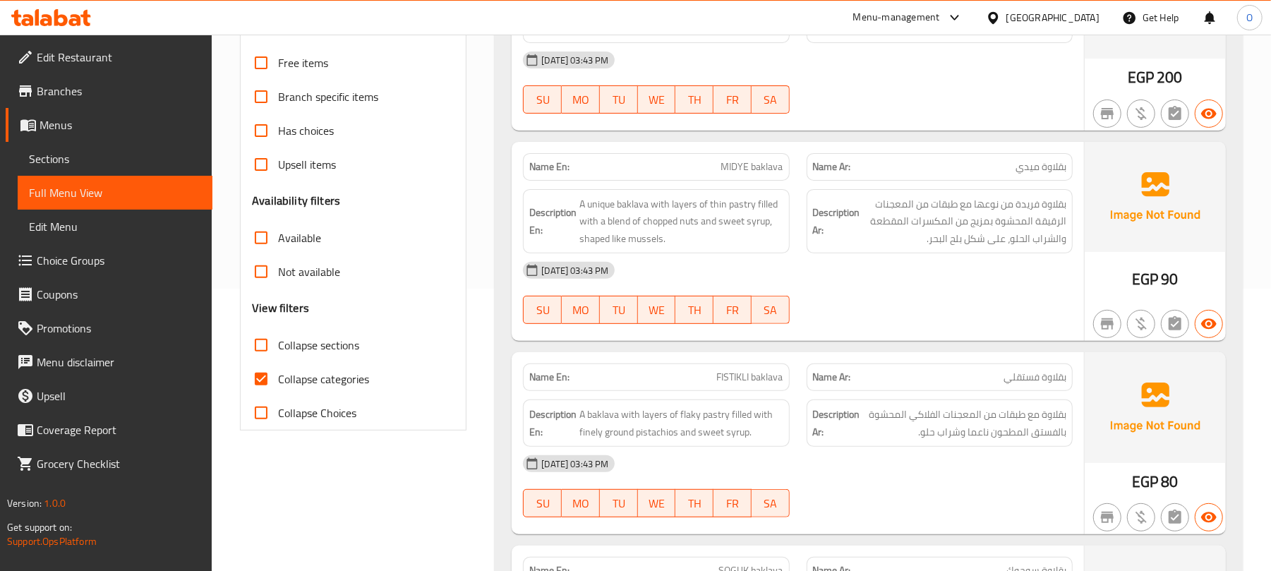
click at [310, 374] on span "Collapse categories" at bounding box center [323, 378] width 91 height 17
click at [278, 374] on input "Collapse categories" at bounding box center [261, 379] width 34 height 34
checkbox input "false"
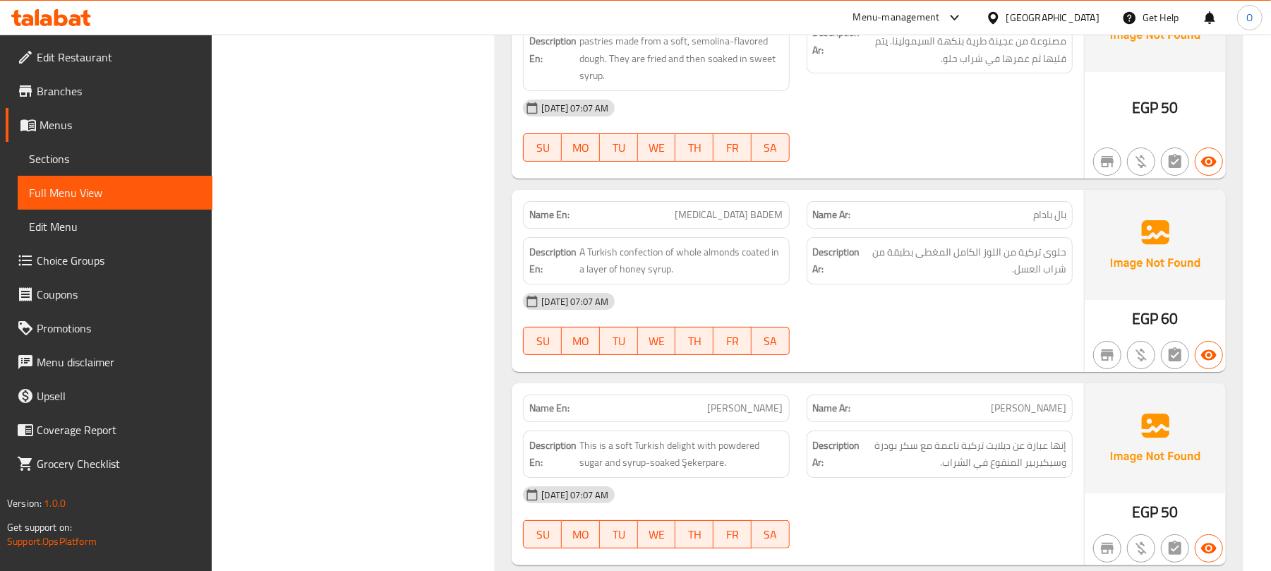
scroll to position [3680, 0]
